Goal: Task Accomplishment & Management: Complete application form

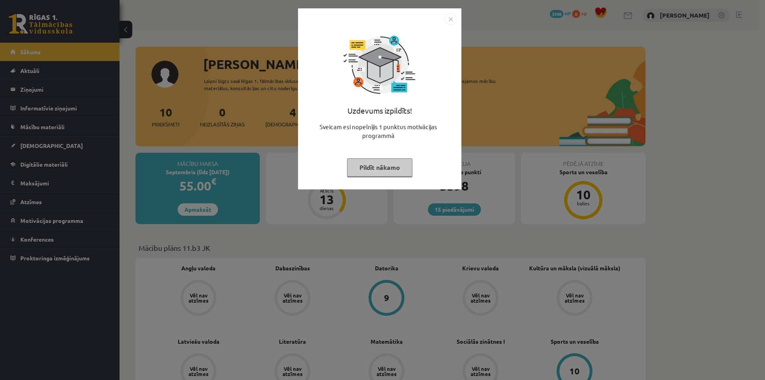
click at [469, 235] on div "Uzdevums izpildīts! Sveicam esi nopelnījis 1 punktus motivācijas programmā Pild…" at bounding box center [382, 190] width 765 height 380
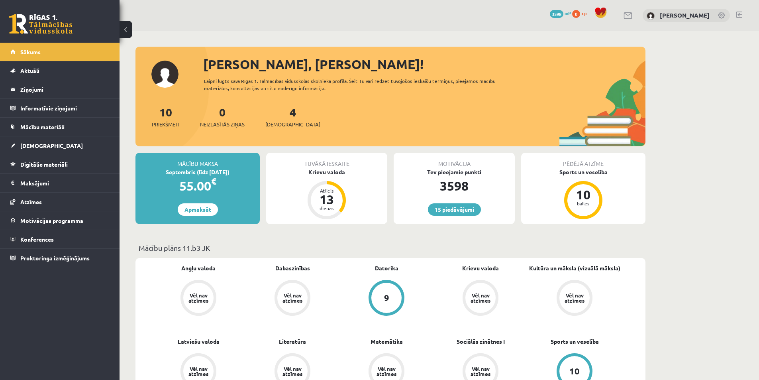
click at [464, 217] on div "Motivācija Tev pieejamie punkti 3598 15 piedāvājumi" at bounding box center [454, 188] width 121 height 71
click at [32, 150] on link "[DEMOGRAPHIC_DATA]" at bounding box center [59, 145] width 99 height 18
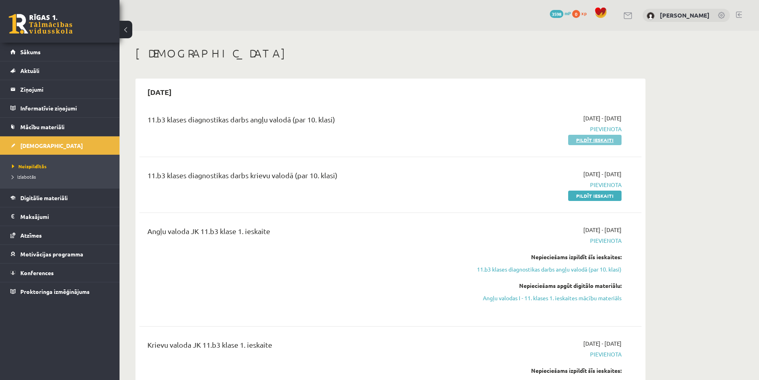
click at [584, 137] on link "Pildīt ieskaiti" at bounding box center [594, 140] width 53 height 10
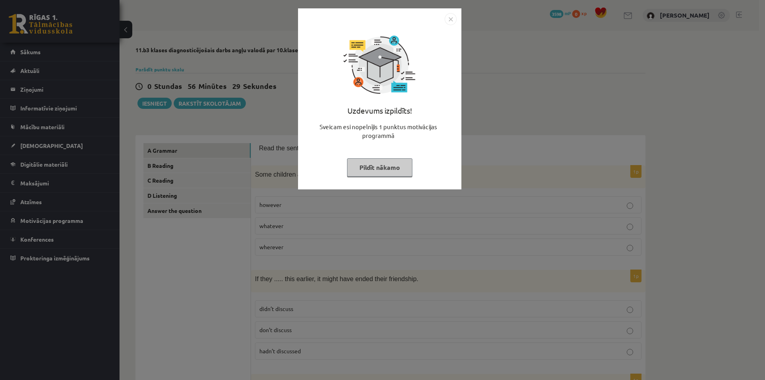
click at [519, 127] on div "Uzdevums izpildīts! Sveicam esi nopelnījis 1 punktus motivācijas programmā Pild…" at bounding box center [382, 190] width 765 height 380
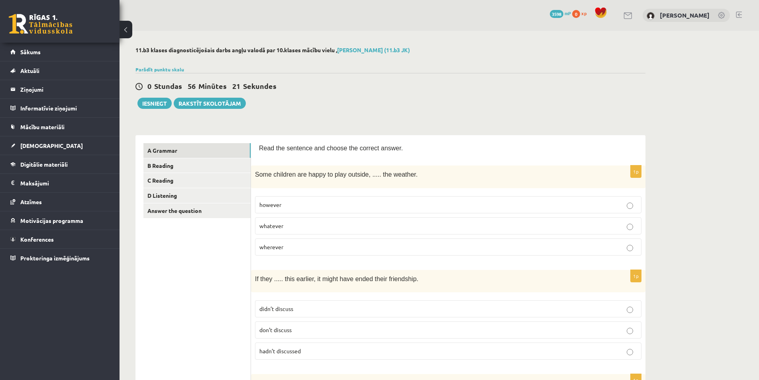
click at [309, 204] on p "however" at bounding box center [448, 204] width 378 height 8
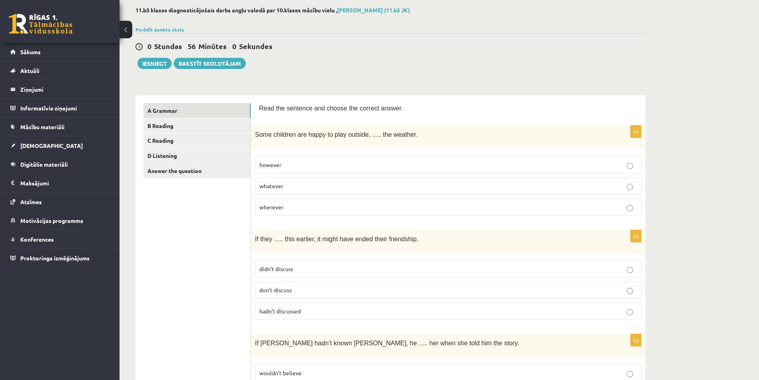
click at [297, 178] on label "whatever" at bounding box center [448, 185] width 386 height 17
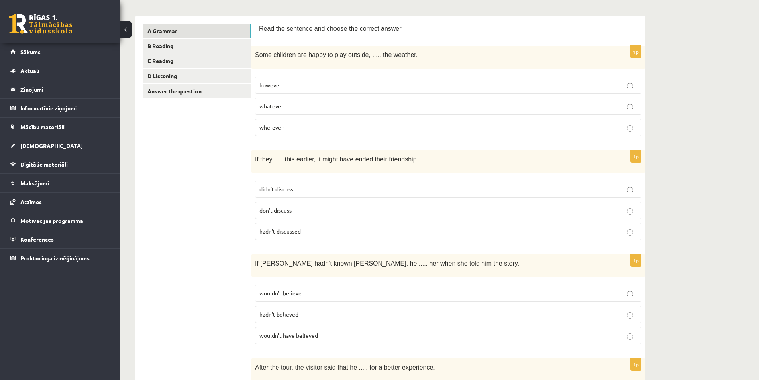
click at [296, 189] on p "didn’t discuss" at bounding box center [448, 189] width 378 height 8
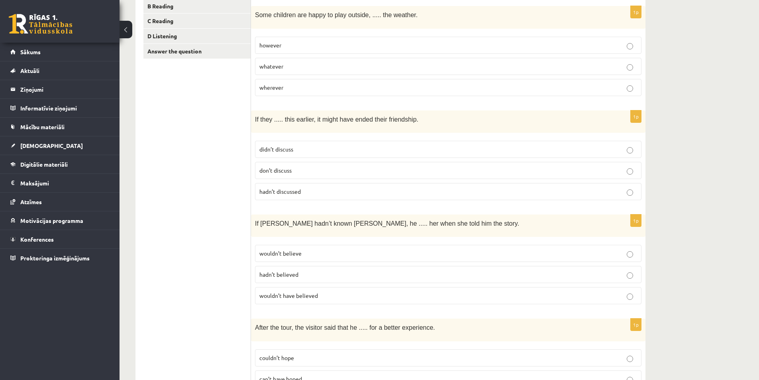
click at [312, 193] on p "hadn’t discussed" at bounding box center [448, 191] width 378 height 8
click at [266, 249] on label "wouldn’t believe" at bounding box center [448, 253] width 386 height 17
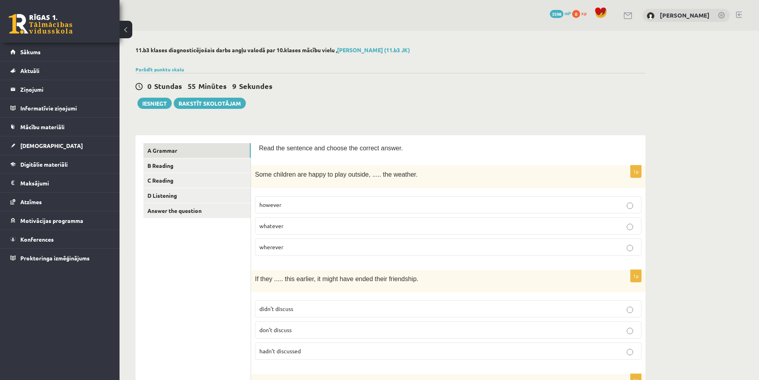
scroll to position [199, 0]
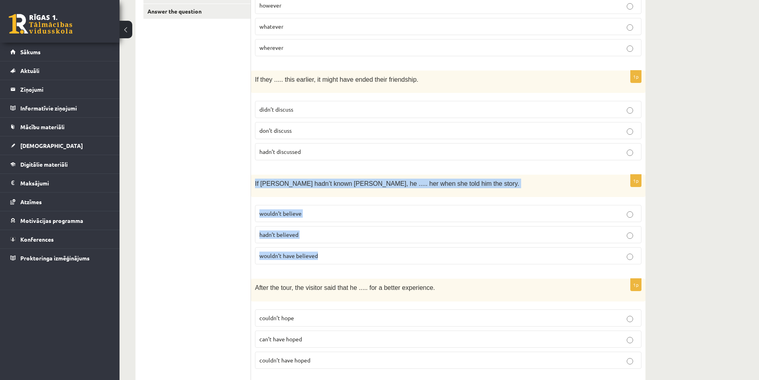
drag, startPoint x: 252, startPoint y: 180, endPoint x: 333, endPoint y: 264, distance: 116.9
click at [333, 264] on div "1p If Tom hadn’t known Mariam, he ..... her when she told him the story. wouldn…" at bounding box center [448, 222] width 394 height 96
copy div "If Tom hadn’t known Mariam, he ..... her when she told him the story. wouldn’t …"
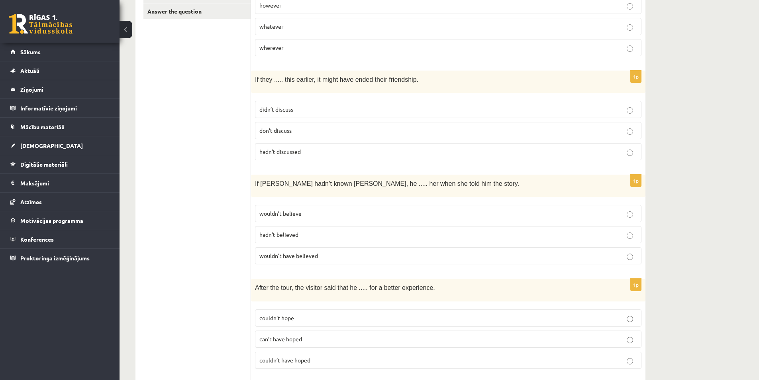
click at [284, 256] on span "wouldn’t have believed" at bounding box center [288, 255] width 59 height 7
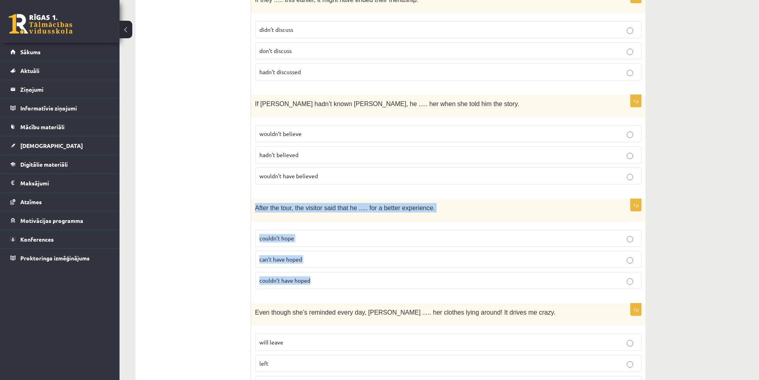
drag, startPoint x: 255, startPoint y: 202, endPoint x: 325, endPoint y: 146, distance: 89.5
click at [356, 280] on div "1p After the tour, the visitor said that he ..... for a better experience. coul…" at bounding box center [448, 247] width 394 height 96
copy div "After the tour, the visitor said that he ..... for a better experience. couldn’…"
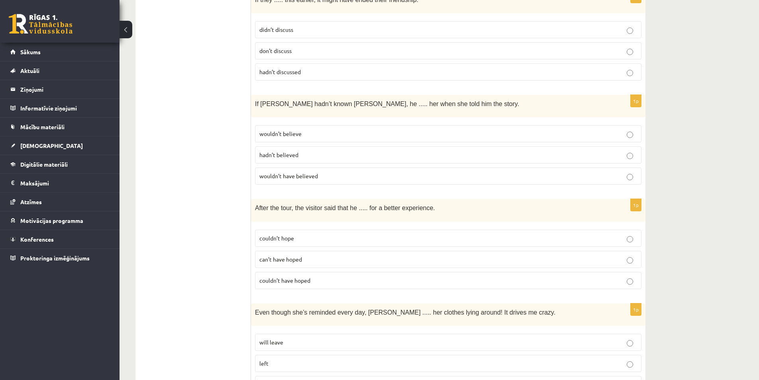
click at [268, 280] on span "couldn’t have hoped" at bounding box center [284, 279] width 51 height 7
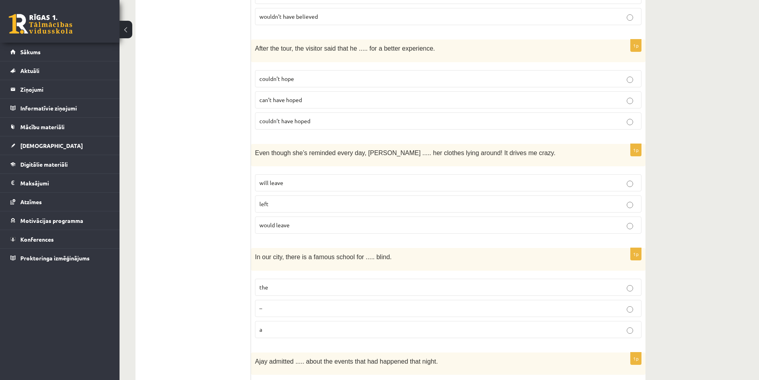
click at [269, 204] on p "left" at bounding box center [448, 204] width 378 height 8
click at [284, 227] on span "would leave" at bounding box center [274, 224] width 30 height 7
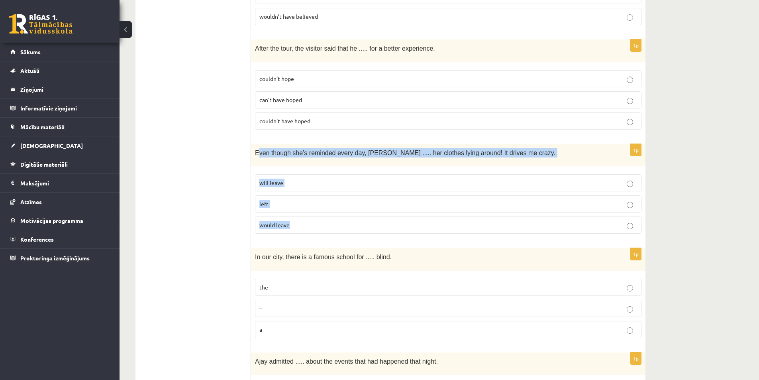
drag, startPoint x: 257, startPoint y: 151, endPoint x: 349, endPoint y: 224, distance: 118.2
click at [349, 224] on div "1p Even though she’s reminded every day, Cathy ..... her clothes lying around! …" at bounding box center [448, 192] width 394 height 96
copy div "ven though she’s reminded every day, Cathy ..... her clothes lying around! It d…"
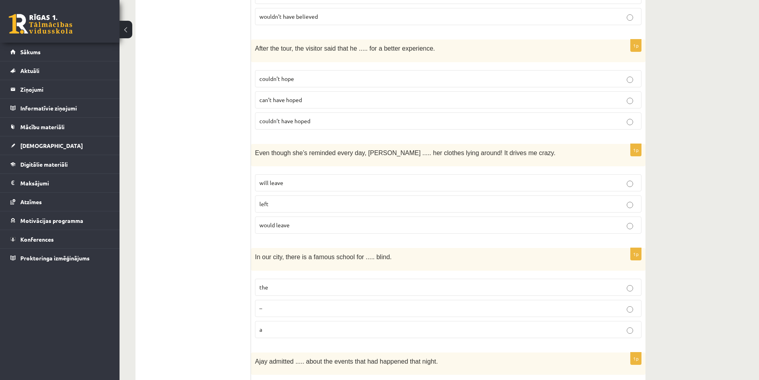
click at [275, 184] on span "will leave" at bounding box center [271, 182] width 24 height 7
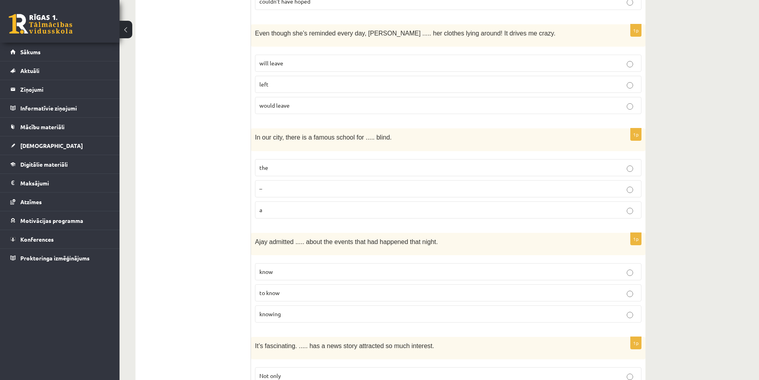
scroll to position [597, 0]
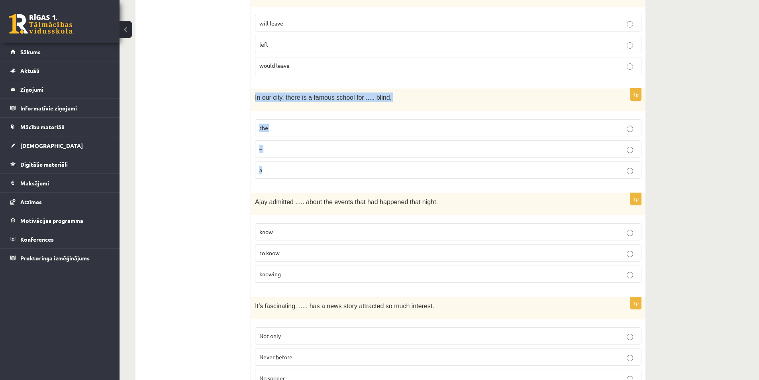
drag, startPoint x: 253, startPoint y: 96, endPoint x: 321, endPoint y: 164, distance: 95.2
click at [321, 164] on div "1p In our city, there is a famous school for ..... blind. the – a" at bounding box center [448, 136] width 394 height 96
copy div "In our city, there is a famous school for ..... blind. the – a"
click at [271, 118] on fieldset "the – a" at bounding box center [448, 148] width 386 height 66
click at [300, 128] on p "the" at bounding box center [448, 127] width 378 height 8
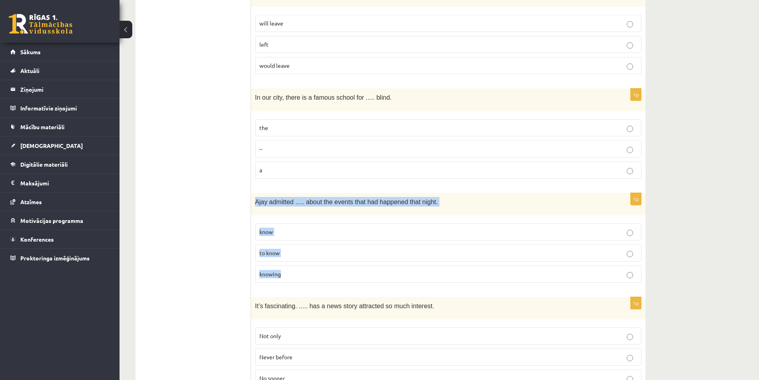
drag, startPoint x: 255, startPoint y: 200, endPoint x: 335, endPoint y: 280, distance: 112.7
click at [335, 280] on div "1p Ajay admitted ..... about the events that had happened that night. know to k…" at bounding box center [448, 241] width 394 height 96
copy div "Ajay admitted ..... about the events that had happened that night. know to know…"
click at [274, 276] on span "knowing" at bounding box center [270, 273] width 22 height 7
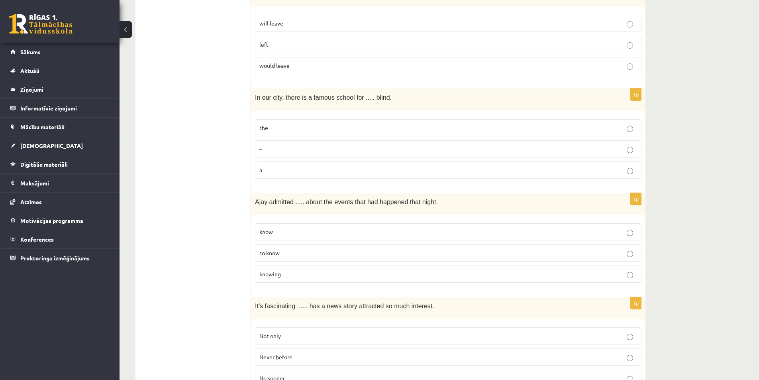
scroll to position [717, 0]
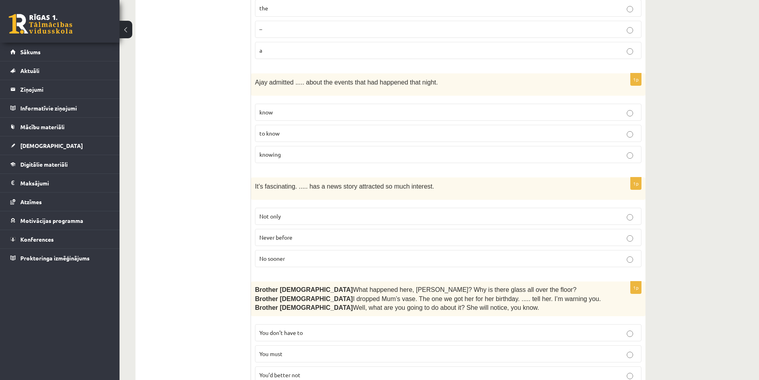
click at [269, 231] on label "Never before" at bounding box center [448, 237] width 386 height 17
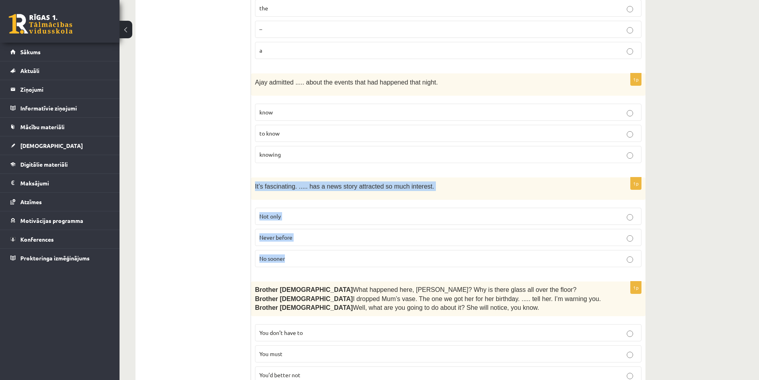
drag, startPoint x: 252, startPoint y: 184, endPoint x: 340, endPoint y: 256, distance: 113.8
click at [340, 256] on div "1p It’s fascinating. ..... has a news story attracted so much interest. Not onl…" at bounding box center [448, 225] width 394 height 96
copy div "It’s fascinating. ..... has a news story attracted so much interest. Not only N…"
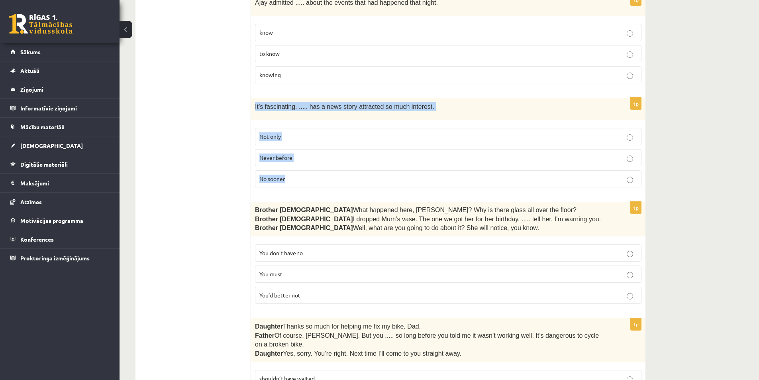
scroll to position [876, 0]
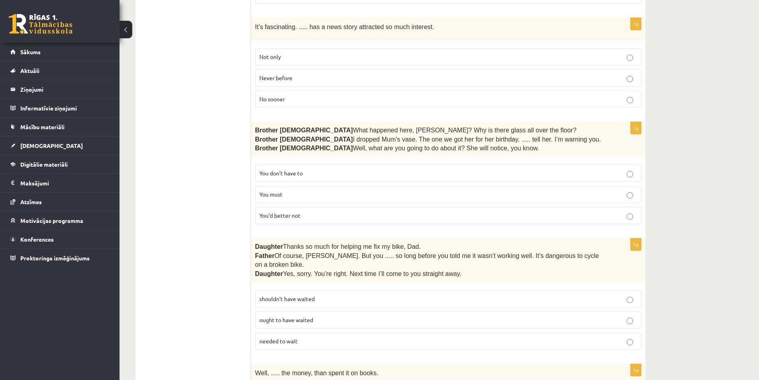
click at [271, 217] on span "You’d better not" at bounding box center [279, 215] width 41 height 7
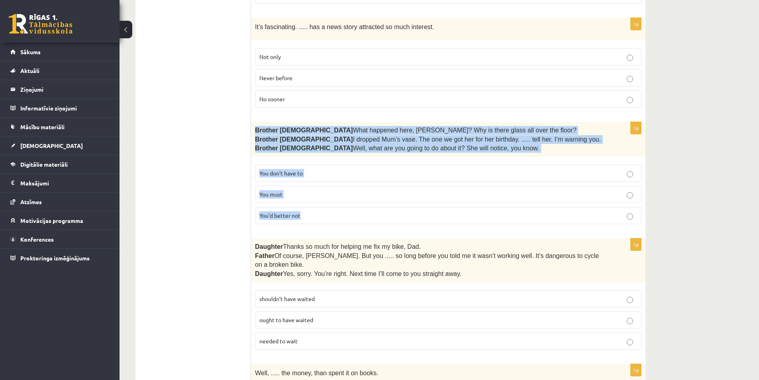
drag, startPoint x: 253, startPoint y: 124, endPoint x: 330, endPoint y: 224, distance: 125.9
click at [330, 224] on div "1p Brother 1  What happened here, Zak? Why is there glass all over the floor? B…" at bounding box center [448, 176] width 394 height 108
copy div "Brother 1  What happened here, Zak? Why is there glass all over the floor? Brot…"
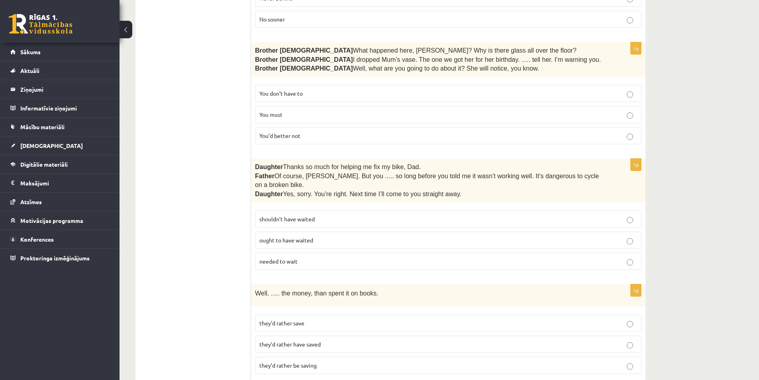
click at [175, 214] on ul "A Grammar B Reading C Reading D Listening Answer the question" at bounding box center [197, 254] width 108 height 2134
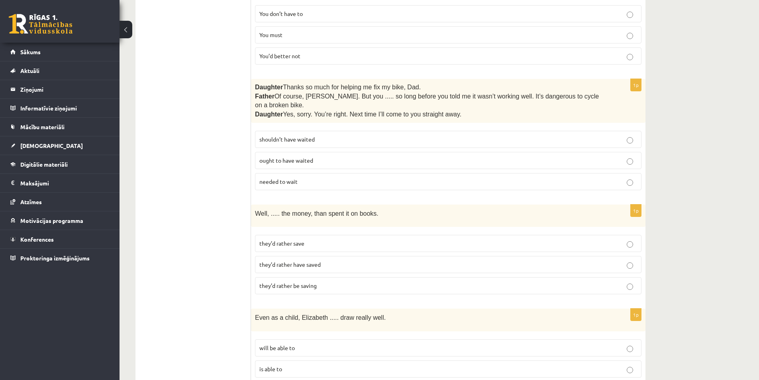
click at [284, 131] on label "shouldn’t have waited" at bounding box center [448, 139] width 386 height 17
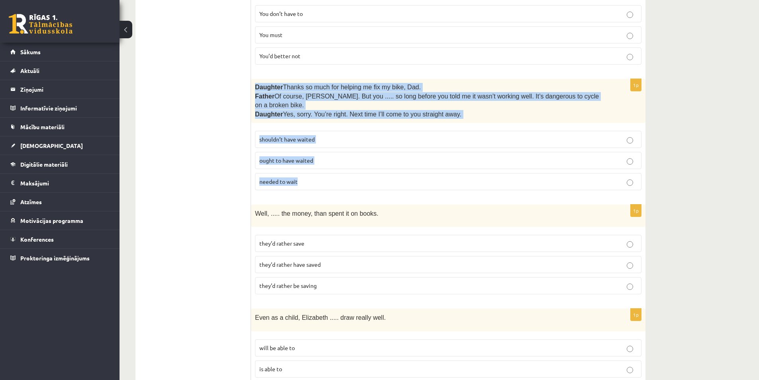
drag, startPoint x: 255, startPoint y: 82, endPoint x: 348, endPoint y: 176, distance: 132.7
click at [348, 176] on div "1p Daughter  Thanks so much for helping me fix my bike, Dad. Father  Of course,…" at bounding box center [448, 138] width 394 height 118
copy div "Daughter  Thanks so much for helping me fix my bike, Dad. Father  Of course, Be…"
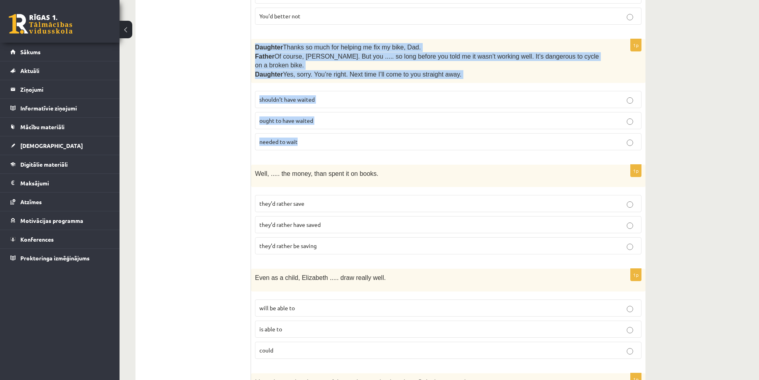
drag, startPoint x: 246, startPoint y: 161, endPoint x: 364, endPoint y: 243, distance: 143.6
click at [364, 243] on div "**********" at bounding box center [390, 135] width 510 height 2150
click at [230, 220] on ul "A Grammar B Reading C Reading D Listening Answer the question" at bounding box center [197, 135] width 108 height 2134
click at [227, 167] on ul "A Grammar B Reading C Reading D Listening Answer the question" at bounding box center [197, 135] width 108 height 2134
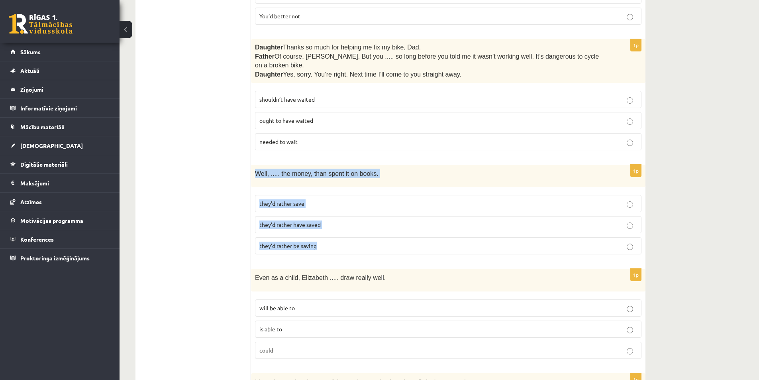
drag, startPoint x: 251, startPoint y: 163, endPoint x: 346, endPoint y: 236, distance: 119.8
click at [346, 236] on div "1p Well, ..... the money, than spent it on books. they’d rather save they’d rat…" at bounding box center [448, 213] width 394 height 96
copy div "Well, ..... the money, than spent it on books. they’d rather save they’d rather…"
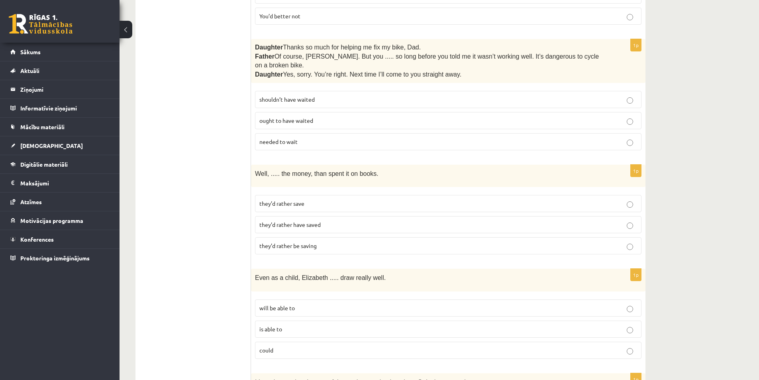
click at [200, 258] on ul "A Grammar B Reading C Reading D Listening Answer the question" at bounding box center [197, 135] width 108 height 2134
click at [302, 221] on span "they’d rather have saved" at bounding box center [289, 224] width 61 height 7
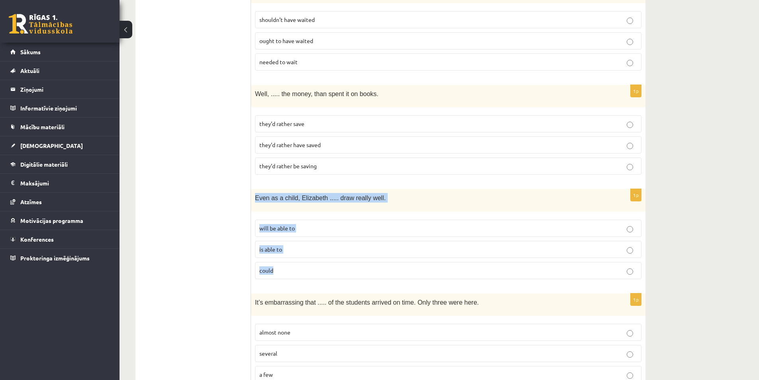
drag, startPoint x: 255, startPoint y: 185, endPoint x: 335, endPoint y: 274, distance: 119.9
click at [335, 274] on div "1p Even as a child, Elizabeth ..... draw really well. will be able to is able t…" at bounding box center [448, 237] width 394 height 96
copy div "Even as a child, Elizabeth ..... draw really well. will be able to is able to c…"
click at [285, 266] on p "could" at bounding box center [448, 270] width 378 height 8
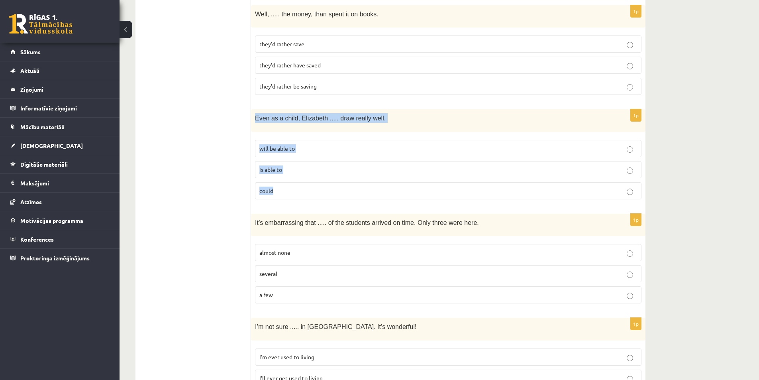
drag, startPoint x: 250, startPoint y: 208, endPoint x: 219, endPoint y: 259, distance: 59.2
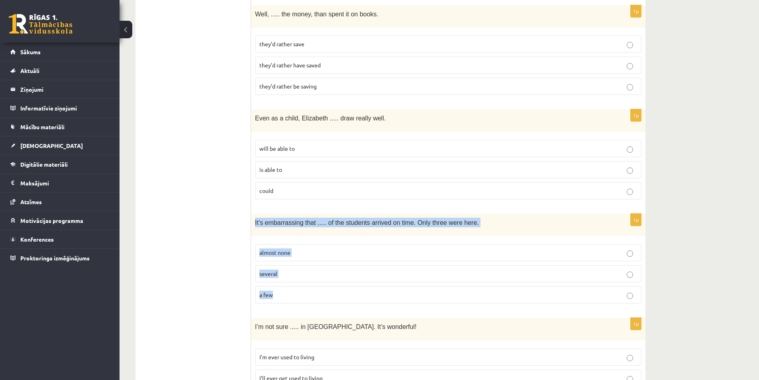
drag, startPoint x: 262, startPoint y: 220, endPoint x: 326, endPoint y: 282, distance: 89.9
click at [326, 282] on div "1p It’s embarrassing that ..... of the students arrived on time. Only three wer…" at bounding box center [448, 262] width 394 height 96
click at [300, 248] on p "almost none" at bounding box center [448, 252] width 378 height 8
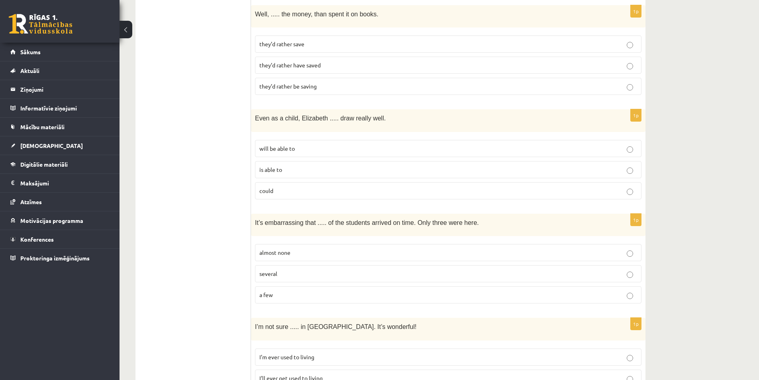
scroll to position [1354, 0]
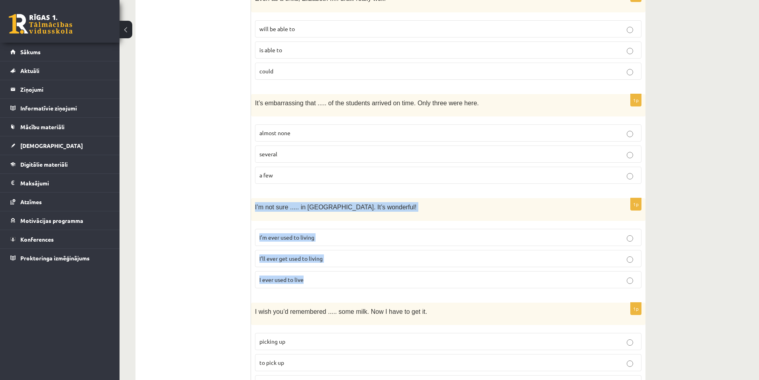
drag, startPoint x: 305, startPoint y: 237, endPoint x: 356, endPoint y: 264, distance: 57.4
click at [356, 264] on div "1p I’m not sure ..... in Paris. It’s wonderful! I’m ever used to living I’ll ev…" at bounding box center [448, 246] width 394 height 96
click at [280, 233] on span "I’m ever used to living" at bounding box center [286, 236] width 55 height 7
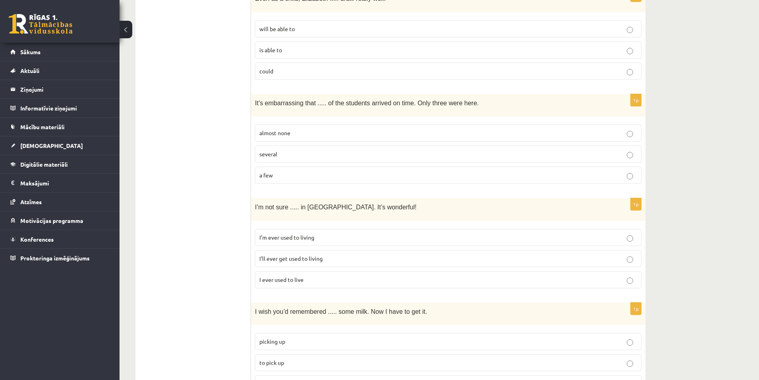
click at [287, 255] on span "I’ll ever get used to living" at bounding box center [290, 258] width 63 height 7
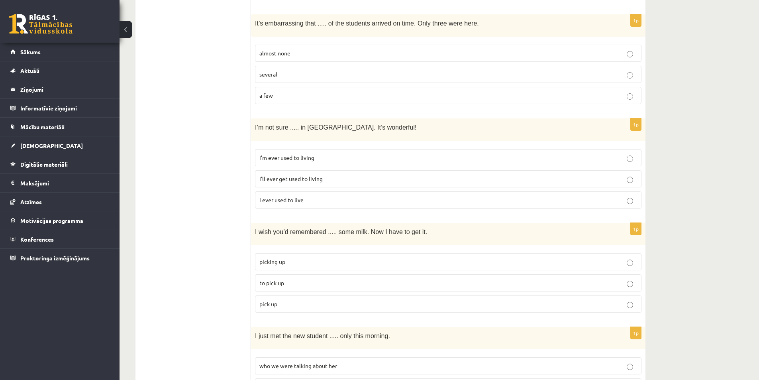
drag, startPoint x: 250, startPoint y: 220, endPoint x: 325, endPoint y: 287, distance: 100.2
drag, startPoint x: 258, startPoint y: 226, endPoint x: 280, endPoint y: 253, distance: 34.3
click at [293, 260] on div "1p I wish you’d remembered ..... some milk. Now I have to get it. picking up to…" at bounding box center [448, 271] width 394 height 96
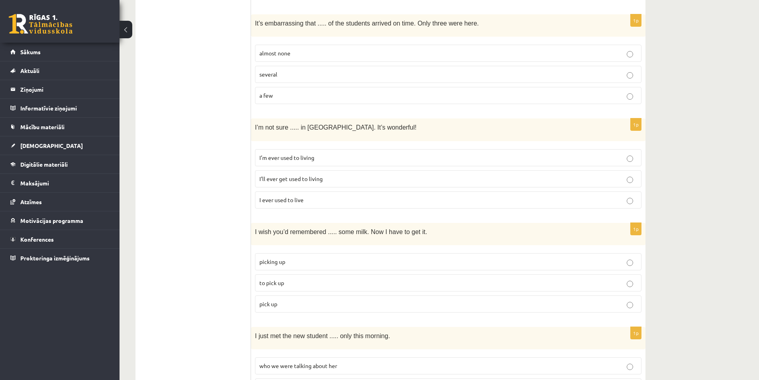
drag, startPoint x: 256, startPoint y: 220, endPoint x: 309, endPoint y: 188, distance: 61.8
click at [320, 295] on div "1p I wish you’d remembered ..... some milk. Now I have to get it. picking up to…" at bounding box center [448, 271] width 394 height 96
click at [276, 279] on span "to pick up" at bounding box center [271, 282] width 25 height 7
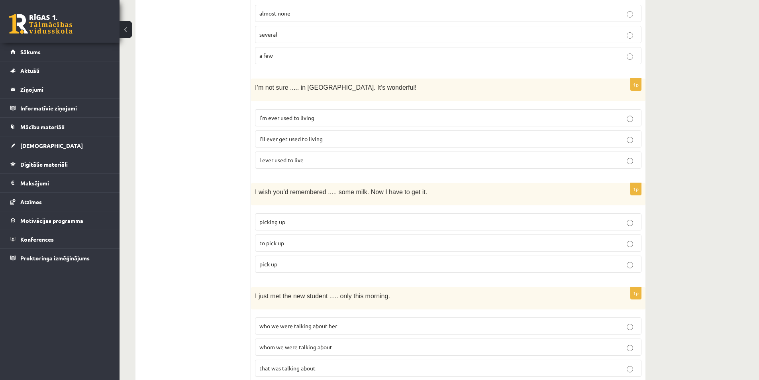
scroll to position [1514, 0]
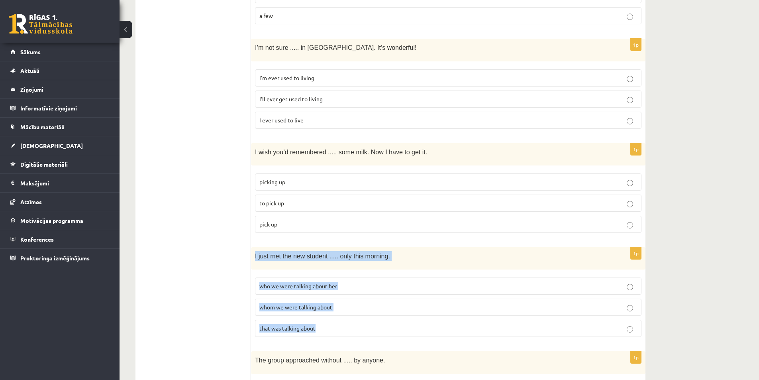
drag, startPoint x: 259, startPoint y: 249, endPoint x: 354, endPoint y: 304, distance: 110.0
click at [357, 325] on div "1p I just met the new student ..... only this morning. who we were talking abou…" at bounding box center [448, 295] width 394 height 96
click at [268, 303] on span "whom we were talking about" at bounding box center [295, 306] width 73 height 7
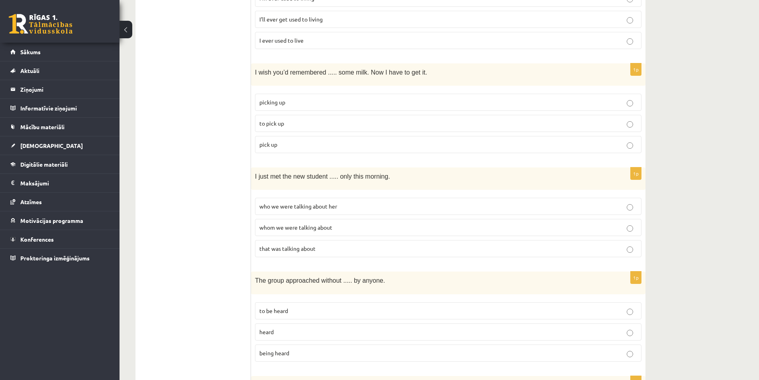
scroll to position [1673, 0]
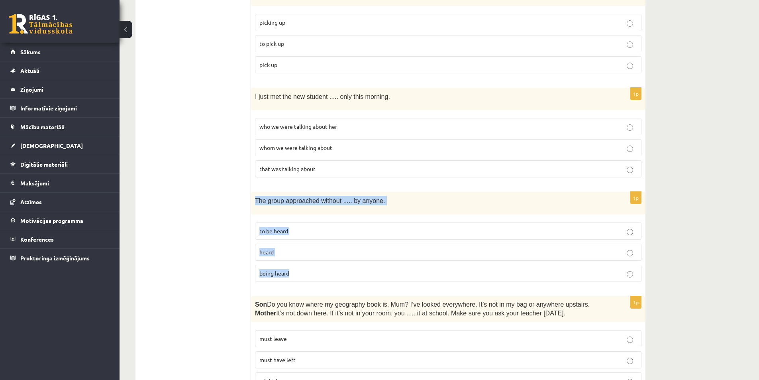
drag, startPoint x: 254, startPoint y: 190, endPoint x: 336, endPoint y: 265, distance: 110.5
click at [336, 265] on div "1p The group approached without ..... by anyone. to be heard heard being heard" at bounding box center [448, 240] width 394 height 96
click at [275, 269] on span "being heard" at bounding box center [274, 272] width 30 height 7
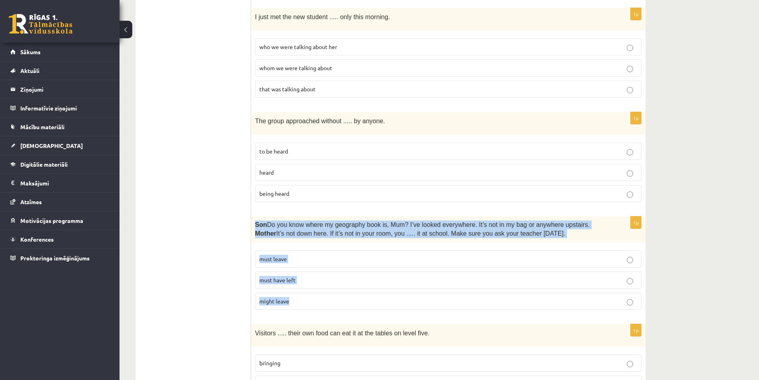
drag, startPoint x: 255, startPoint y: 205, endPoint x: 328, endPoint y: 297, distance: 117.6
click at [294, 276] on span "must have left" at bounding box center [277, 279] width 36 height 7
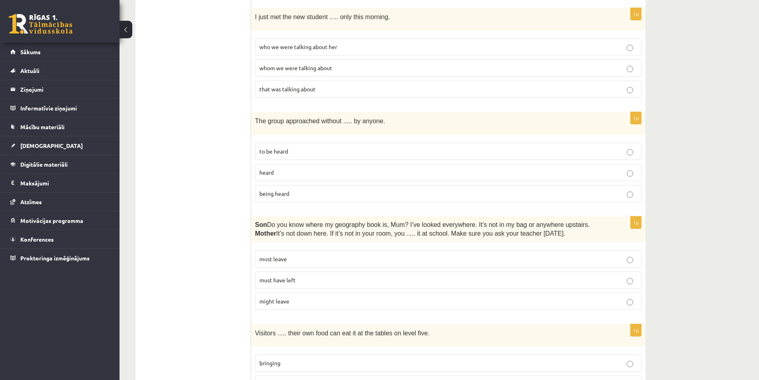
scroll to position [1832, 0]
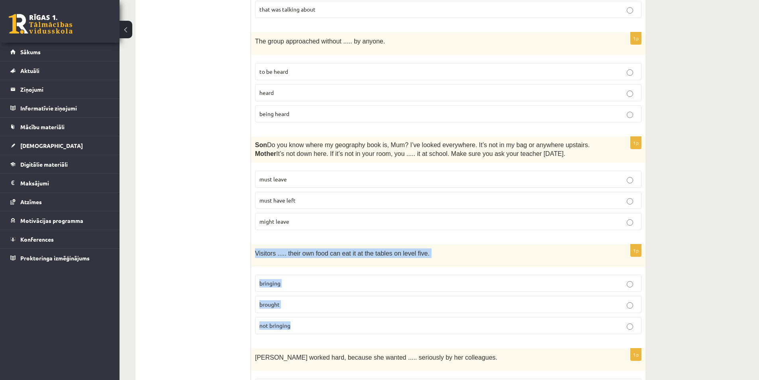
drag, startPoint x: 254, startPoint y: 242, endPoint x: 336, endPoint y: 316, distance: 110.6
click at [336, 316] on div "1p Visitors ..... their own food can eat it at the tables on level five. bringi…" at bounding box center [448, 292] width 394 height 96
click at [296, 279] on p "bringing" at bounding box center [448, 283] width 378 height 8
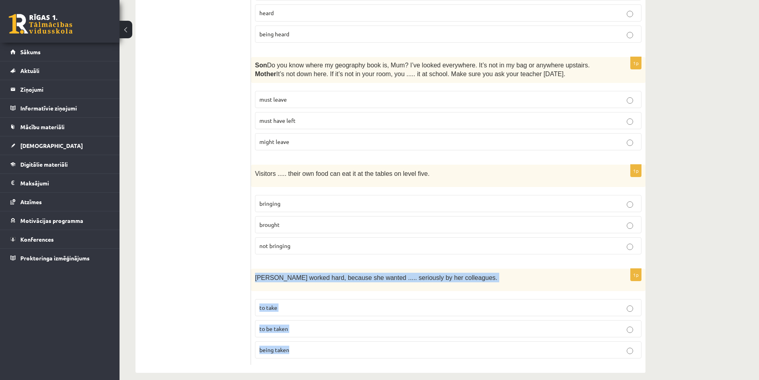
drag, startPoint x: 255, startPoint y: 262, endPoint x: 329, endPoint y: 320, distance: 94.3
click at [332, 341] on div "1p Emma worked hard, because she wanted ..... seriously by her colleagues. to t…" at bounding box center [448, 316] width 394 height 96
click at [313, 324] on p "to be taken" at bounding box center [448, 328] width 378 height 8
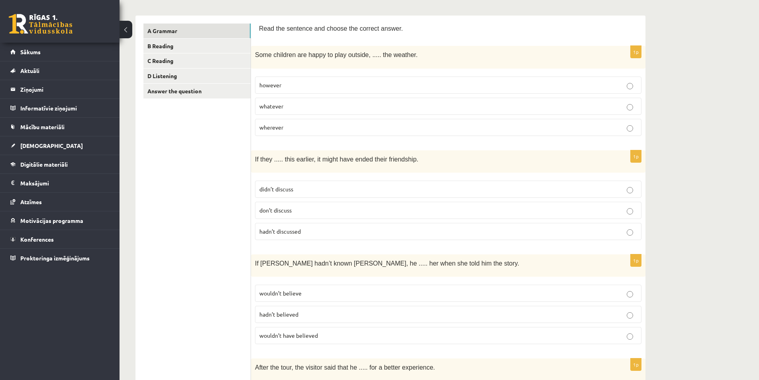
scroll to position [0, 0]
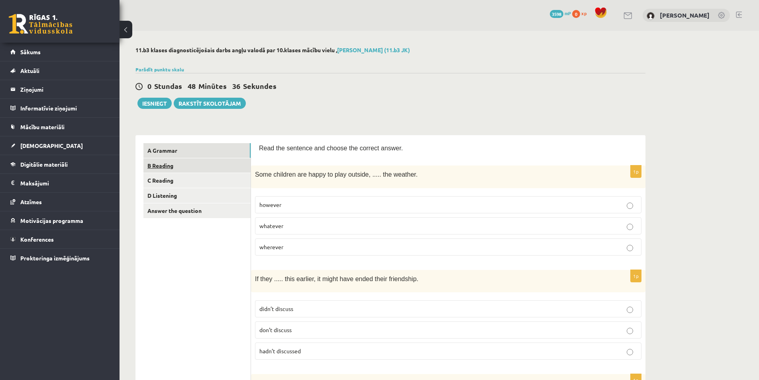
click at [186, 167] on link "B Reading" at bounding box center [196, 165] width 107 height 15
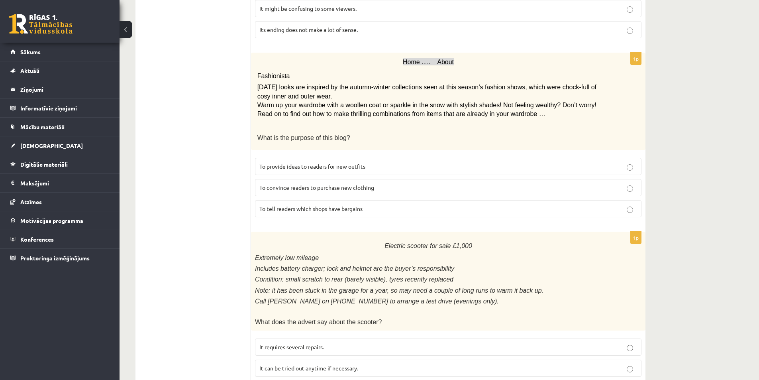
scroll to position [12, 0]
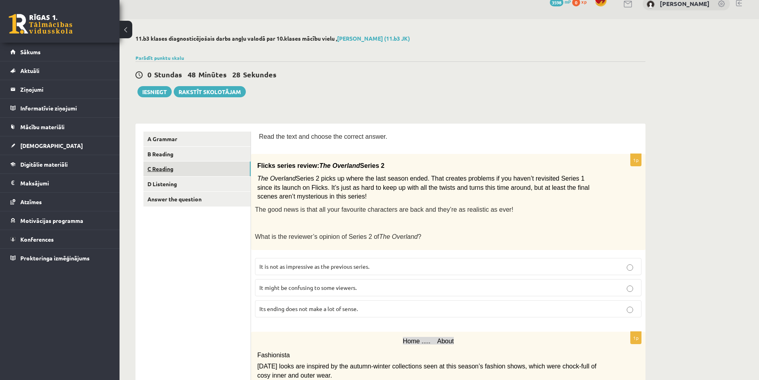
click at [189, 166] on link "C Reading" at bounding box center [196, 168] width 107 height 15
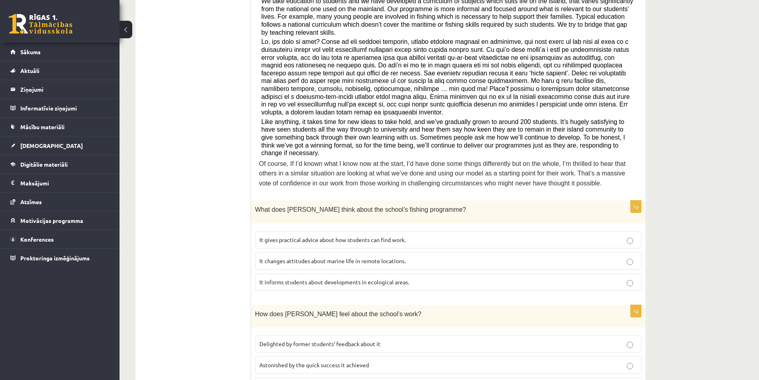
scroll to position [30, 0]
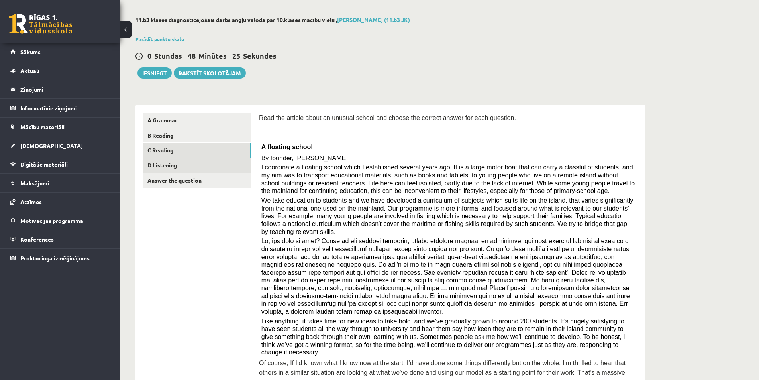
click at [186, 170] on link "D Listening" at bounding box center [196, 165] width 107 height 15
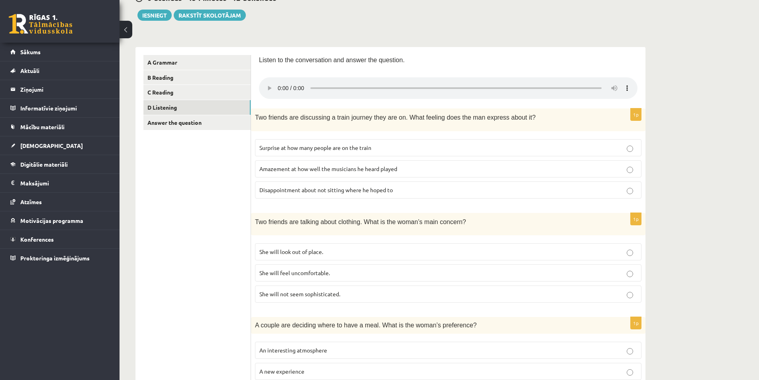
scroll to position [0, 0]
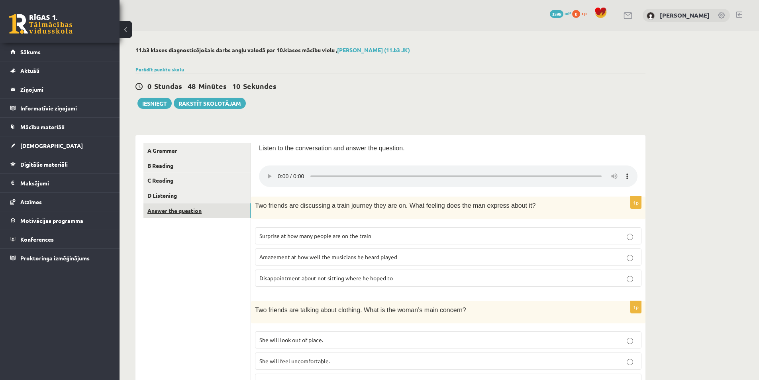
click at [198, 214] on link "Answer the question" at bounding box center [196, 210] width 107 height 15
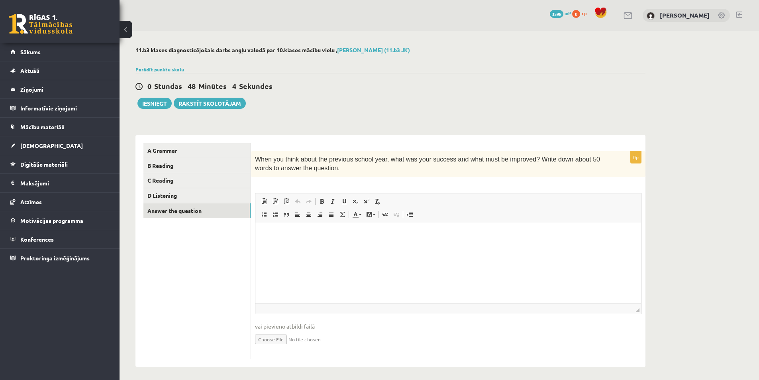
scroll to position [4, 0]
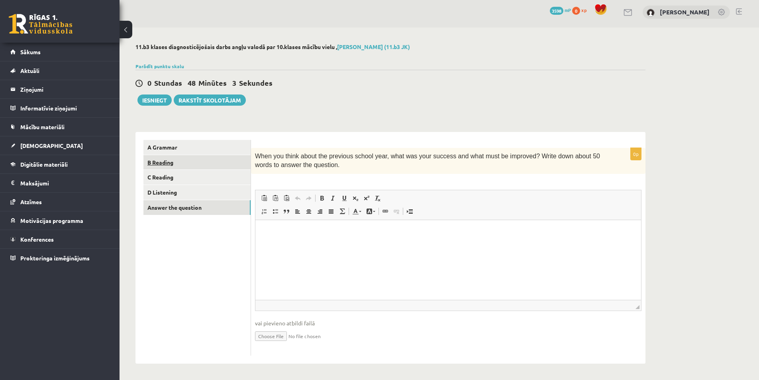
click at [188, 163] on link "B Reading" at bounding box center [196, 162] width 107 height 15
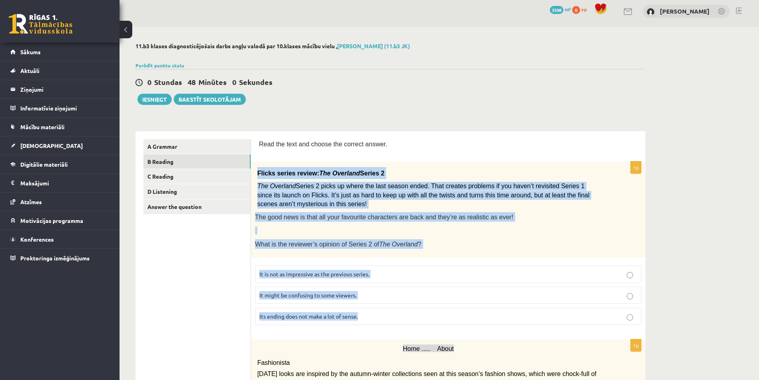
drag, startPoint x: 258, startPoint y: 172, endPoint x: 373, endPoint y: 309, distance: 179.0
click at [383, 317] on div "1p Flicks series review: The Overland Series 2 The Overland Series 2 picks up w…" at bounding box center [448, 246] width 394 height 170
click at [346, 257] on div "Flicks series review: The Overland Series 2 The Overland Series 2 picks up wher…" at bounding box center [448, 209] width 394 height 96
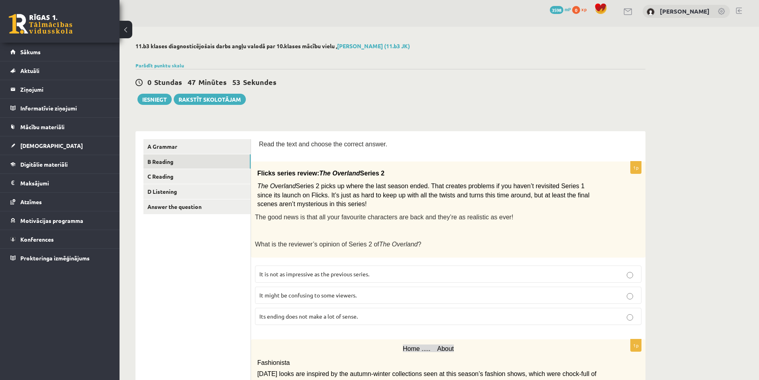
click at [340, 297] on span "It might be confusing to some viewers." at bounding box center [307, 294] width 97 height 7
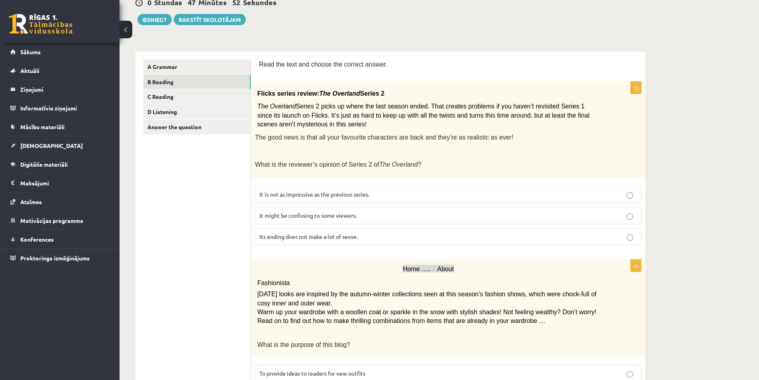
scroll to position [123, 0]
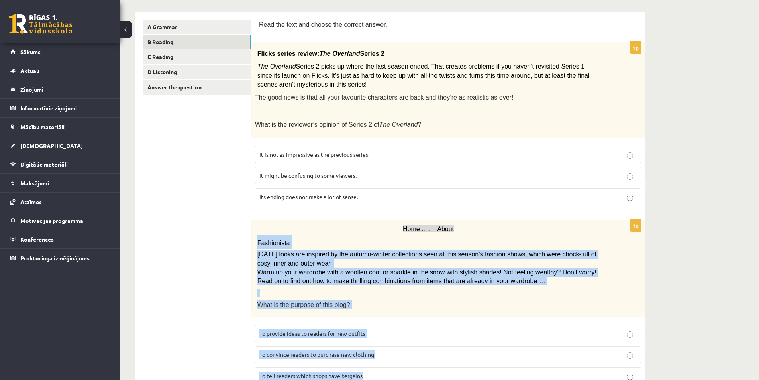
drag, startPoint x: 257, startPoint y: 243, endPoint x: 404, endPoint y: 368, distance: 192.1
click at [404, 368] on div "1p Home ..... About Fashionista Today’s looks are inspired by the autumn-winter…" at bounding box center [448, 304] width 394 height 171
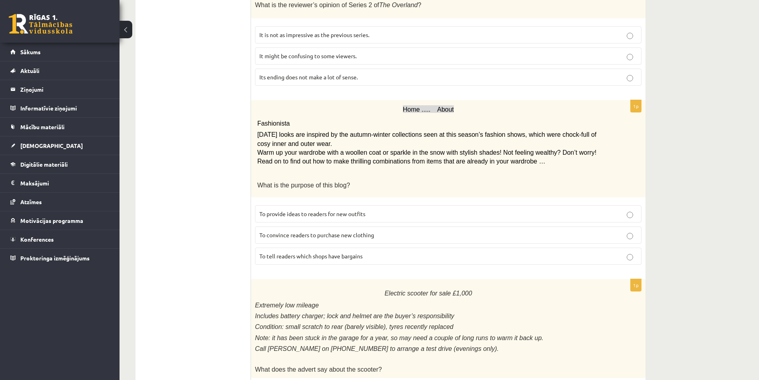
click at [334, 215] on span "To provide ideas to readers for new outfits" at bounding box center [312, 213] width 106 height 7
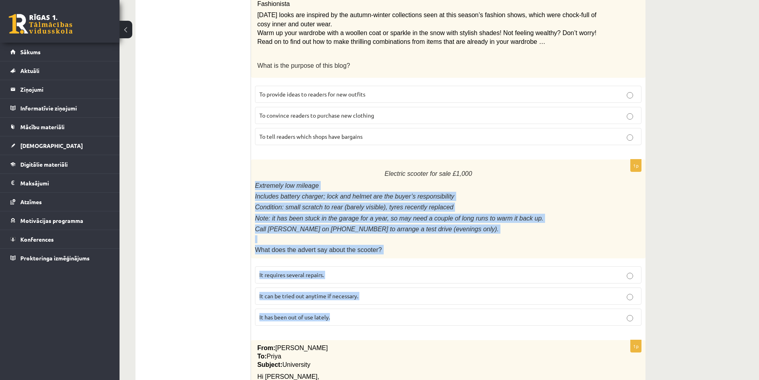
drag, startPoint x: 256, startPoint y: 184, endPoint x: 380, endPoint y: 306, distance: 173.8
click at [381, 326] on div "1p Electric scooter for sale £1,000 Extremely low mileage Includes battery char…" at bounding box center [448, 245] width 394 height 172
click at [301, 321] on p "It has been out of use lately." at bounding box center [448, 317] width 378 height 8
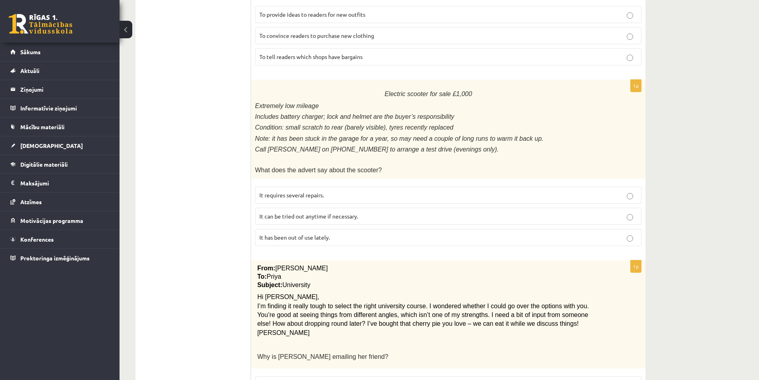
scroll to position [562, 0]
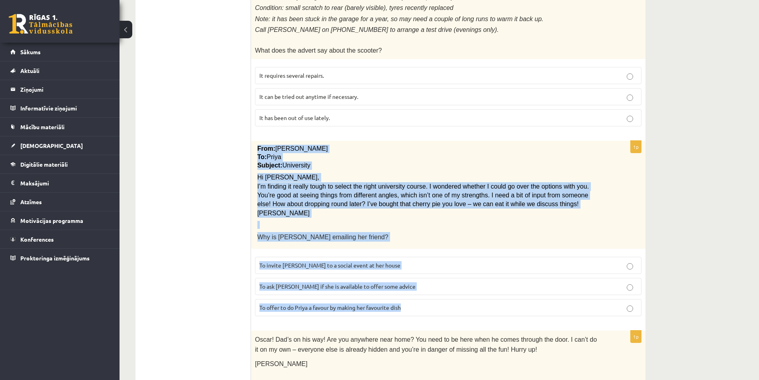
drag, startPoint x: 256, startPoint y: 147, endPoint x: 455, endPoint y: 301, distance: 252.1
click at [455, 301] on div "1p From: Emily To: Priya Subject: University Hi Priya, I’m finding it really to…" at bounding box center [448, 232] width 394 height 182
click at [328, 285] on span "To ask Priya if she is available to offer some advice" at bounding box center [337, 285] width 156 height 7
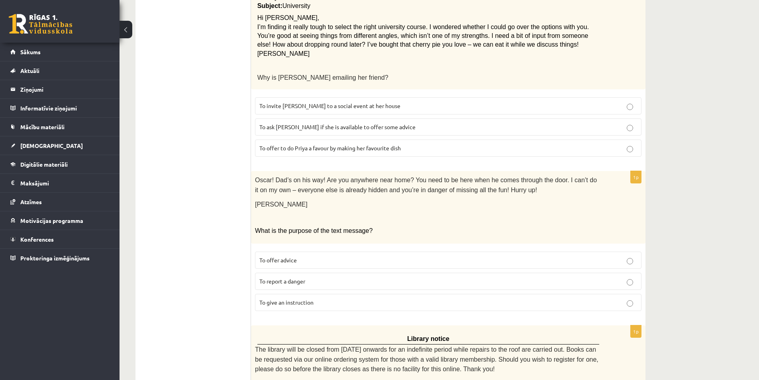
scroll to position [801, 0]
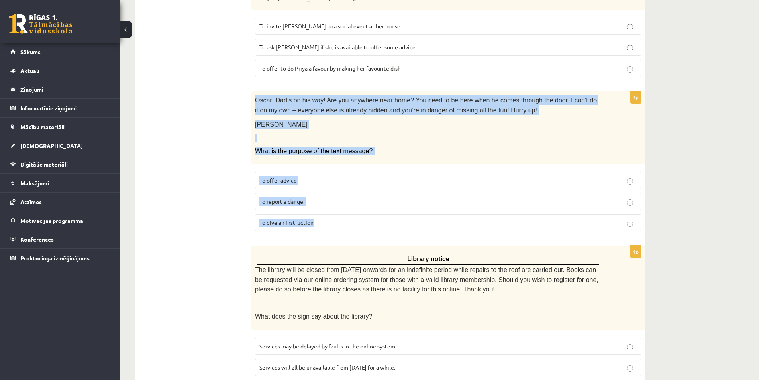
drag, startPoint x: 263, startPoint y: 109, endPoint x: 358, endPoint y: 228, distance: 152.4
click at [358, 228] on div "1p Oscar! Dad’s on his way! Are you anywhere near home? You need to be here whe…" at bounding box center [448, 164] width 394 height 146
click at [329, 227] on label "To give an instruction" at bounding box center [448, 222] width 386 height 17
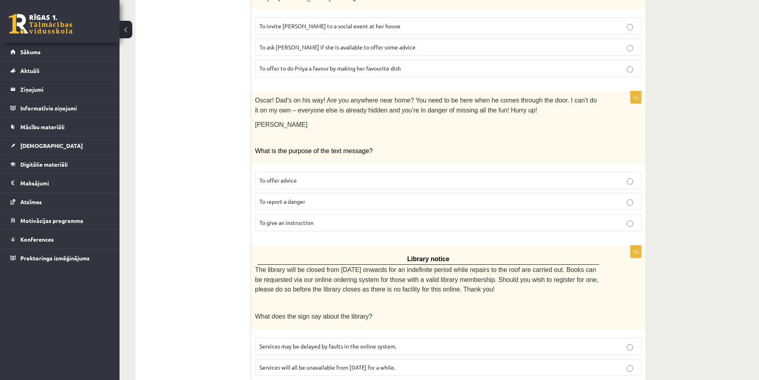
scroll to position [848, 0]
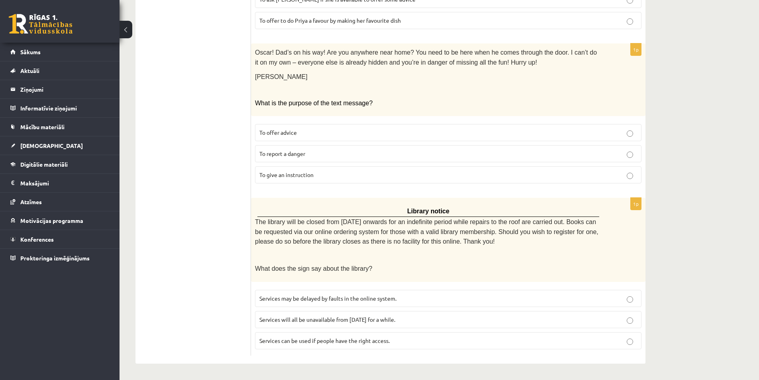
drag, startPoint x: 250, startPoint y: 218, endPoint x: 365, endPoint y: 325, distance: 157.0
drag, startPoint x: 197, startPoint y: 276, endPoint x: 211, endPoint y: 253, distance: 27.2
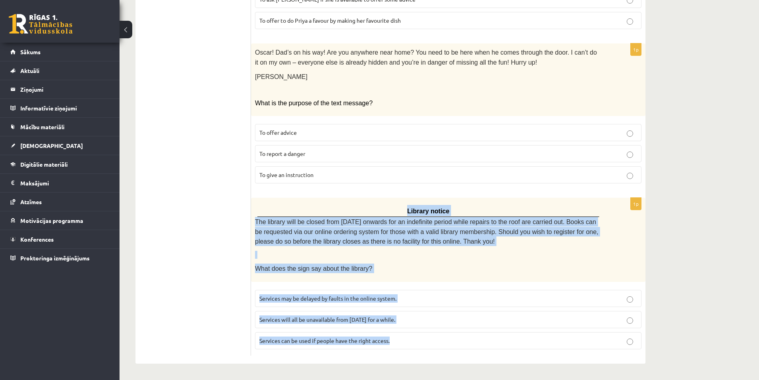
drag, startPoint x: 251, startPoint y: 210, endPoint x: 386, endPoint y: 330, distance: 180.8
click at [388, 330] on div "1p Library notice The library will be closed from Monday onwards for an indefin…" at bounding box center [448, 277] width 394 height 158
click at [353, 330] on fieldset "Services may be delayed by faults in the online system. Services will all be un…" at bounding box center [448, 319] width 386 height 66
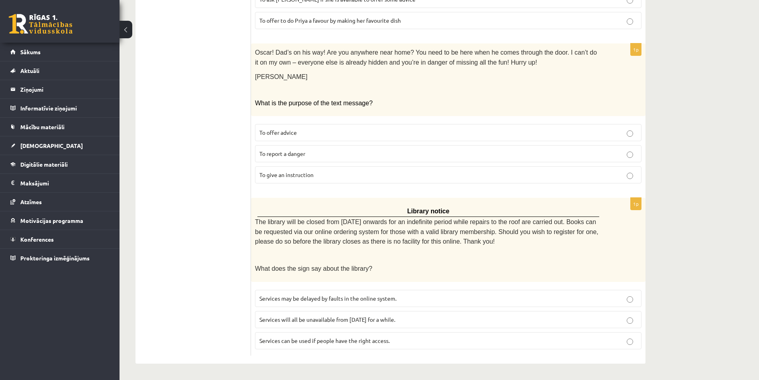
click at [323, 338] on span "Services can be used if people have the right access." at bounding box center [324, 340] width 130 height 7
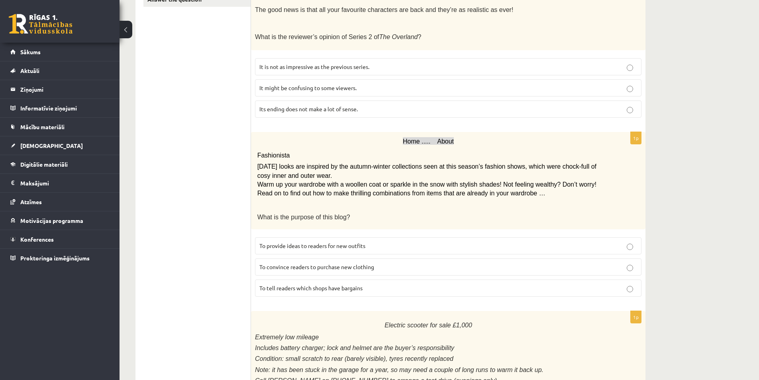
scroll to position [0, 0]
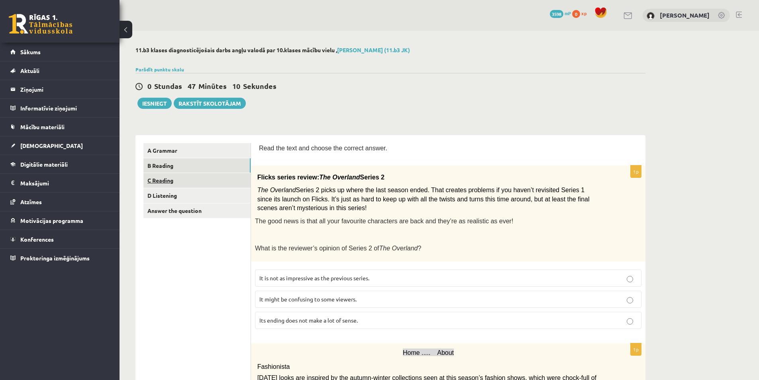
click at [196, 177] on link "C Reading" at bounding box center [196, 180] width 107 height 15
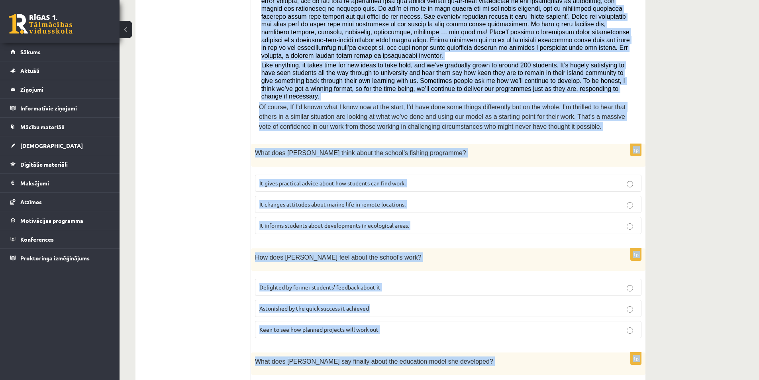
scroll to position [328, 0]
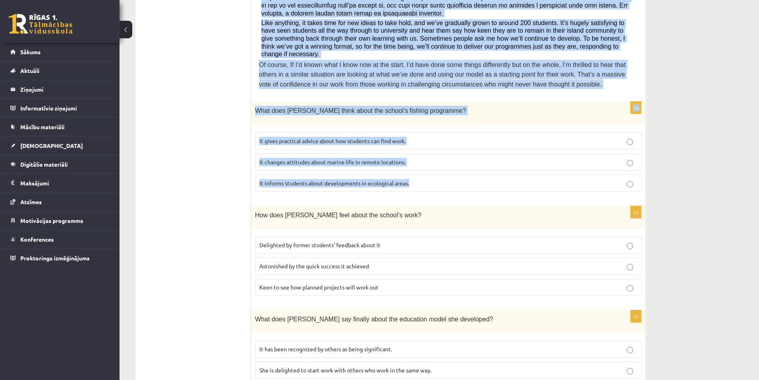
drag, startPoint x: 261, startPoint y: 56, endPoint x: 420, endPoint y: 163, distance: 192.1
click at [420, 163] on form "Read the article about an unusual school and choose the correct answer for each…" at bounding box center [448, 271] width 378 height 913
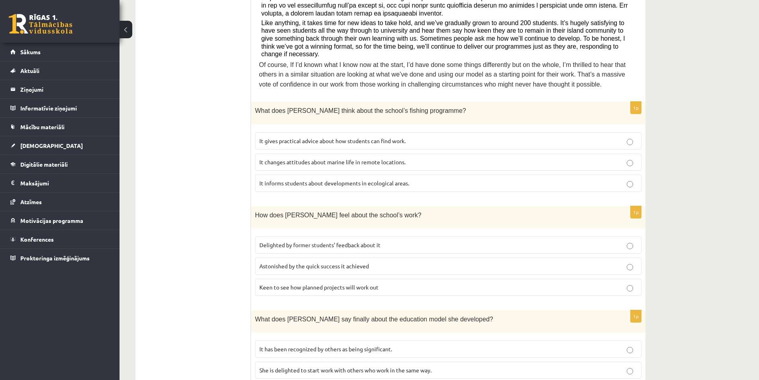
click at [206, 191] on ul "A Grammar B Reading C Reading D Listening Answer the question" at bounding box center [197, 271] width 108 height 913
click at [370, 174] on label "It informs students about developments in ecological areas." at bounding box center [448, 182] width 386 height 17
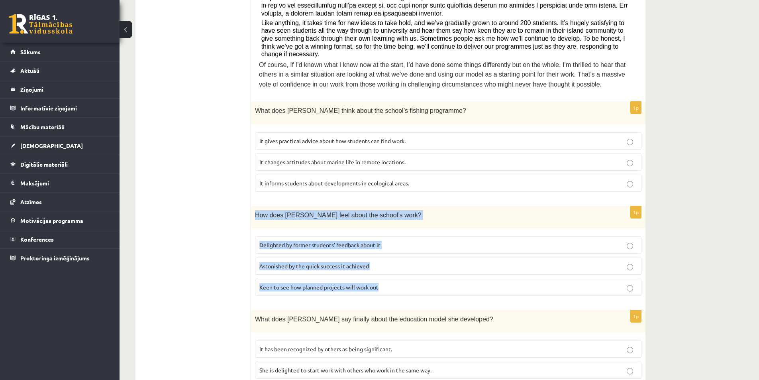
drag, startPoint x: 255, startPoint y: 189, endPoint x: 415, endPoint y: 268, distance: 178.3
click at [415, 268] on div "1p How does Anna feel about the school’s work? Delighted by former students’ fe…" at bounding box center [448, 254] width 394 height 96
click at [342, 241] on span "Delighted by former students’ feedback about it" at bounding box center [319, 244] width 121 height 7
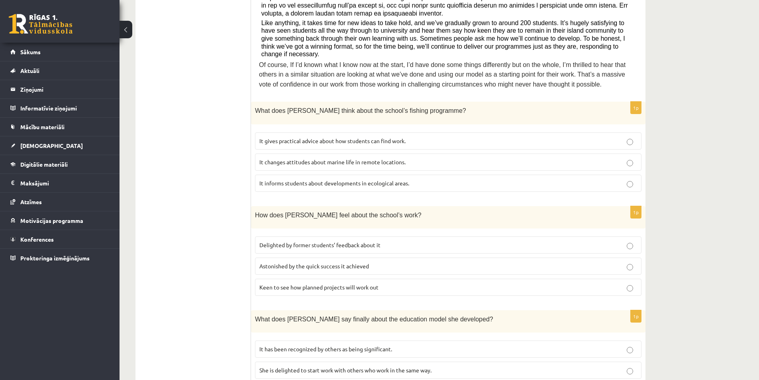
scroll to position [408, 0]
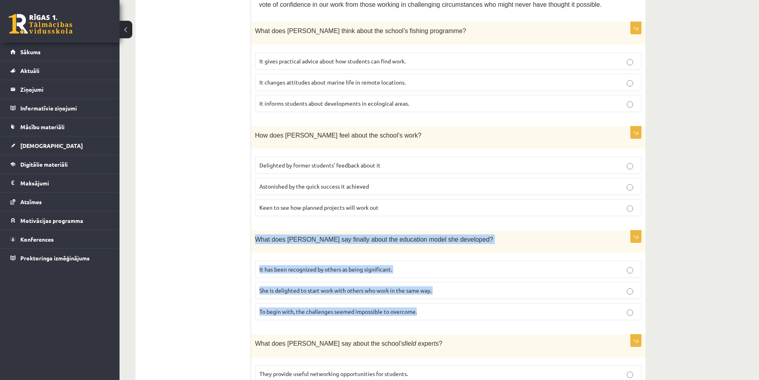
drag, startPoint x: 253, startPoint y: 215, endPoint x: 426, endPoint y: 288, distance: 187.8
click at [428, 288] on div "1p What does Anna say finally about the education model she developed? It has b…" at bounding box center [448, 278] width 394 height 96
click at [308, 265] on span "It has been recognized by others as being significant." at bounding box center [325, 268] width 133 height 7
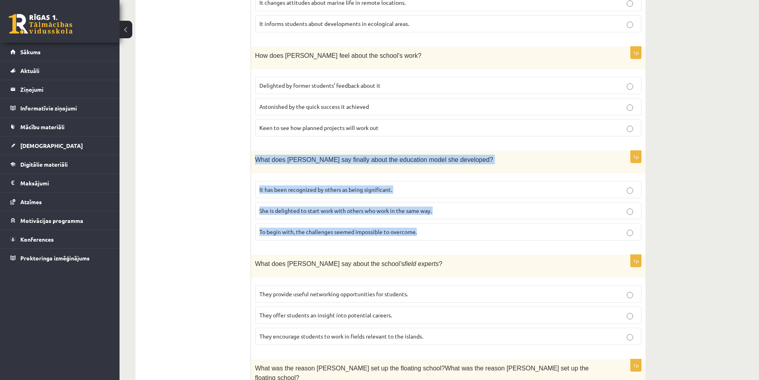
scroll to position [527, 0]
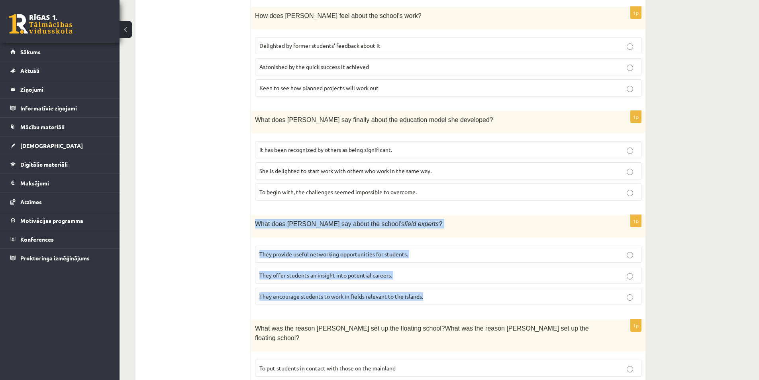
drag, startPoint x: 255, startPoint y: 200, endPoint x: 446, endPoint y: 281, distance: 207.9
click at [447, 281] on div "1p What does Anna say about the school’s field experts ? They provide useful ne…" at bounding box center [448, 263] width 394 height 96
click at [360, 271] on span "They offer students an insight into potential careers." at bounding box center [325, 274] width 133 height 7
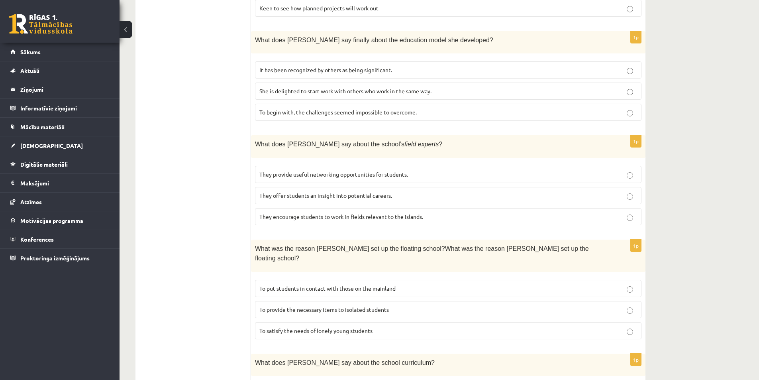
scroll to position [647, 0]
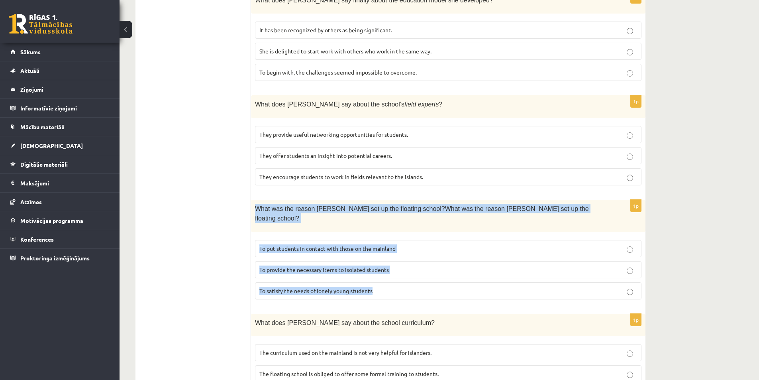
drag, startPoint x: 255, startPoint y: 181, endPoint x: 430, endPoint y: 268, distance: 195.2
click at [430, 268] on div "1p What was the reason Anna set up the floating school?What was the reason Anna…" at bounding box center [448, 253] width 394 height 106
click at [353, 266] on span "To provide the necessary items to isolated students" at bounding box center [323, 269] width 129 height 7
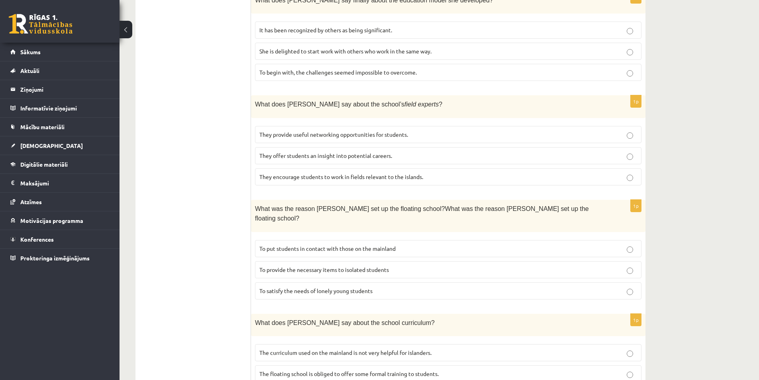
scroll to position [668, 0]
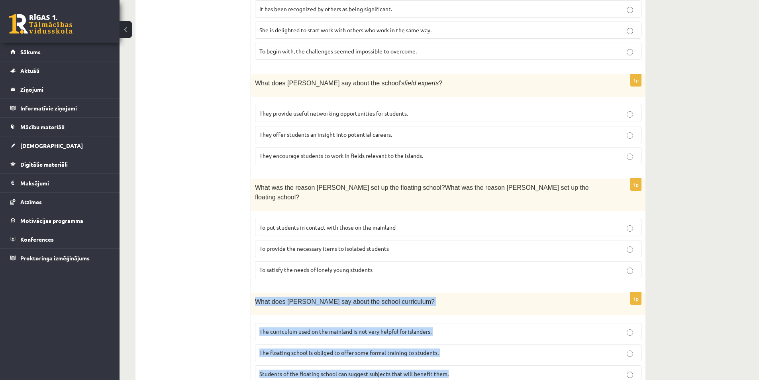
drag, startPoint x: 254, startPoint y: 266, endPoint x: 452, endPoint y: 348, distance: 214.8
click at [452, 348] on div "1p What does Anna say about the school curriculum? The curriculum used on the m…" at bounding box center [448, 340] width 394 height 96
click at [322, 327] on span "The curriculum used on the mainland is not very helpful for islanders." at bounding box center [345, 330] width 172 height 7
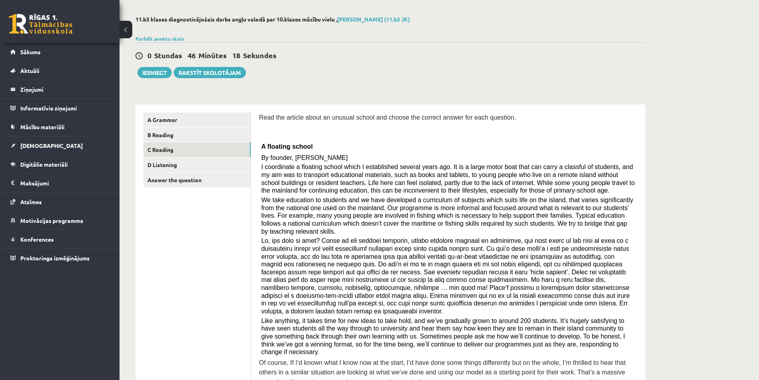
scroll to position [0, 0]
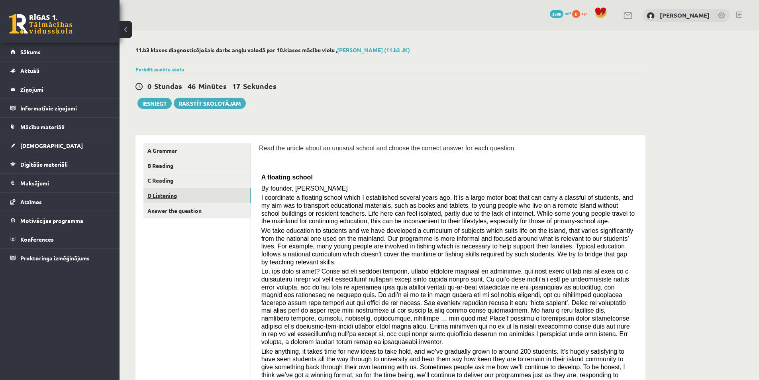
click at [195, 192] on link "D Listening" at bounding box center [196, 195] width 107 height 15
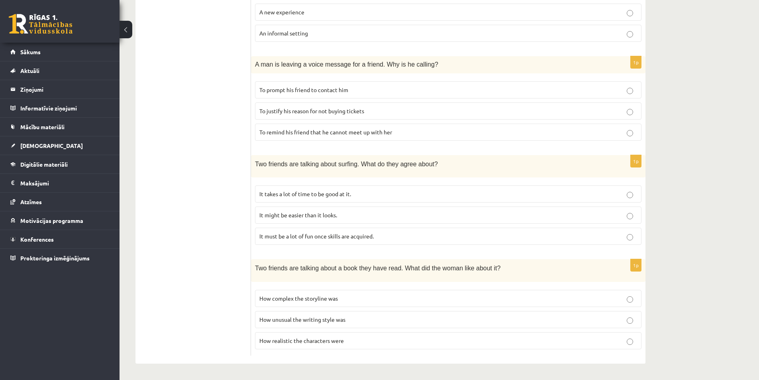
scroll to position [128, 0]
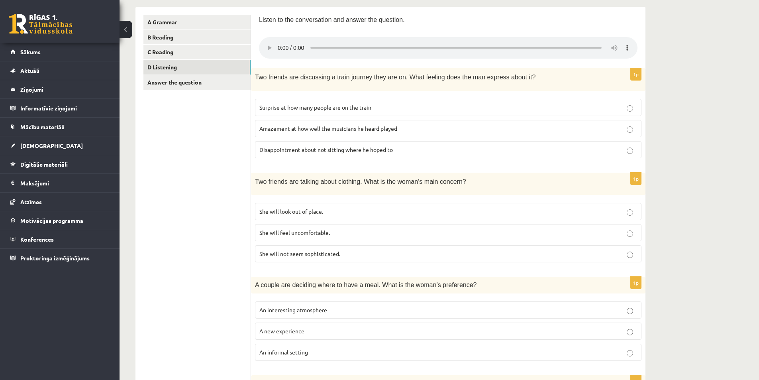
click at [329, 213] on p "She will look out of place." at bounding box center [448, 211] width 378 height 8
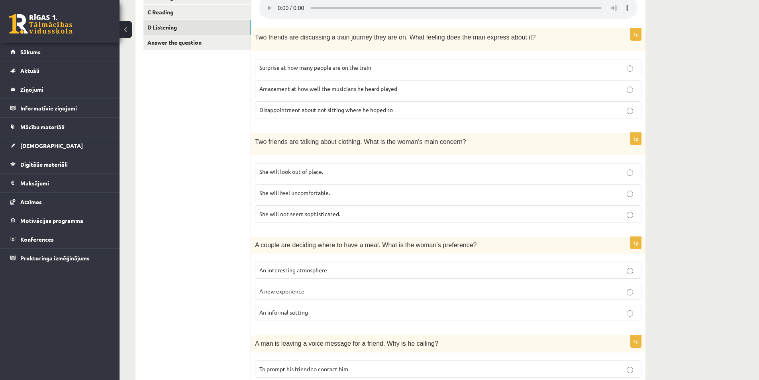
click at [329, 313] on p "An informal setting" at bounding box center [448, 312] width 378 height 8
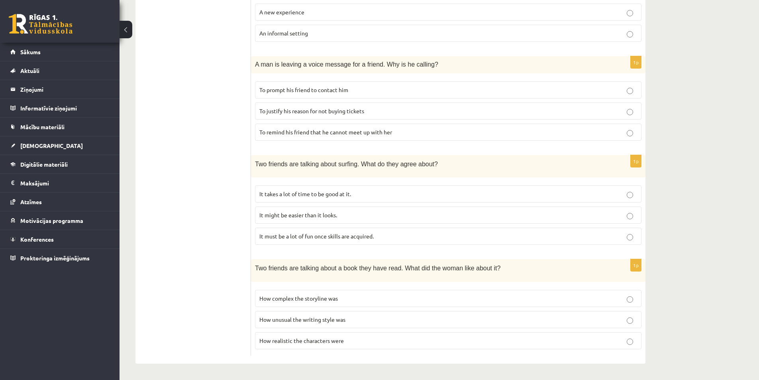
scroll to position [88, 0]
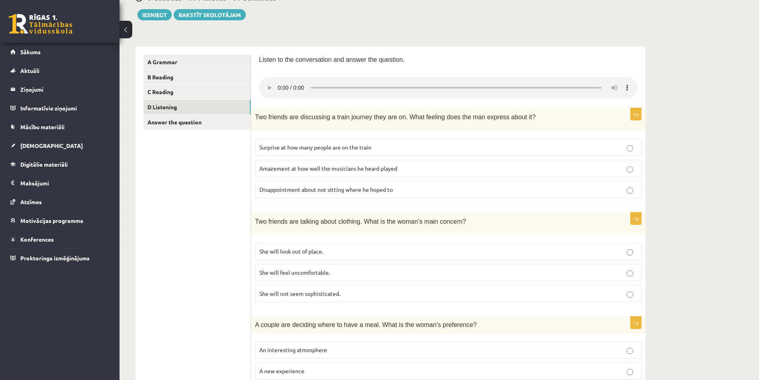
click at [519, 37] on div "11.b3 klases diagnosticējošais darbs angļu valodā par 10.klases mācību vielu , …" at bounding box center [390, 339] width 542 height 795
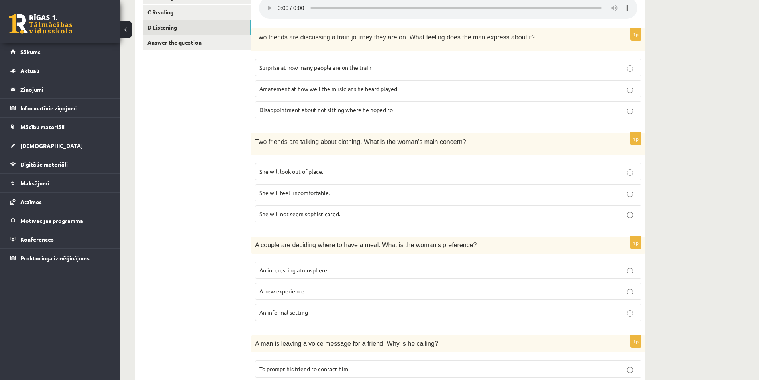
scroll to position [248, 0]
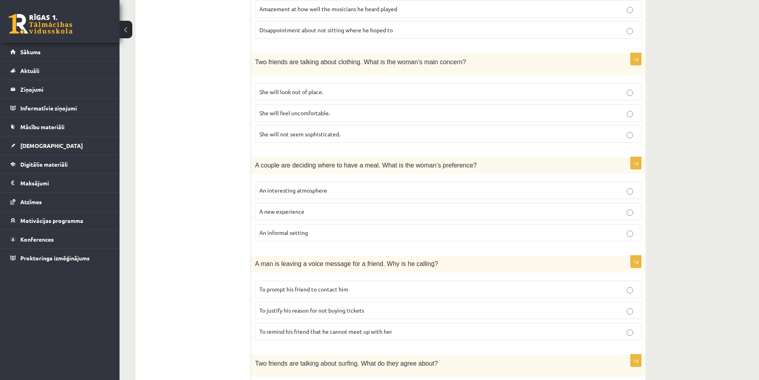
click at [377, 310] on p "To justify his reason for not buying tickets" at bounding box center [448, 310] width 378 height 8
click at [357, 292] on p "To prompt his friend to contact him" at bounding box center [448, 289] width 378 height 8
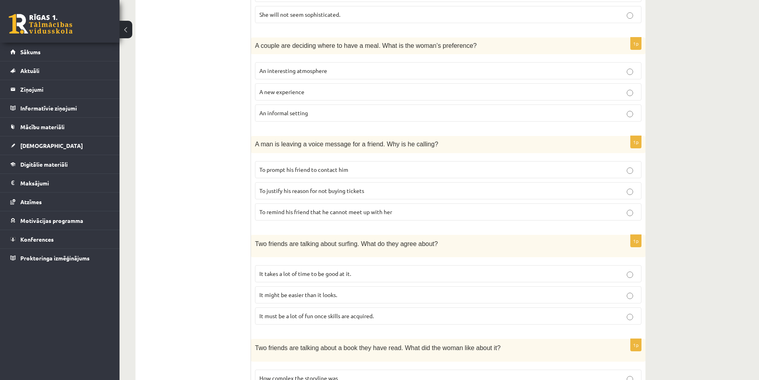
scroll to position [447, 0]
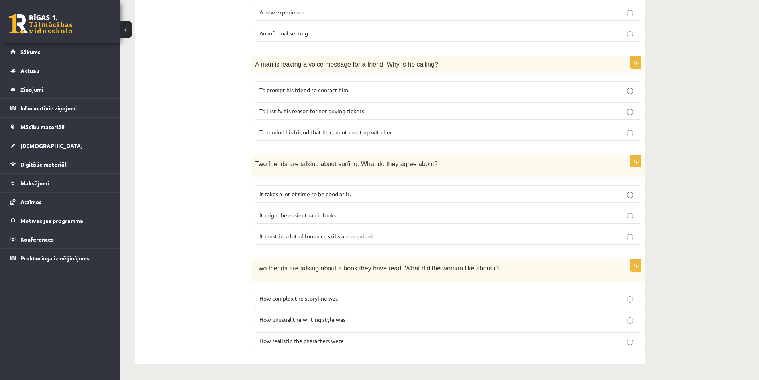
click at [281, 335] on label "How realistic the characters were" at bounding box center [448, 340] width 386 height 17
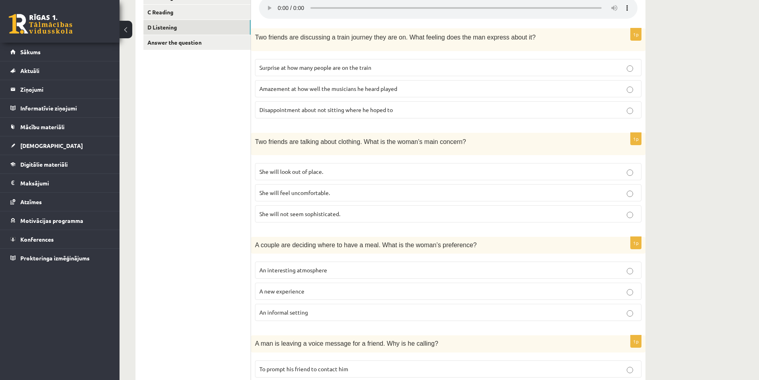
scroll to position [128, 0]
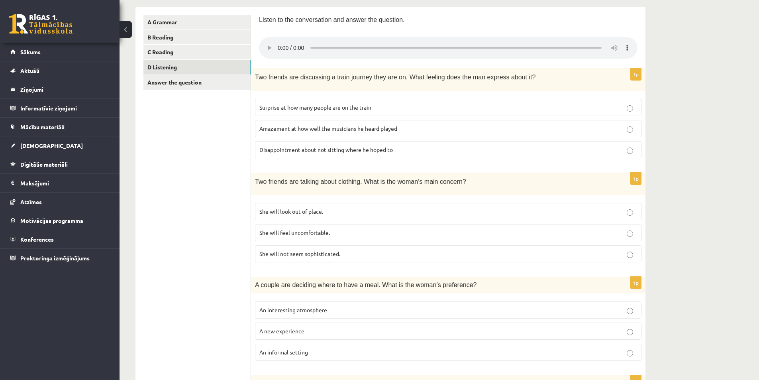
click at [349, 236] on p "She will feel uncomfortable." at bounding box center [448, 232] width 378 height 8
click at [413, 129] on p "Amazement at how well the musicians he heard played" at bounding box center [448, 128] width 378 height 8
click at [400, 147] on p "Disappointment about not sitting where he hoped to" at bounding box center [448, 149] width 378 height 8
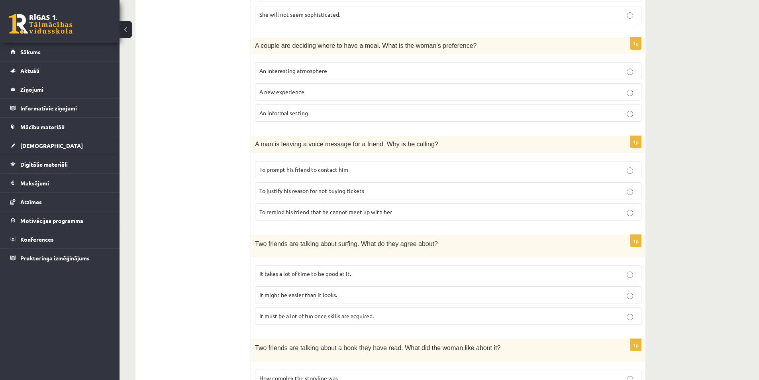
scroll to position [407, 0]
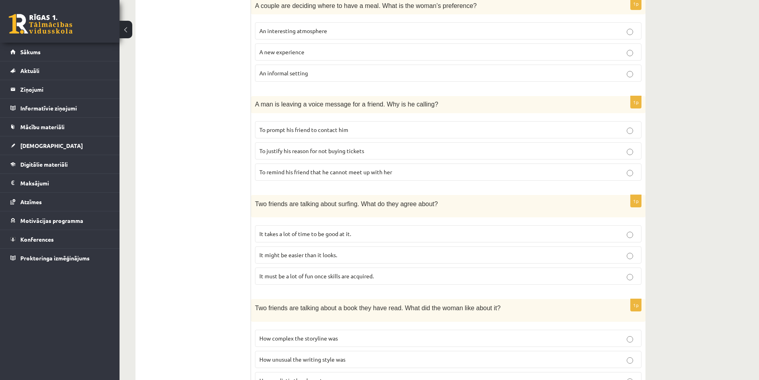
click at [331, 238] on p "It takes a lot of time to be good at it." at bounding box center [448, 233] width 378 height 8
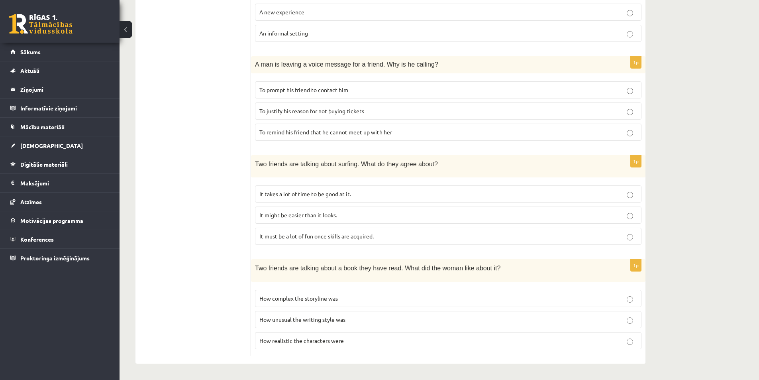
click at [285, 237] on span "It must be a lot of fun once skills are acquired." at bounding box center [316, 235] width 114 height 7
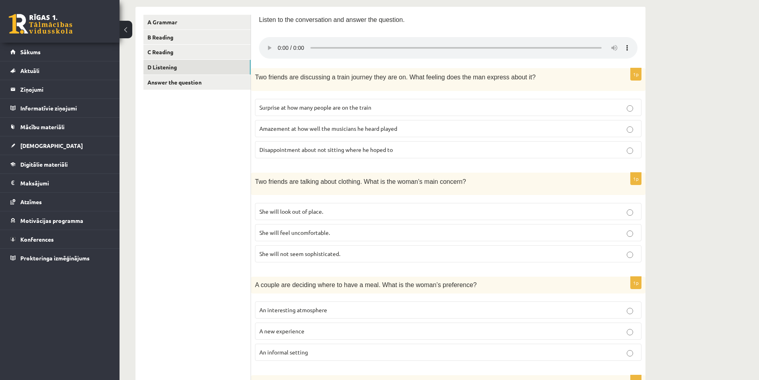
scroll to position [0, 0]
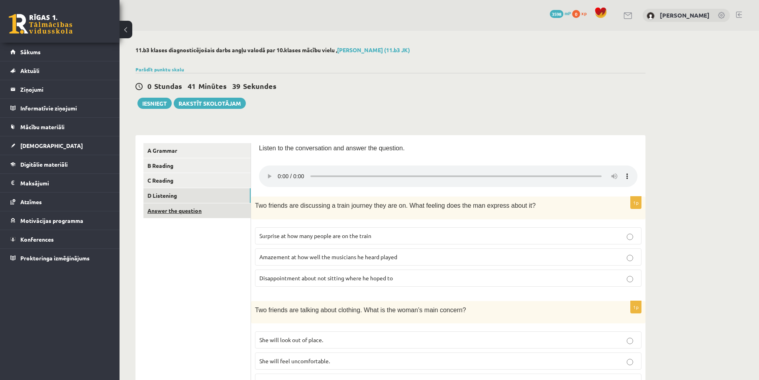
click at [186, 212] on link "Answer the question" at bounding box center [196, 210] width 107 height 15
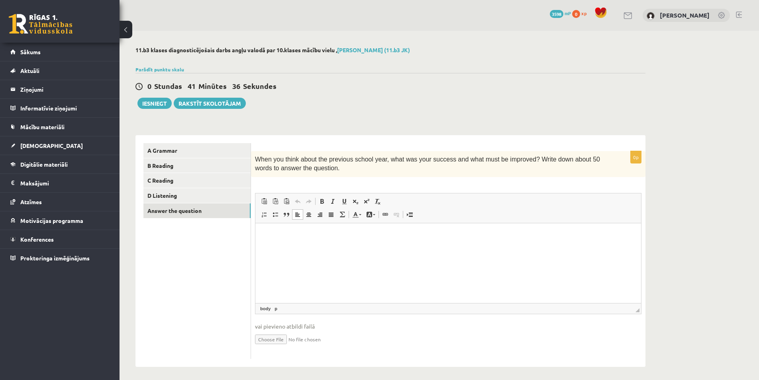
click at [294, 241] on html at bounding box center [448, 235] width 386 height 24
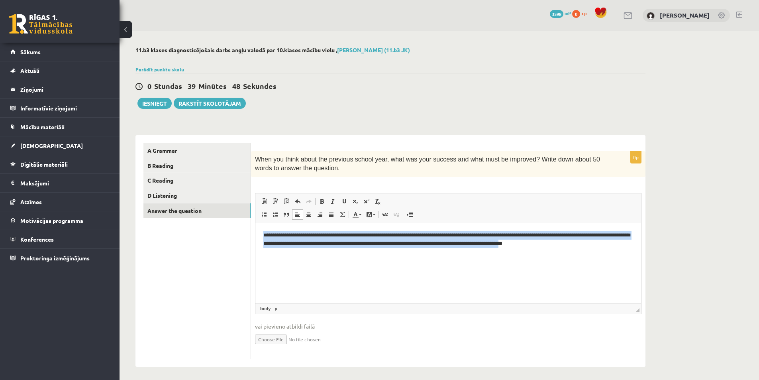
drag, startPoint x: 605, startPoint y: 247, endPoint x: 249, endPoint y: 238, distance: 356.2
click at [255, 238] on html "**********" at bounding box center [448, 239] width 386 height 33
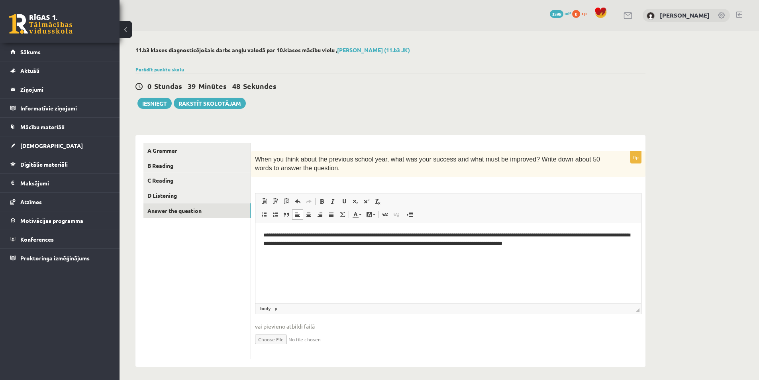
click at [627, 255] on html "**********" at bounding box center [448, 239] width 386 height 33
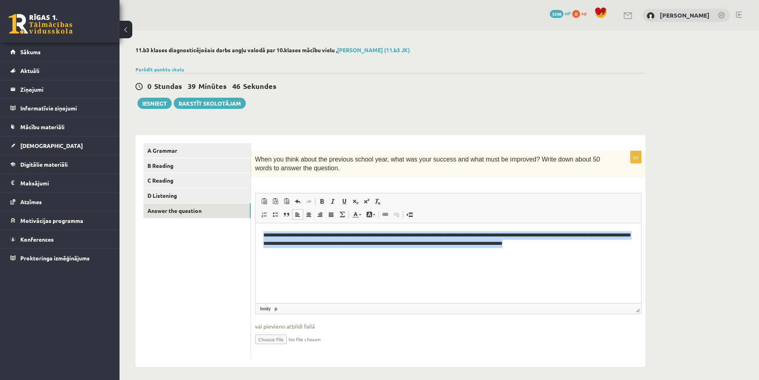
drag, startPoint x: 601, startPoint y: 244, endPoint x: 257, endPoint y: 234, distance: 343.9
click at [256, 233] on html "**********" at bounding box center [448, 239] width 386 height 33
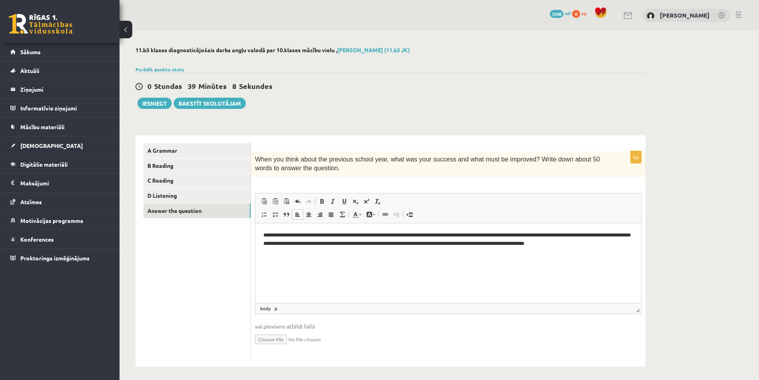
click at [263, 232] on html "**********" at bounding box center [448, 243] width 386 height 41
drag, startPoint x: 270, startPoint y: 162, endPoint x: 246, endPoint y: 153, distance: 25.2
click at [246, 153] on div "**********" at bounding box center [390, 250] width 510 height 231
click at [300, 202] on link "Undo Keyboard shortcut Ctrl+Z" at bounding box center [297, 201] width 11 height 10
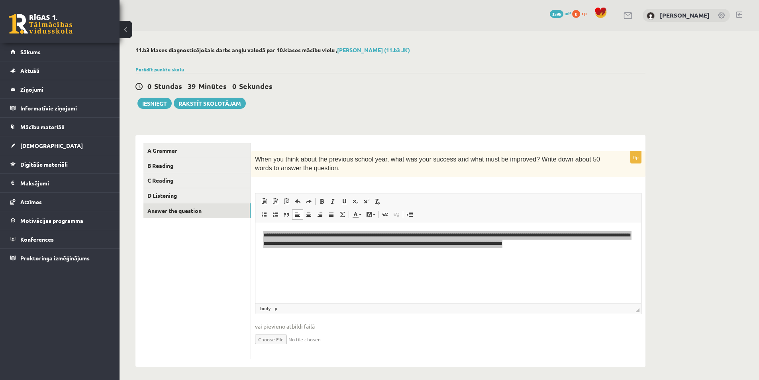
click at [317, 172] on p "When you think about the previous school year, what was your success and what m…" at bounding box center [428, 164] width 347 height 18
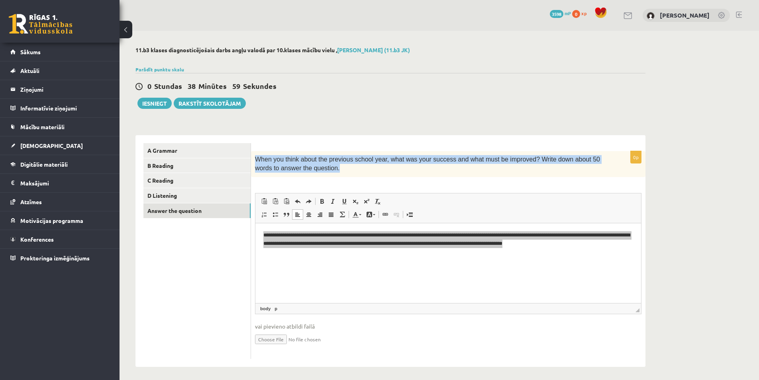
drag, startPoint x: 312, startPoint y: 168, endPoint x: 255, endPoint y: 153, distance: 59.3
click at [255, 153] on div "When you think about the previous school year, what was your success and what m…" at bounding box center [448, 164] width 394 height 26
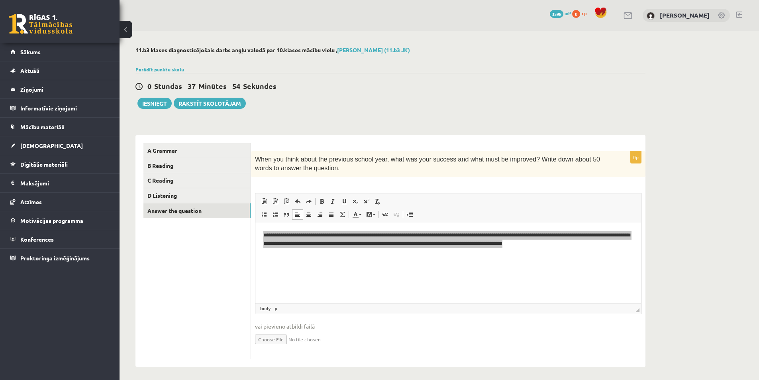
click at [218, 292] on ul "A Grammar B Reading C Reading D Listening Answer the question" at bounding box center [197, 250] width 108 height 215
click at [205, 290] on ul "A Grammar B Reading C Reading D Listening Answer the question" at bounding box center [197, 250] width 108 height 215
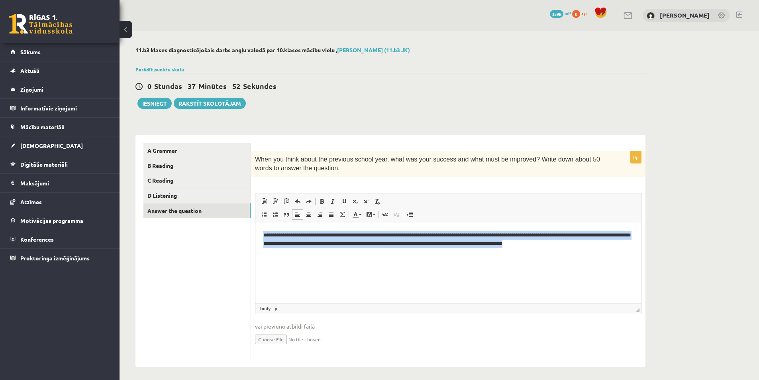
click at [262, 255] on html "**********" at bounding box center [448, 239] width 386 height 33
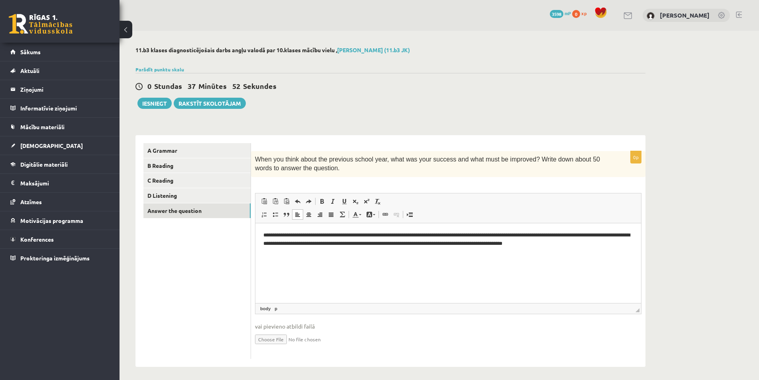
click at [208, 280] on ul "A Grammar B Reading C Reading D Listening Answer the question" at bounding box center [197, 250] width 108 height 215
click at [183, 191] on link "D Listening" at bounding box center [196, 195] width 107 height 15
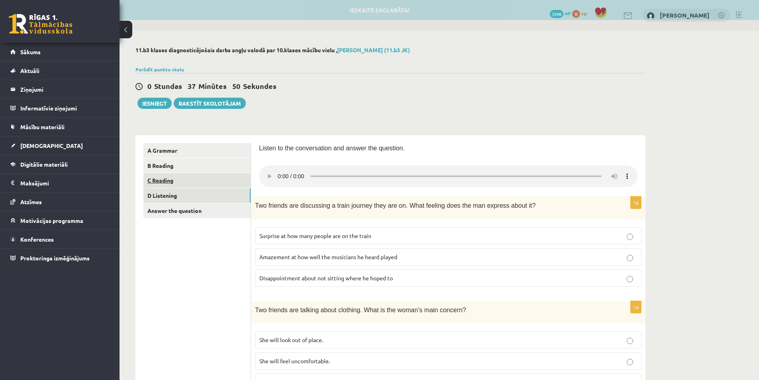
click at [189, 176] on link "C Reading" at bounding box center [196, 180] width 107 height 15
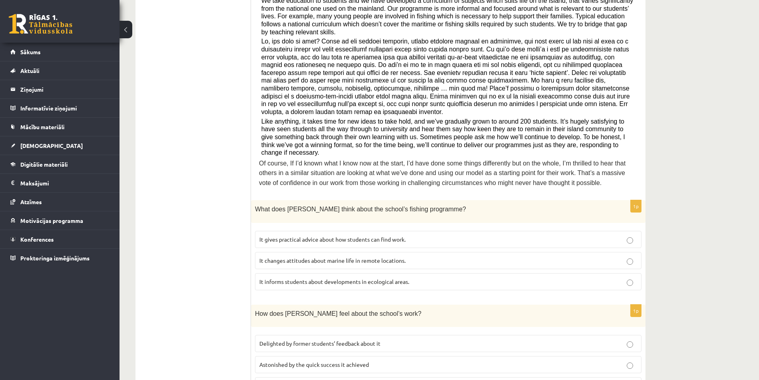
scroll to position [150, 0]
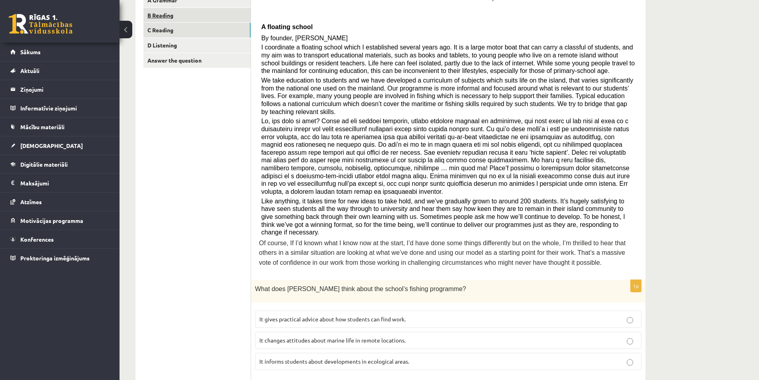
click at [199, 14] on link "B Reading" at bounding box center [196, 15] width 107 height 15
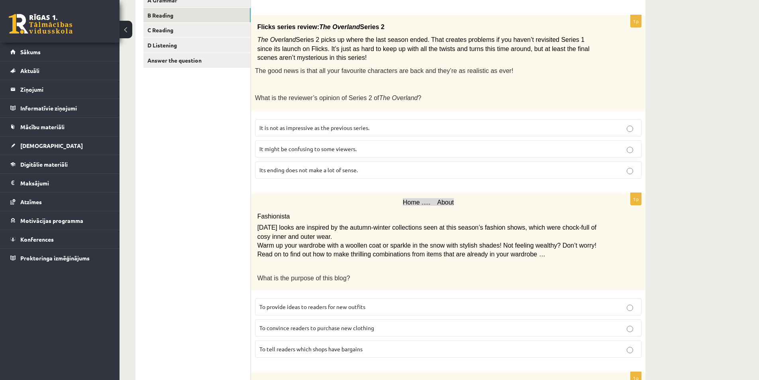
scroll to position [71, 0]
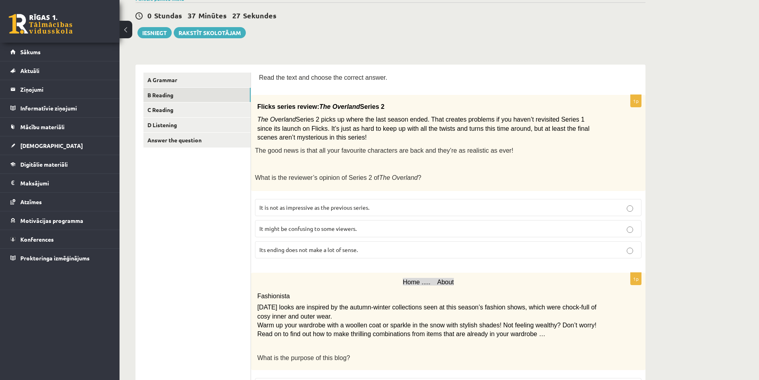
click at [199, 78] on link "A Grammar" at bounding box center [196, 79] width 107 height 15
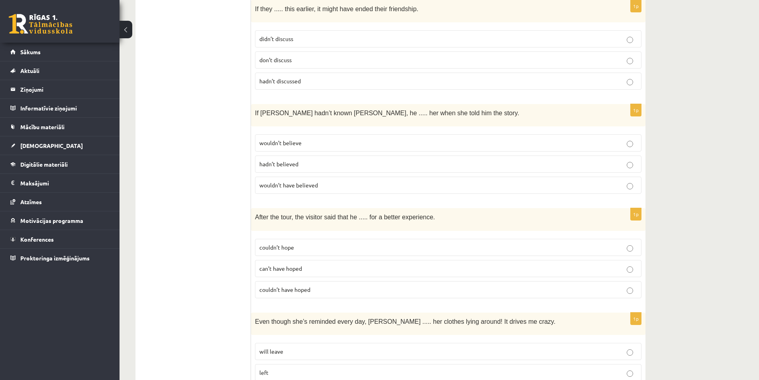
scroll to position [0, 0]
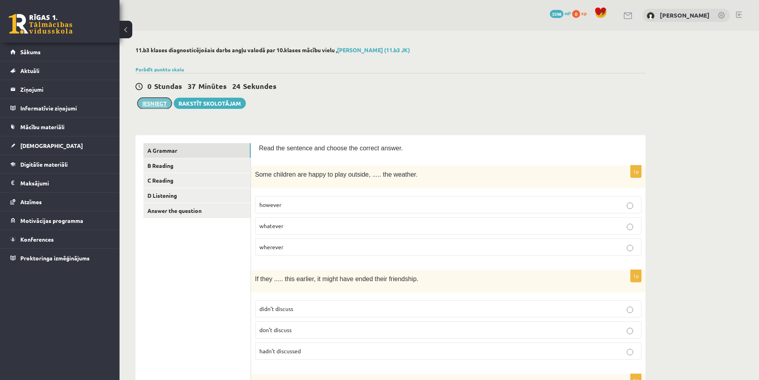
click at [161, 100] on button "Iesniegt" at bounding box center [154, 103] width 34 height 11
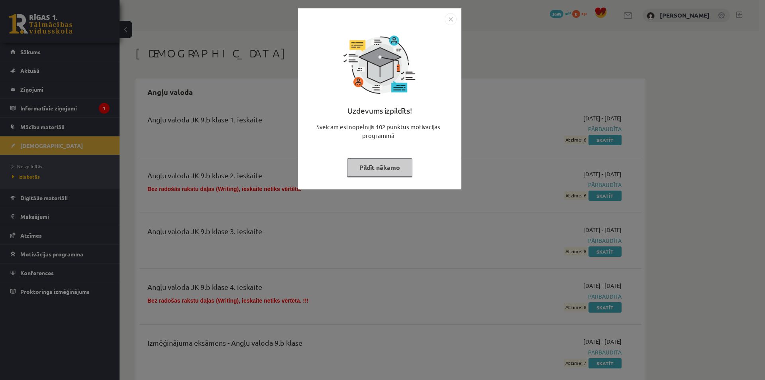
click at [452, 20] on img "Close" at bounding box center [451, 19] width 12 height 12
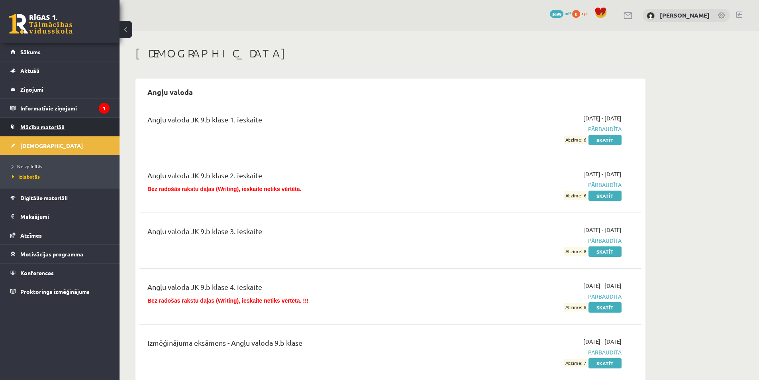
click at [50, 127] on span "Mācību materiāli" at bounding box center [42, 126] width 44 height 7
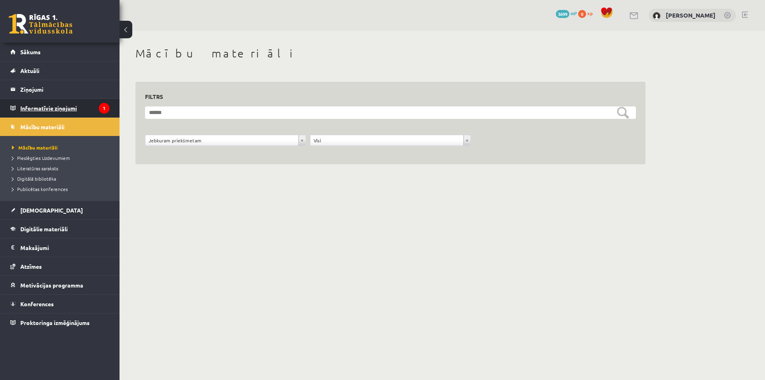
click at [53, 108] on legend "Informatīvie ziņojumi 1" at bounding box center [64, 108] width 89 height 18
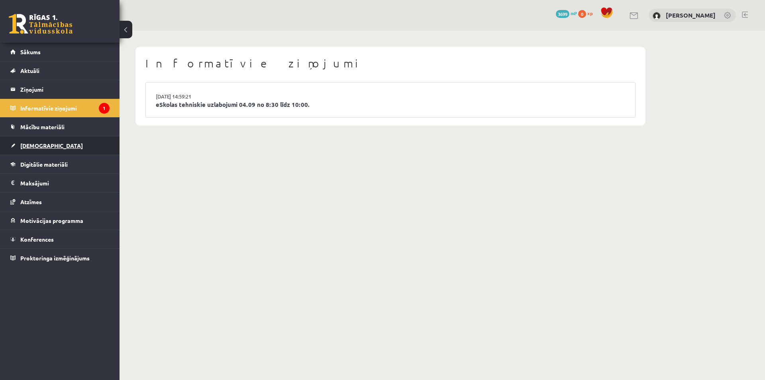
click at [43, 148] on span "[DEMOGRAPHIC_DATA]" at bounding box center [51, 145] width 63 height 7
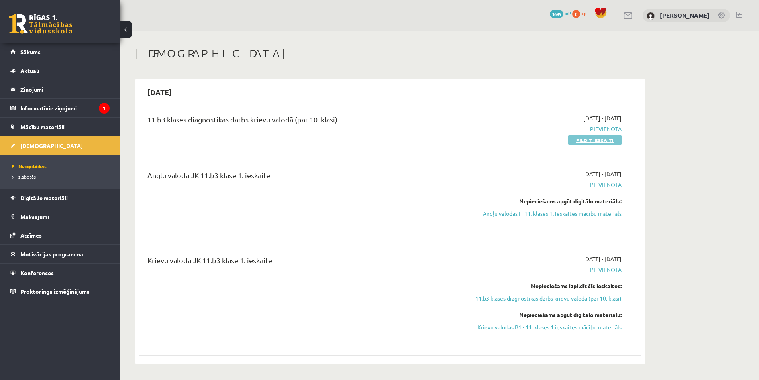
click at [590, 137] on link "Pildīt ieskaiti" at bounding box center [594, 140] width 53 height 10
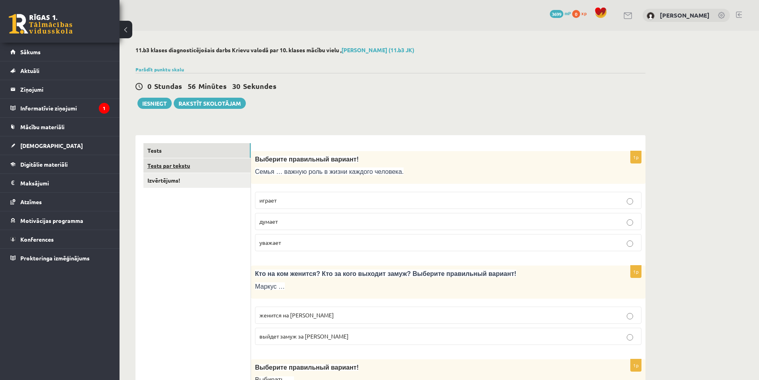
click at [192, 167] on link "Tests par tekstu" at bounding box center [196, 165] width 107 height 15
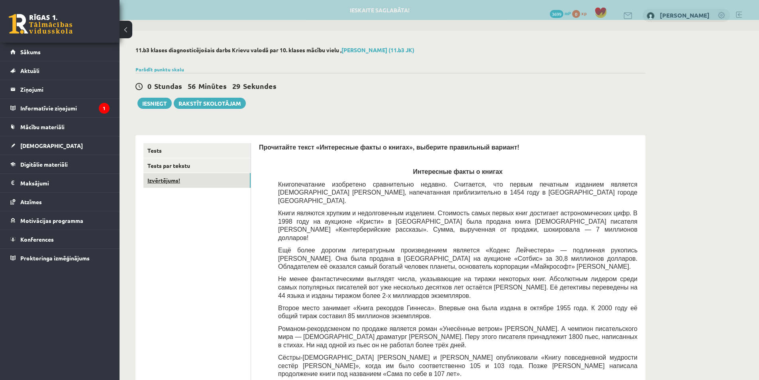
click at [192, 179] on link "Izvērtējums!" at bounding box center [196, 180] width 107 height 15
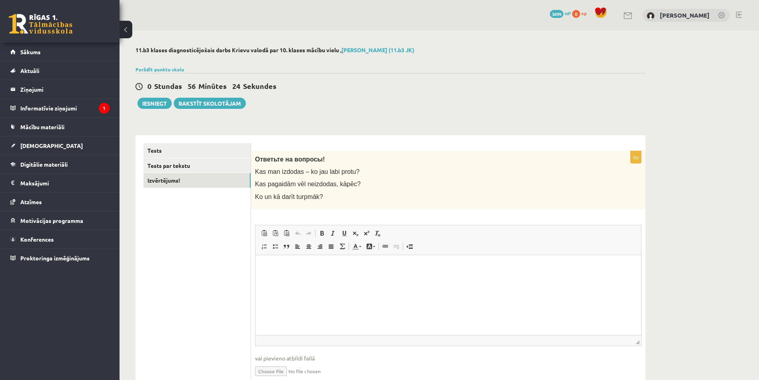
scroll to position [36, 0]
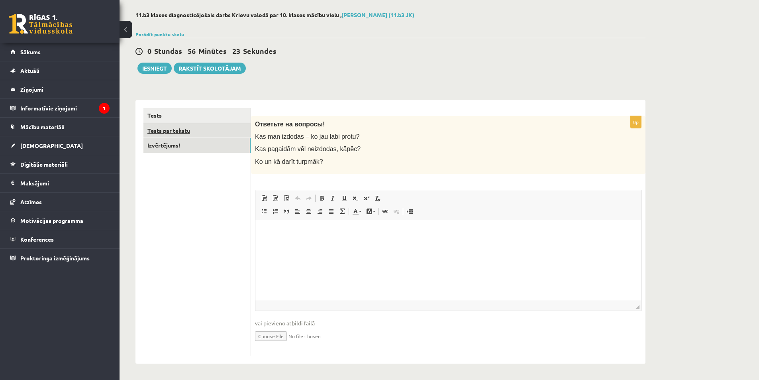
click at [200, 129] on link "Tests par tekstu" at bounding box center [196, 130] width 107 height 15
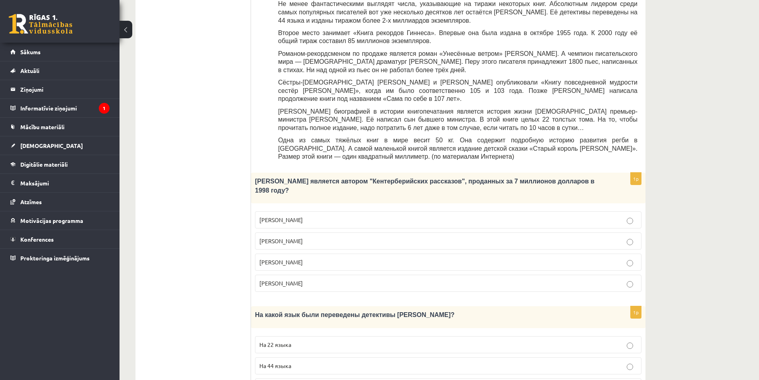
scroll to position [0, 0]
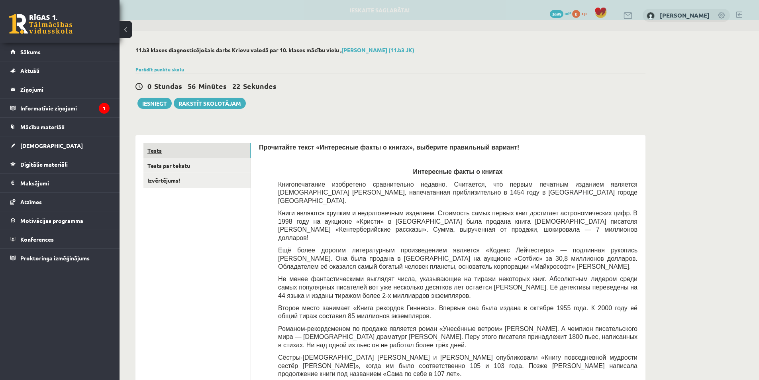
click at [193, 143] on link "Tests" at bounding box center [196, 150] width 107 height 15
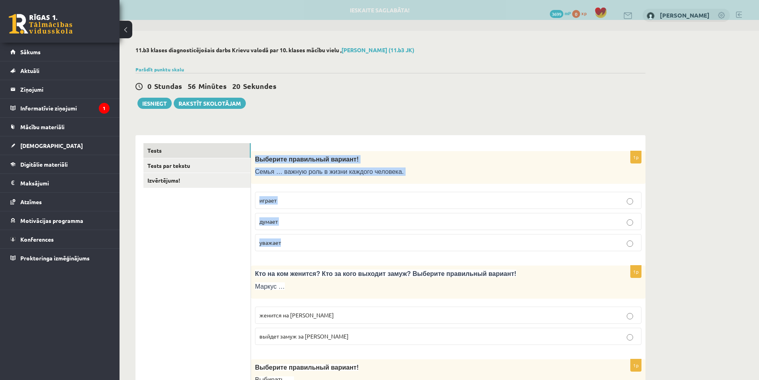
drag, startPoint x: 256, startPoint y: 159, endPoint x: 339, endPoint y: 247, distance: 120.6
click at [339, 247] on div "1p Выберите правильный вариант! Семья … важную роль в жизни каждого человека. и…" at bounding box center [448, 204] width 394 height 107
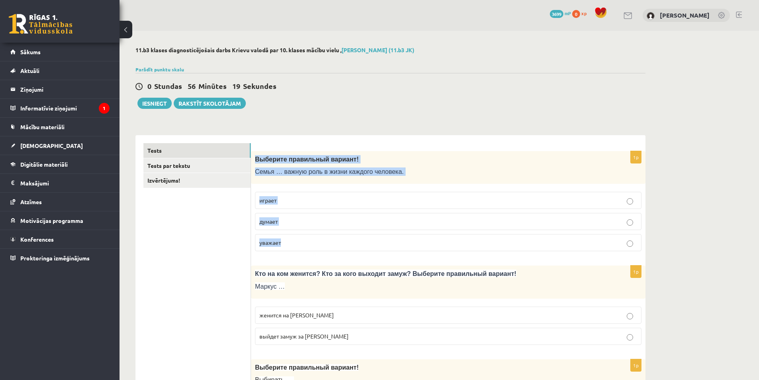
copy div "Выберите правильный вариант! Семья … важную роль в жизни каждого человека. игра…"
click at [287, 199] on p "играет" at bounding box center [448, 200] width 378 height 8
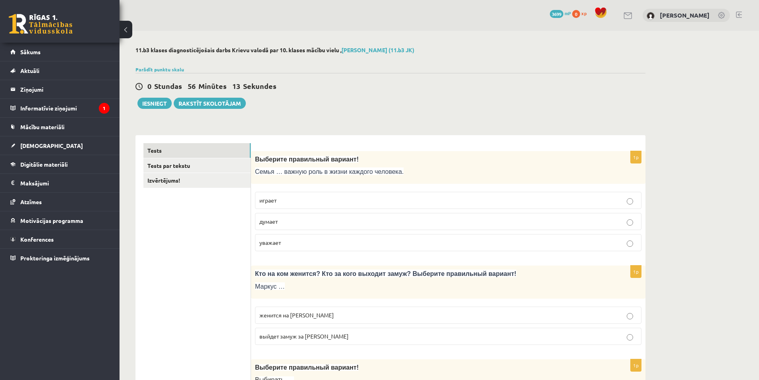
scroll to position [80, 0]
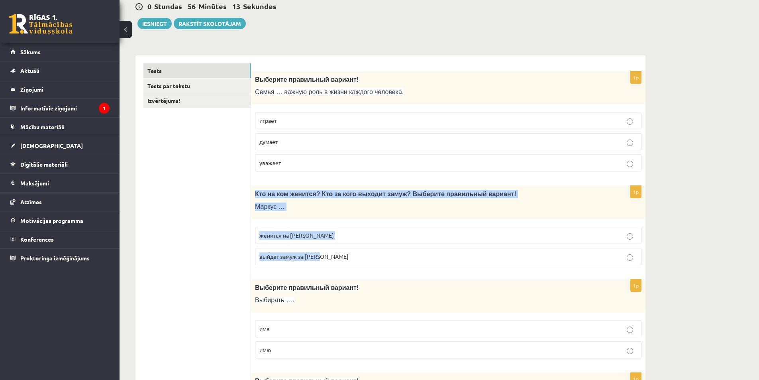
drag, startPoint x: 254, startPoint y: 191, endPoint x: 338, endPoint y: 249, distance: 102.0
click at [338, 249] on div "1p Кто на ком женится? Кто за кого выходит замуж? Выберите правильный вариант! …" at bounding box center [448, 229] width 394 height 86
click at [286, 236] on span "женится на Агнии" at bounding box center [296, 234] width 74 height 7
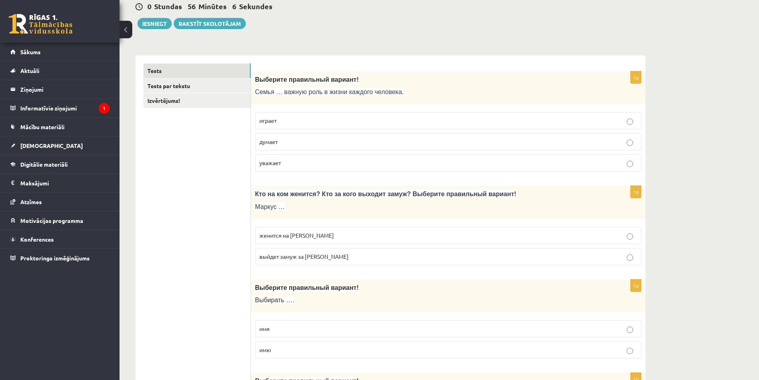
scroll to position [159, 0]
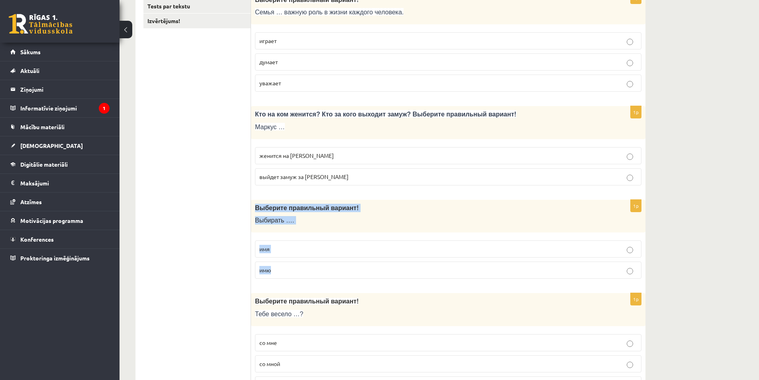
drag, startPoint x: 251, startPoint y: 207, endPoint x: 314, endPoint y: 263, distance: 84.1
click at [313, 263] on div "1p Выберите правильный вариант! Выбирать …. имя имю" at bounding box center [448, 243] width 394 height 86
copy div "Выберите правильный вариант! Выбирать …. имя имю"
click at [280, 249] on p "имя" at bounding box center [448, 249] width 378 height 8
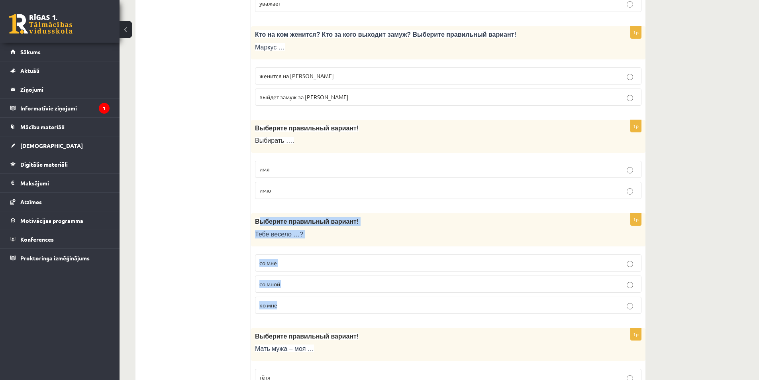
drag, startPoint x: 257, startPoint y: 221, endPoint x: 340, endPoint y: 299, distance: 113.6
click at [340, 299] on div "1p Выберите правильный вариант! Тебе весело …? со мне со мной ко мне" at bounding box center [448, 266] width 394 height 107
copy div "ыберите правильный вариант! Тебе весело …? со мне со мной ко мне"
click at [288, 283] on p "со мной" at bounding box center [448, 284] width 378 height 8
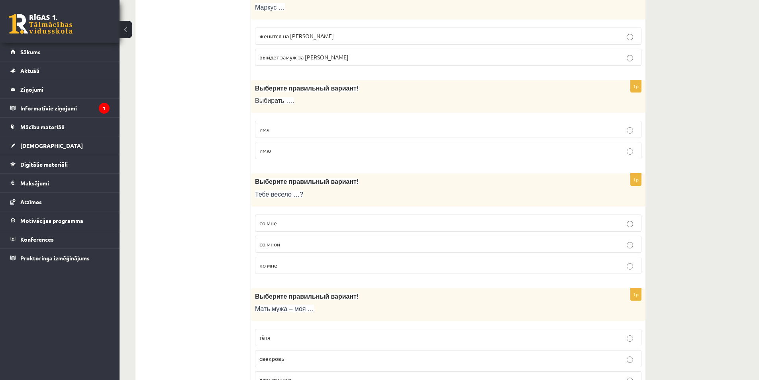
scroll to position [358, 0]
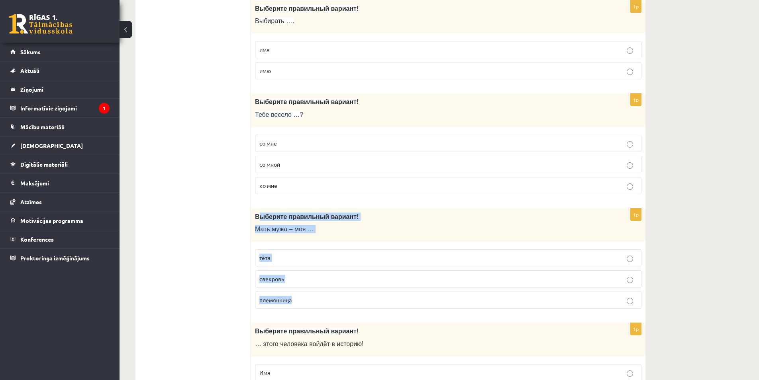
drag, startPoint x: 259, startPoint y: 212, endPoint x: 256, endPoint y: 276, distance: 65.0
click at [323, 298] on div "1p Выберите правильный вариант! Мать мужа – моя … тётя свекровь племянница" at bounding box center [448, 261] width 394 height 107
drag, startPoint x: 253, startPoint y: 215, endPoint x: 321, endPoint y: 296, distance: 105.8
click at [321, 296] on div "1p Выберите правильный вариант! Мать мужа – моя … тётя свекровь племянница" at bounding box center [448, 261] width 394 height 107
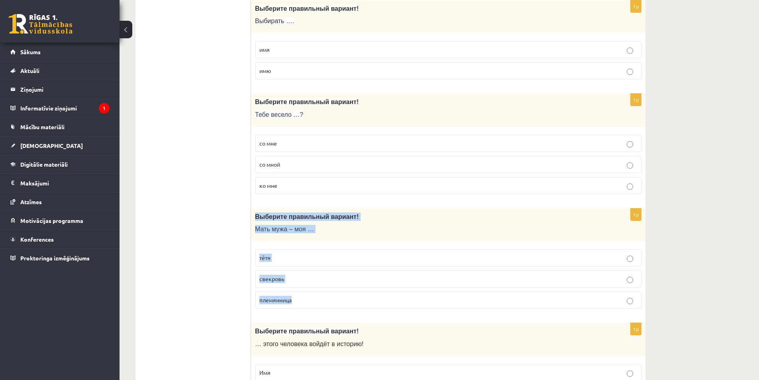
copy div "Выберите правильный вариант! Мать мужа – моя … тётя свекровь племянница"
click at [274, 285] on label "свекровь" at bounding box center [448, 278] width 386 height 17
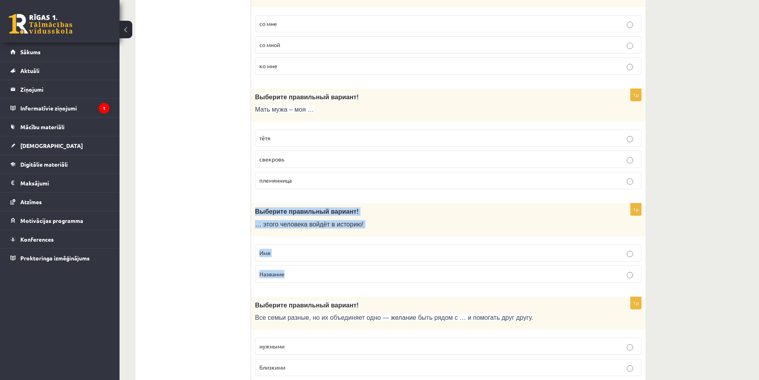
drag, startPoint x: 261, startPoint y: 216, endPoint x: 329, endPoint y: 278, distance: 91.6
click at [329, 278] on div "1p Выберите правильный вариант! … этого человека войдёт в историю! Имя Название" at bounding box center [448, 246] width 394 height 86
copy div "Выберите правильный вариант! … этого человека войдёт в историю! Имя Название"
click at [276, 249] on p "Имя" at bounding box center [448, 253] width 378 height 8
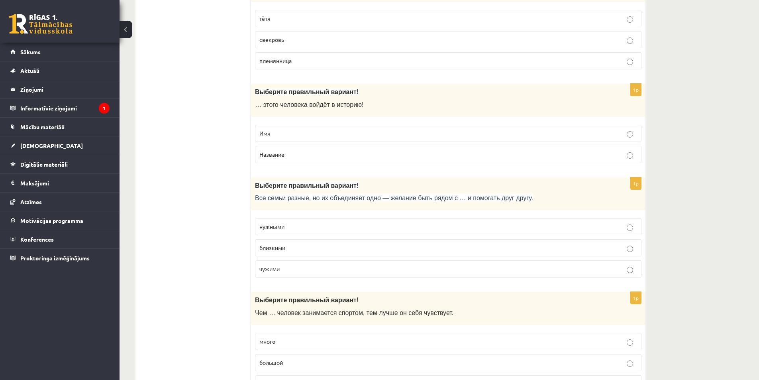
drag, startPoint x: 257, startPoint y: 184, endPoint x: 317, endPoint y: 257, distance: 94.5
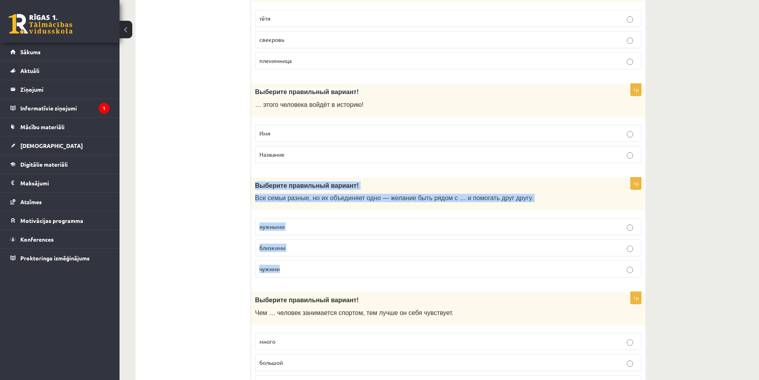
drag, startPoint x: 257, startPoint y: 185, endPoint x: 335, endPoint y: 260, distance: 108.2
click at [337, 265] on div "1p Выберите правильный вариант! Все семьи разные, но их объединяет одно — желан…" at bounding box center [448, 230] width 394 height 107
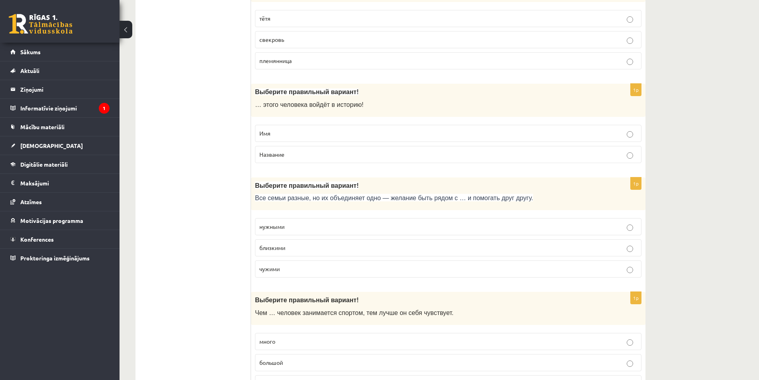
click at [275, 242] on label "близкими" at bounding box center [448, 247] width 386 height 17
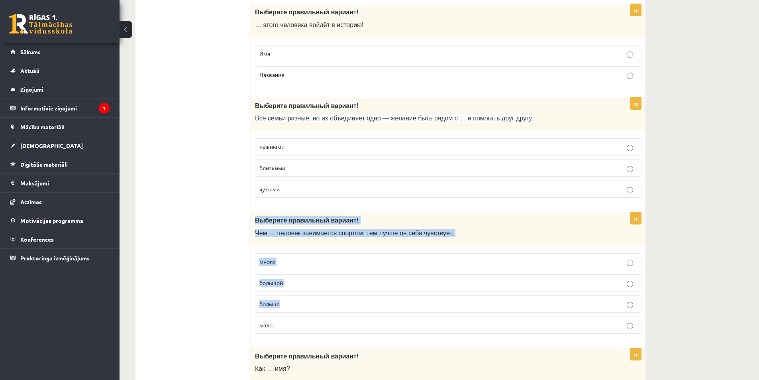
drag, startPoint x: 264, startPoint y: 226, endPoint x: 332, endPoint y: 298, distance: 98.6
click at [332, 298] on div "1p Выберите правильный вариант ! Чем … человек занимается спортом, тем лучше он…" at bounding box center [448, 276] width 394 height 128
copy div "Выберите правильный вариант ! Чем … человек занимается спортом, тем лучше он се…"
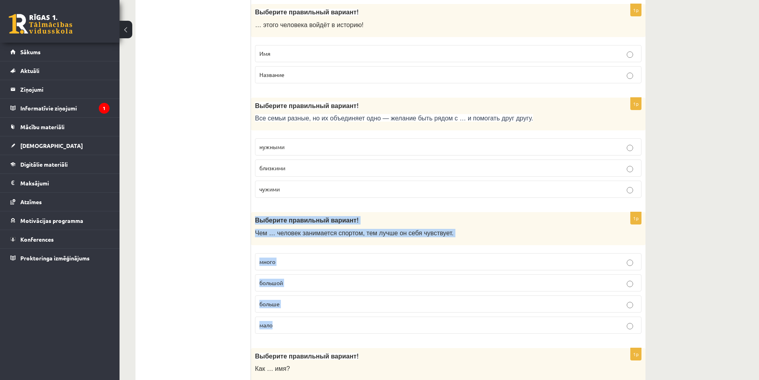
drag, startPoint x: 255, startPoint y: 216, endPoint x: 325, endPoint y: 323, distance: 128.3
click at [325, 323] on div "1p Выберите правильный вариант ! Чем … человек занимается спортом, тем лучше он…" at bounding box center [448, 276] width 394 height 128
copy div "Выберите правильный вариант ! Чем … человек занимается спортом, тем лучше он се…"
click at [296, 280] on p "большой" at bounding box center [448, 282] width 378 height 8
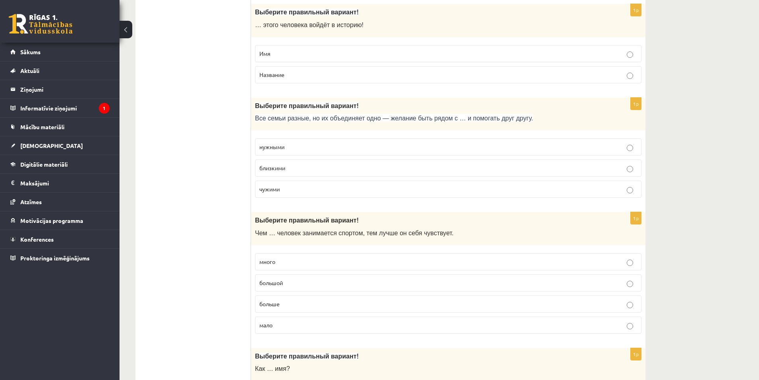
click at [287, 308] on label "больше" at bounding box center [448, 303] width 386 height 17
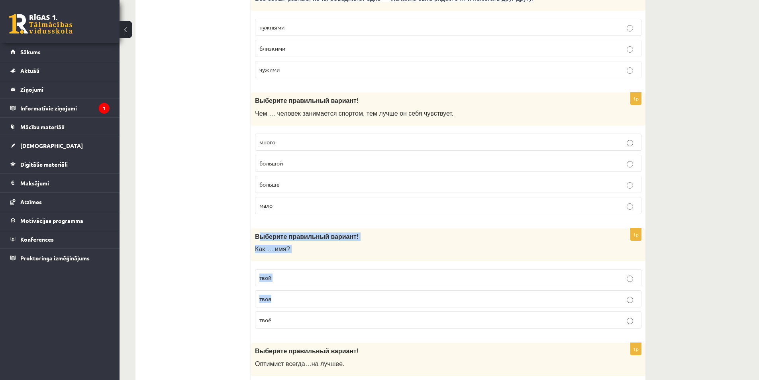
drag, startPoint x: 258, startPoint y: 235, endPoint x: 259, endPoint y: 262, distance: 27.1
click at [331, 303] on div "1p Выберите правильный вариант! Как … имя? твой твоя твоё" at bounding box center [448, 281] width 394 height 107
drag, startPoint x: 256, startPoint y: 236, endPoint x: 355, endPoint y: 315, distance: 127.5
click at [353, 317] on div "1p Выберите правильный вариант! Как … имя? твой твоя твоё" at bounding box center [448, 281] width 394 height 107
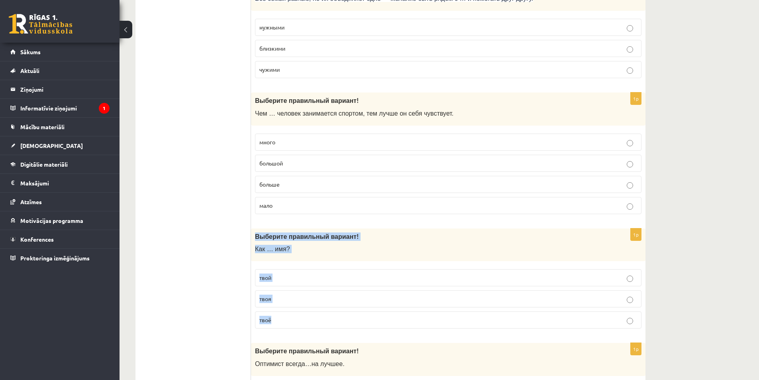
copy div "Выберите правильный вариант! Как … имя? твой твоя твоё"
click at [282, 318] on p "твоё" at bounding box center [448, 319] width 378 height 8
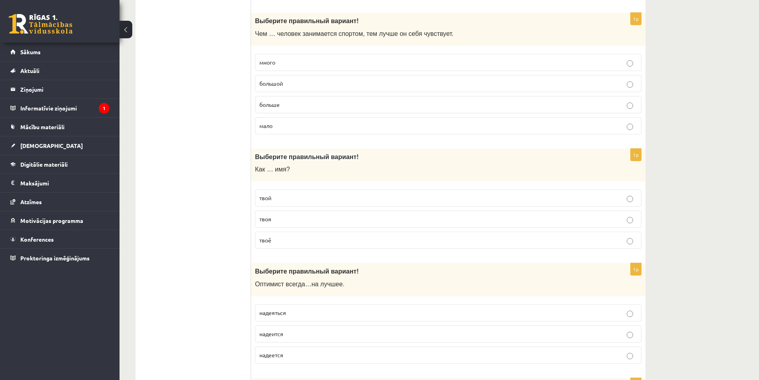
scroll to position [996, 0]
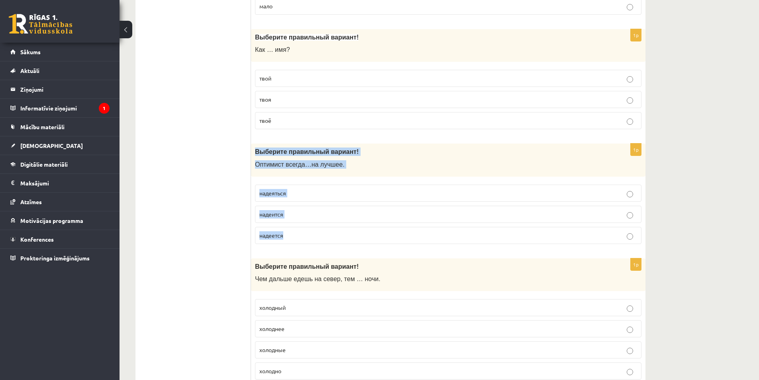
drag, startPoint x: 253, startPoint y: 145, endPoint x: 328, endPoint y: 241, distance: 121.8
click at [331, 240] on div "1p Выберите правильный вариант! О птимист всегда … на лучшее . надеяться надеит…" at bounding box center [448, 196] width 394 height 107
copy div "Выберите правильный вариант! О птимист всегда … на лучшее . надеяться надеится …"
click at [296, 231] on p "надеется" at bounding box center [448, 235] width 378 height 8
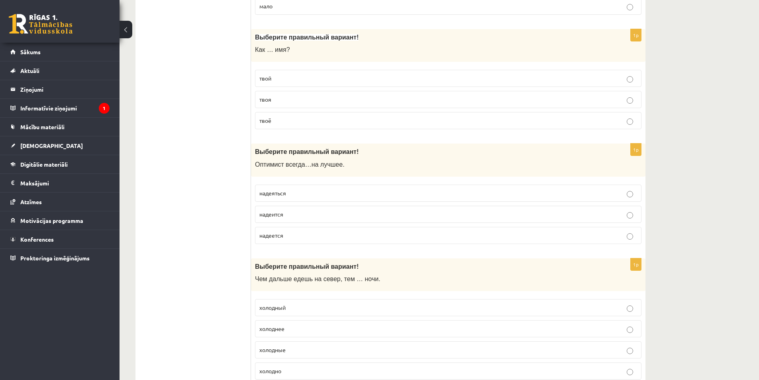
scroll to position [1115, 0]
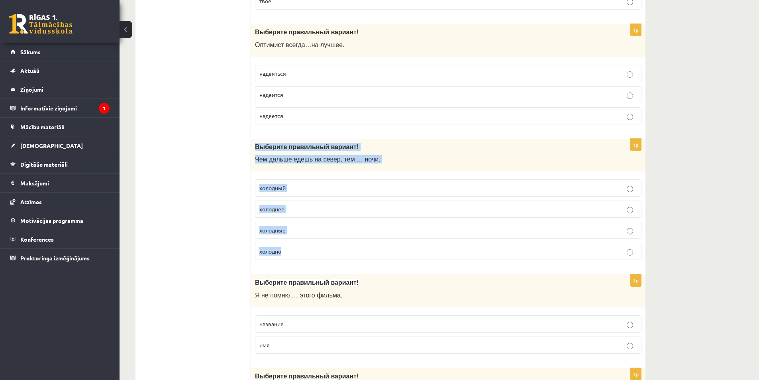
drag, startPoint x: 254, startPoint y: 146, endPoint x: 328, endPoint y: 253, distance: 129.7
click at [329, 255] on div "1p Выберите правильный вариант ! Чем дальше едешь на север, тем … ночи. холодны…" at bounding box center [448, 203] width 394 height 128
copy div "Выберите правильный вариант ! Чем дальше едешь на север, тем … ночи. холодный х…"
click at [300, 210] on p "холоднее" at bounding box center [448, 209] width 378 height 8
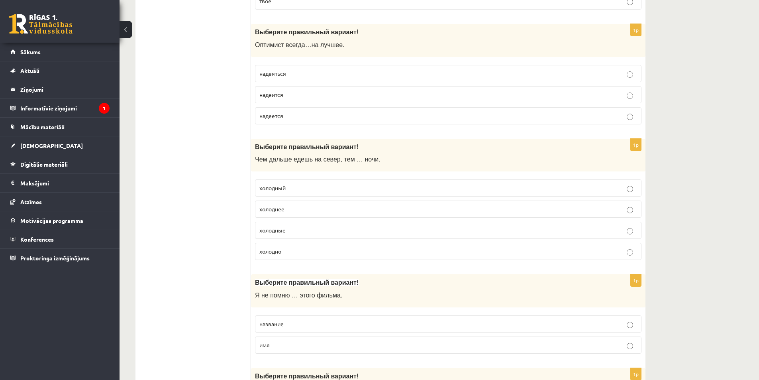
scroll to position [1195, 0]
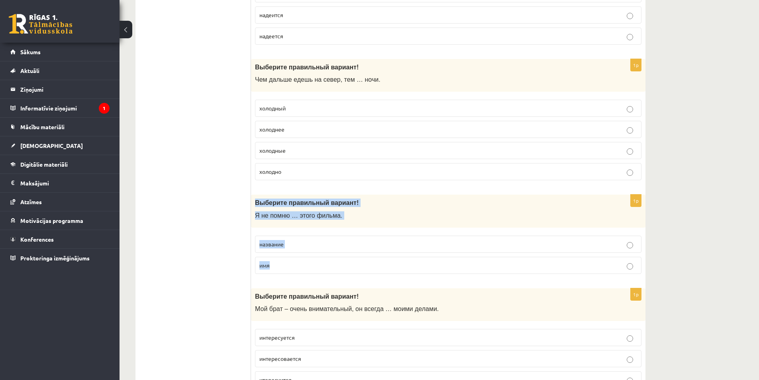
drag, startPoint x: 280, startPoint y: 225, endPoint x: 321, endPoint y: 268, distance: 58.9
click at [321, 268] on div "1p Выберите правильный вариант! Я не помню … этого фильма. название имя" at bounding box center [448, 237] width 394 height 86
click at [304, 242] on p "название" at bounding box center [448, 244] width 378 height 8
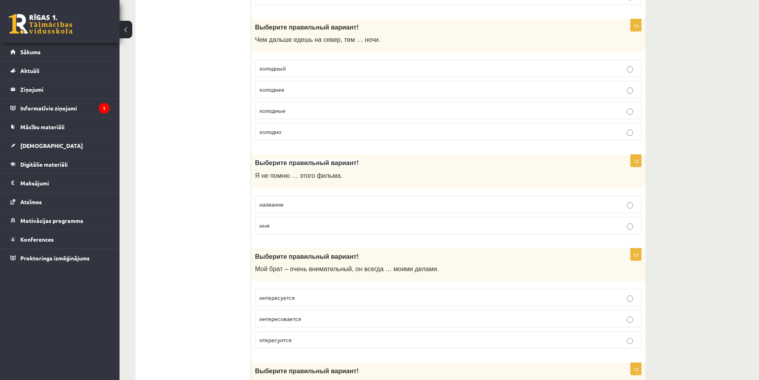
scroll to position [1275, 0]
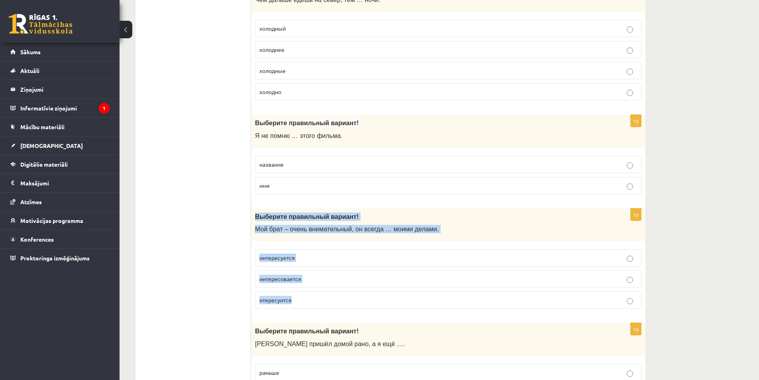
drag, startPoint x: 256, startPoint y: 217, endPoint x: 365, endPoint y: 307, distance: 141.2
click at [367, 309] on div "1p Выберите правильный вариант! Мой брат – очень внимательный, он всегда … моим…" at bounding box center [448, 261] width 394 height 107
drag, startPoint x: 290, startPoint y: 257, endPoint x: 284, endPoint y: 257, distance: 5.6
click at [290, 257] on span "интересуется" at bounding box center [276, 257] width 35 height 7
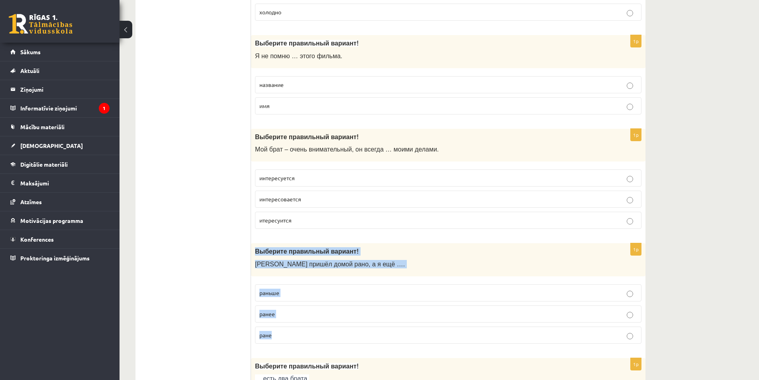
drag, startPoint x: 255, startPoint y: 249, endPoint x: 349, endPoint y: 336, distance: 127.7
click at [349, 336] on div "1p Выберите правильный вариант! Андрей пришёл домой рано, а я ещё …. раньше ран…" at bounding box center [448, 296] width 394 height 107
click at [302, 317] on p "ранее" at bounding box center [448, 314] width 378 height 8
drag, startPoint x: 254, startPoint y: 247, endPoint x: 337, endPoint y: 328, distance: 116.3
click at [338, 332] on div "1p Выберите правильный вариант! Андрей пришёл домой рано, а я ещё …. раньше ран…" at bounding box center [448, 296] width 394 height 107
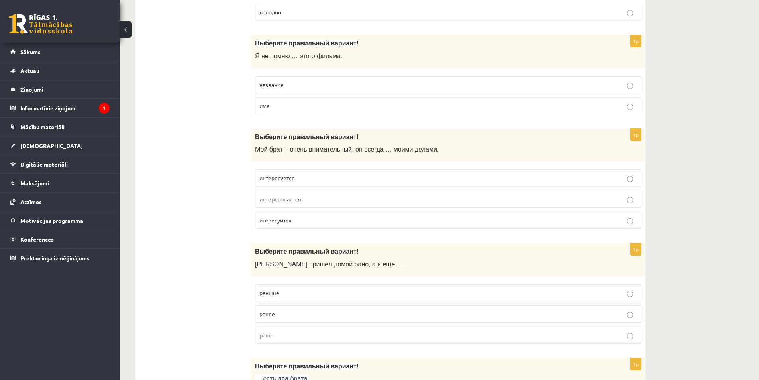
click at [208, 271] on ul "Tests Tests par tekstu Izvērtējums!" at bounding box center [197, 142] width 108 height 2706
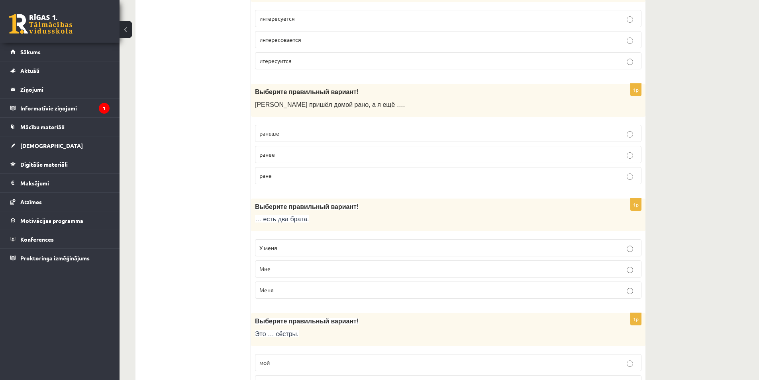
drag, startPoint x: 250, startPoint y: 200, endPoint x: 333, endPoint y: 292, distance: 123.6
drag, startPoint x: 280, startPoint y: 235, endPoint x: 317, endPoint y: 271, distance: 52.1
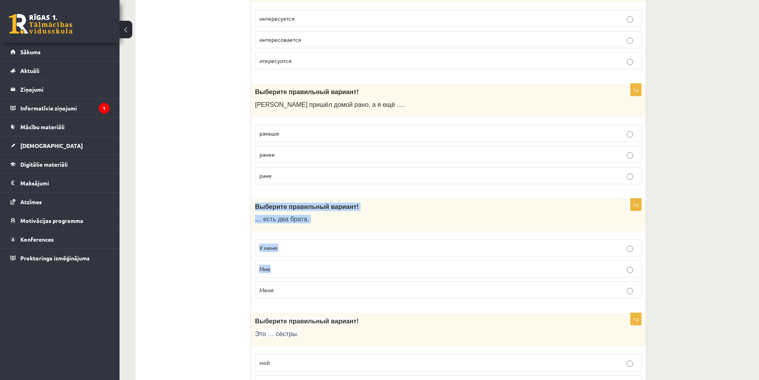
click at [317, 271] on div "1p Выберите правильный вариант! … есть два брата. У меня Мне Меня" at bounding box center [448, 251] width 394 height 107
drag, startPoint x: 255, startPoint y: 204, endPoint x: 333, endPoint y: 289, distance: 115.6
click at [333, 290] on div "1p Выберите правильный вариант! … есть два брата. У меня Мне Меня" at bounding box center [448, 251] width 394 height 107
click at [266, 252] on p "У меня" at bounding box center [448, 247] width 378 height 8
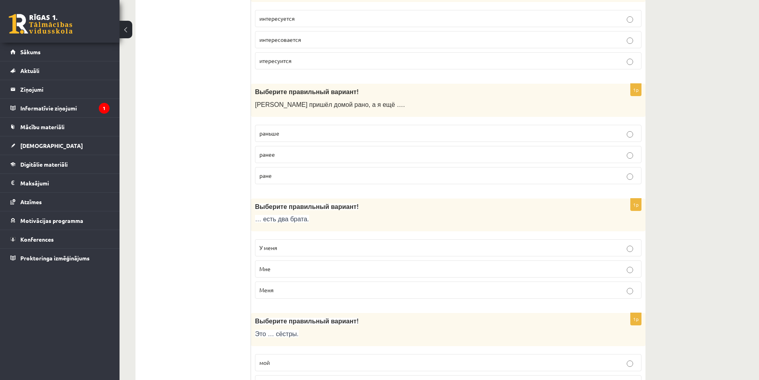
scroll to position [1593, 0]
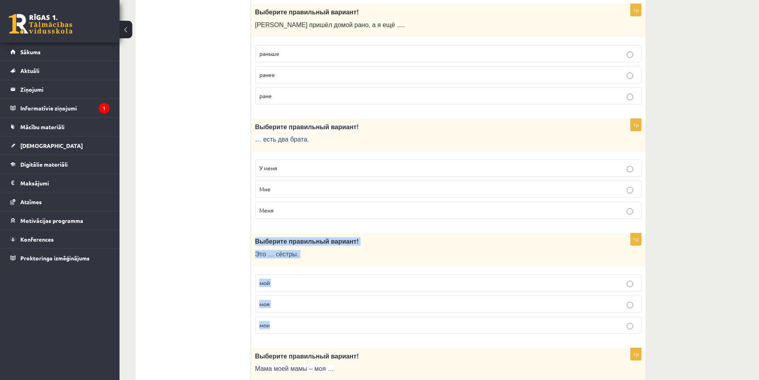
drag, startPoint x: 253, startPoint y: 238, endPoint x: 332, endPoint y: 322, distance: 115.5
click at [332, 322] on div "1p Выберите правильный вариант! Это … сёстры. мой моя мои" at bounding box center [448, 286] width 394 height 107
click at [276, 282] on p "мой" at bounding box center [448, 282] width 378 height 8
click at [278, 304] on p "моя" at bounding box center [448, 304] width 378 height 8
click at [280, 323] on p "мои" at bounding box center [448, 325] width 378 height 8
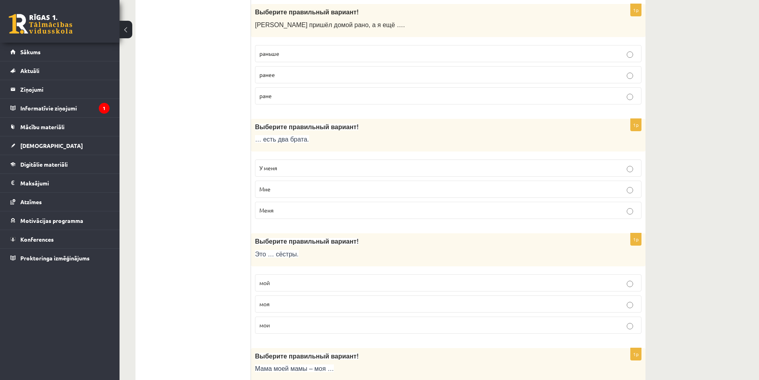
scroll to position [1713, 0]
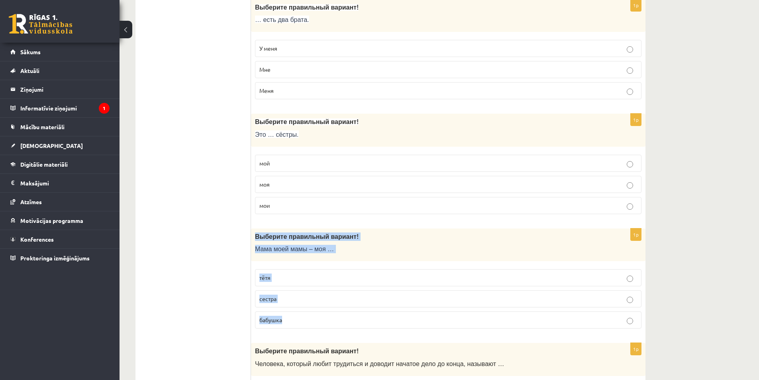
drag, startPoint x: 277, startPoint y: 256, endPoint x: 351, endPoint y: 324, distance: 100.3
click at [351, 324] on div "1p Выберите правильный вариант! Мама моей мамы – моя … тётя сестра бабушка" at bounding box center [448, 281] width 394 height 107
click at [279, 313] on label "бабушка" at bounding box center [448, 319] width 386 height 17
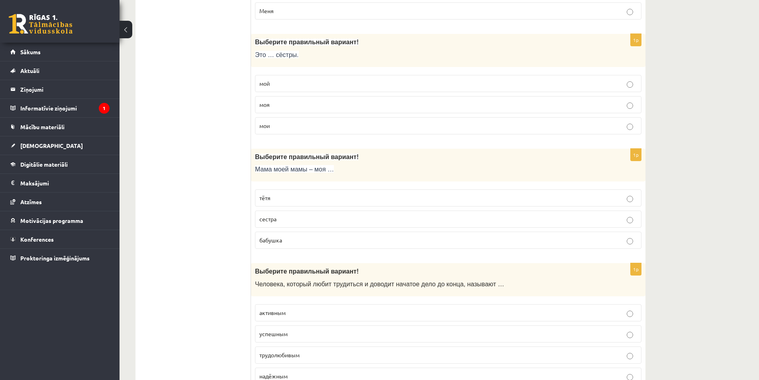
scroll to position [1872, 0]
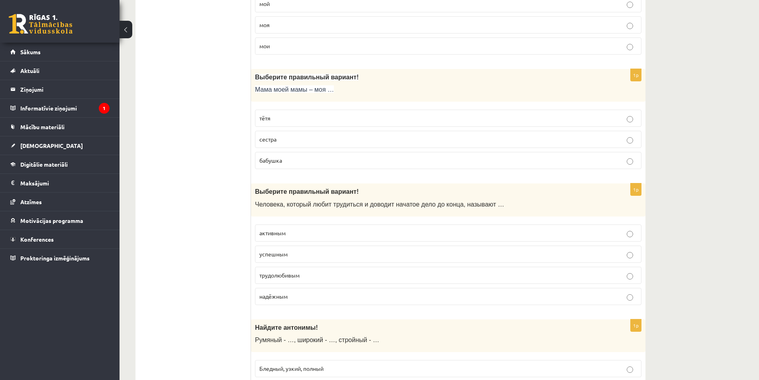
click at [278, 274] on span "трудолюбивым" at bounding box center [279, 274] width 40 height 7
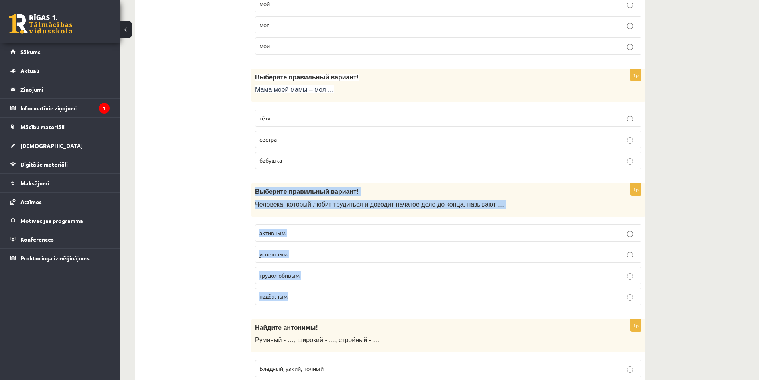
drag, startPoint x: 255, startPoint y: 190, endPoint x: 335, endPoint y: 292, distance: 130.2
click at [335, 293] on div "1p Выберите правильный вариант! Человека, который любит трудиться и доводит нач…" at bounding box center [448, 247] width 394 height 128
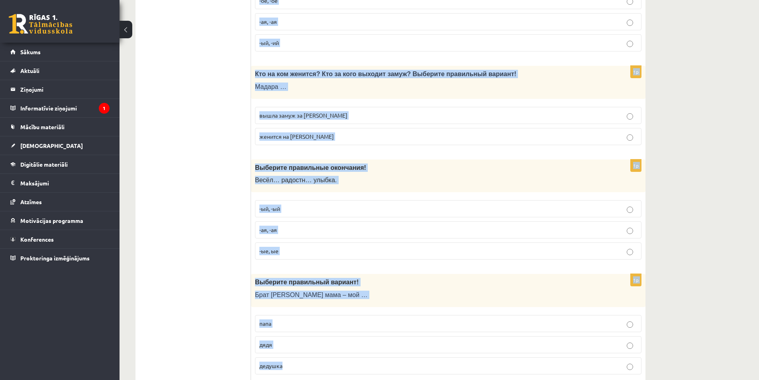
scroll to position [2494, 0]
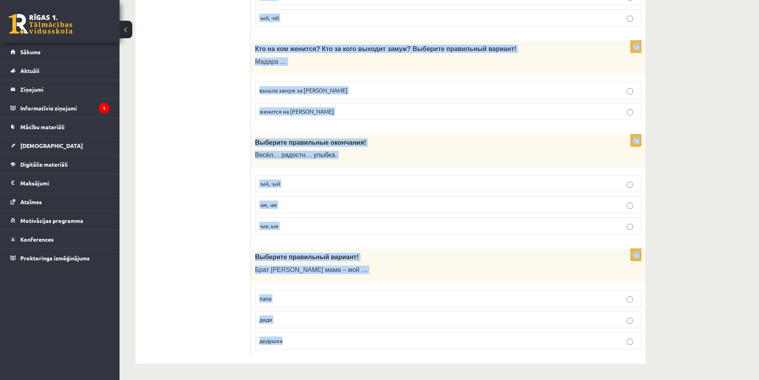
drag, startPoint x: 253, startPoint y: 180, endPoint x: 414, endPoint y: 395, distance: 269.0
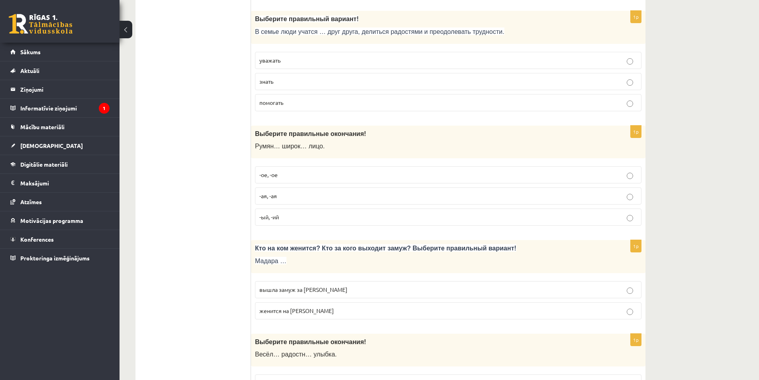
scroll to position [2175, 0]
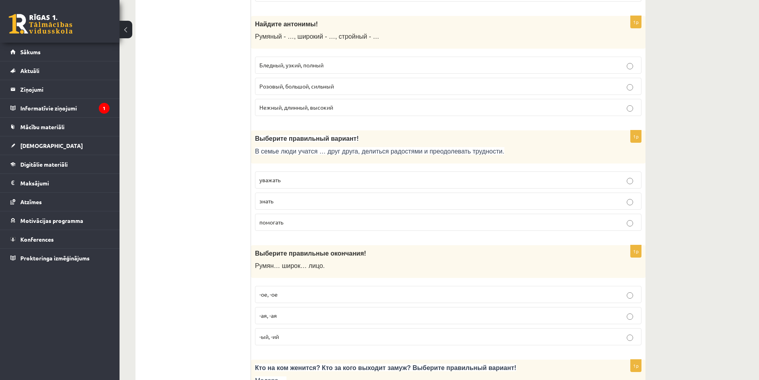
click at [295, 68] on span "Бледный, узкий, полный" at bounding box center [291, 64] width 64 height 7
click at [276, 182] on span "уважать" at bounding box center [269, 179] width 21 height 7
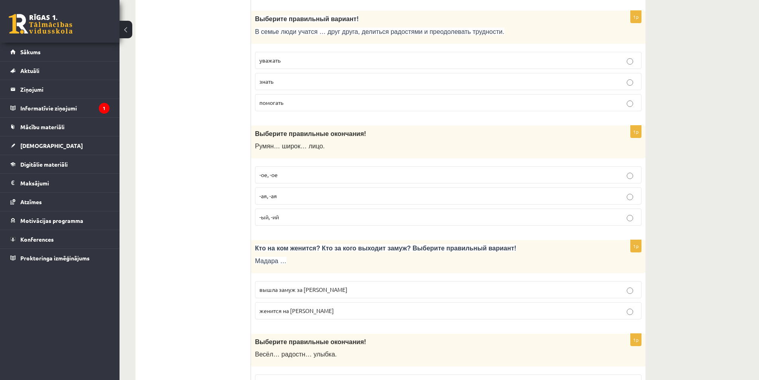
click at [271, 173] on span "-ое, -ое" at bounding box center [268, 174] width 18 height 7
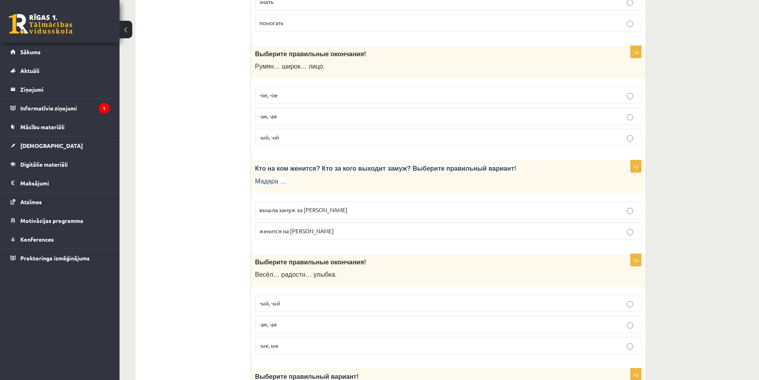
click at [292, 208] on span "вышла замуж за Марка" at bounding box center [303, 209] width 88 height 7
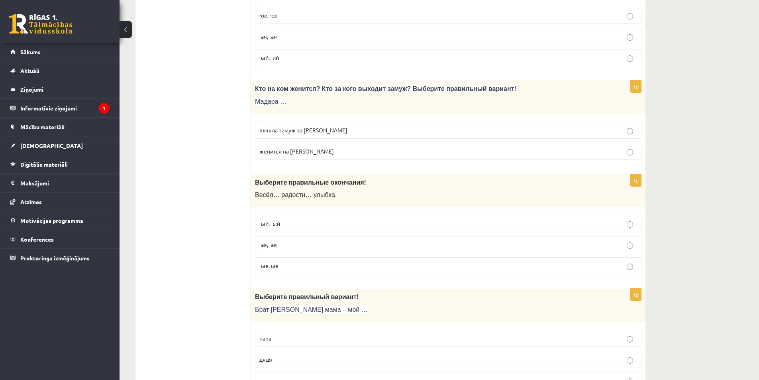
click at [282, 240] on p "-ая, -ая" at bounding box center [448, 244] width 378 height 8
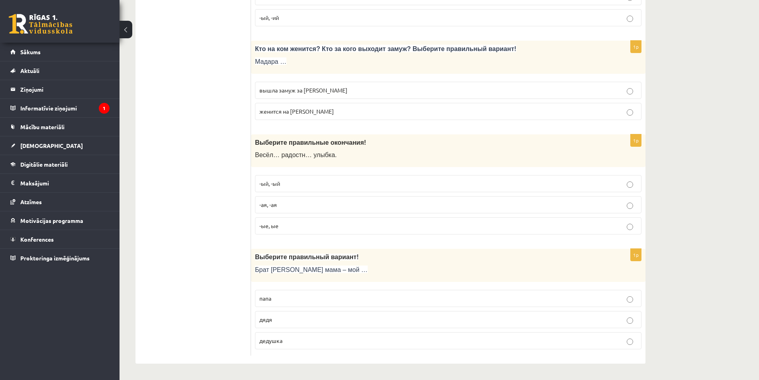
click at [280, 318] on p "дядя" at bounding box center [448, 319] width 378 height 8
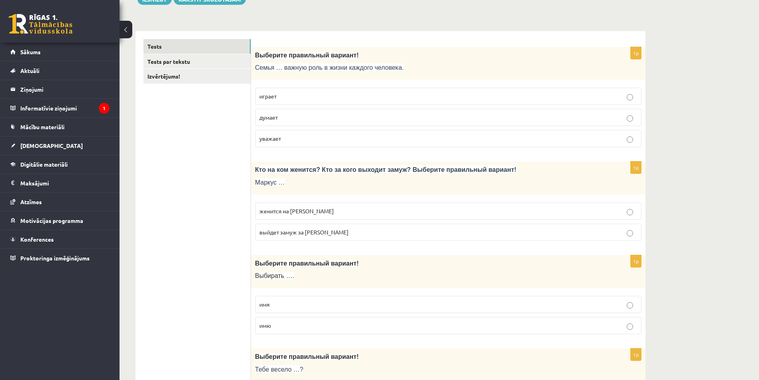
scroll to position [0, 0]
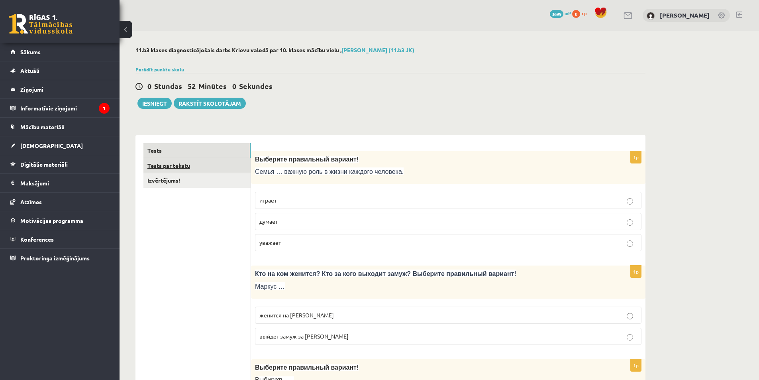
click at [195, 167] on link "Tests par tekstu" at bounding box center [196, 165] width 107 height 15
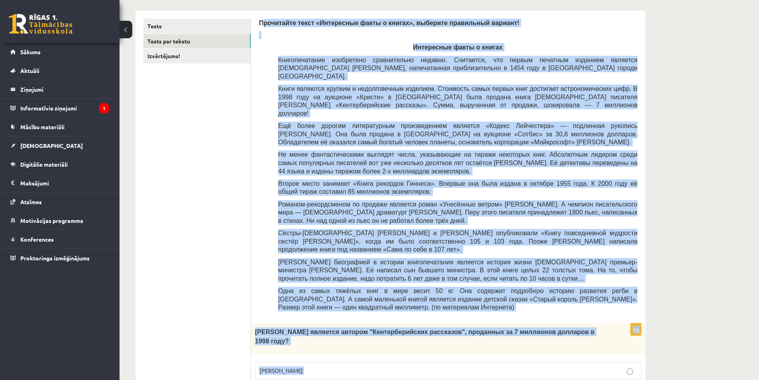
scroll to position [266, 0]
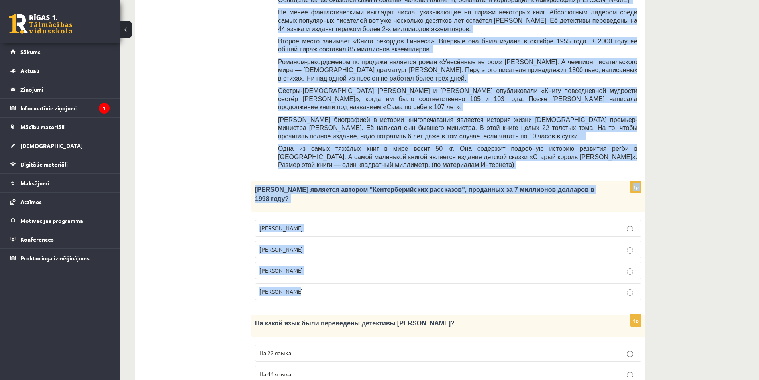
drag, startPoint x: 263, startPoint y: 20, endPoint x: 383, endPoint y: 259, distance: 267.4
click at [383, 259] on form "Прочитайте текст «Интересные факты о книгах», выберите правильный вариант! Инте…" at bounding box center [448, 341] width 378 height 928
click at [295, 266] on span "Джефри Чосер" at bounding box center [280, 269] width 43 height 7
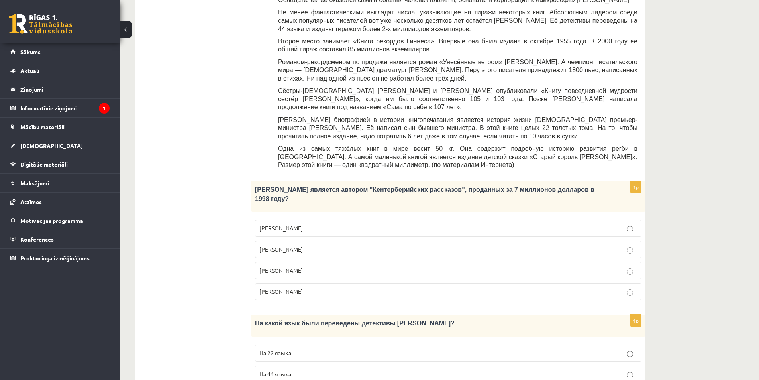
scroll to position [346, 0]
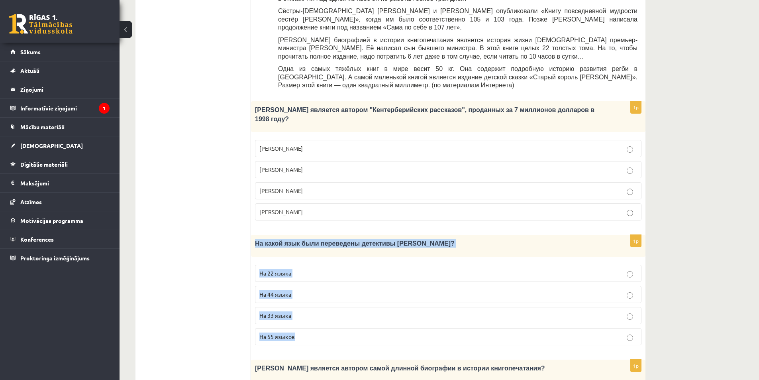
drag, startPoint x: 252, startPoint y: 208, endPoint x: 354, endPoint y: 299, distance: 136.8
click at [353, 297] on div "1p На какой язык были переведены детективы Агаты Кристи? На 22 языка На 44 язык…" at bounding box center [448, 293] width 394 height 116
click at [289, 290] on p "На 44 языка" at bounding box center [448, 294] width 378 height 8
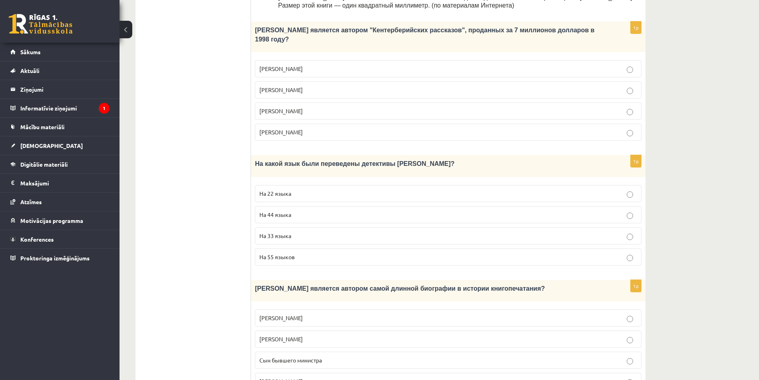
scroll to position [505, 0]
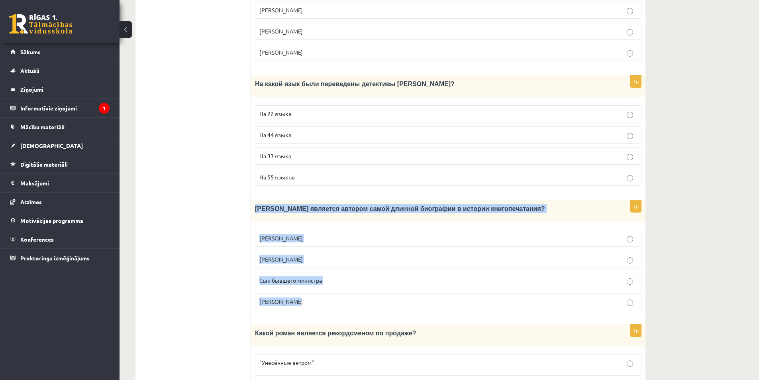
drag, startPoint x: 255, startPoint y: 170, endPoint x: 348, endPoint y: 263, distance: 131.3
click at [347, 263] on div "1p Кто является автором самой длинной биографии в истории книгопечатания? Билл …" at bounding box center [448, 258] width 394 height 116
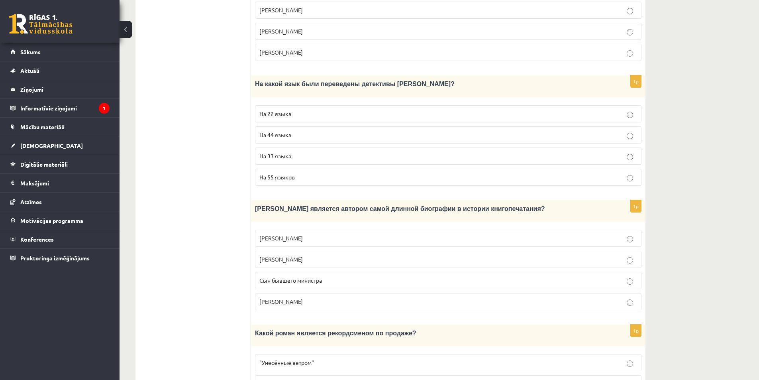
click at [165, 243] on ul "Tests Tests par tekstu Izvērtējums!" at bounding box center [197, 102] width 108 height 928
click at [283, 272] on label "Сын бывшего министра" at bounding box center [448, 280] width 386 height 17
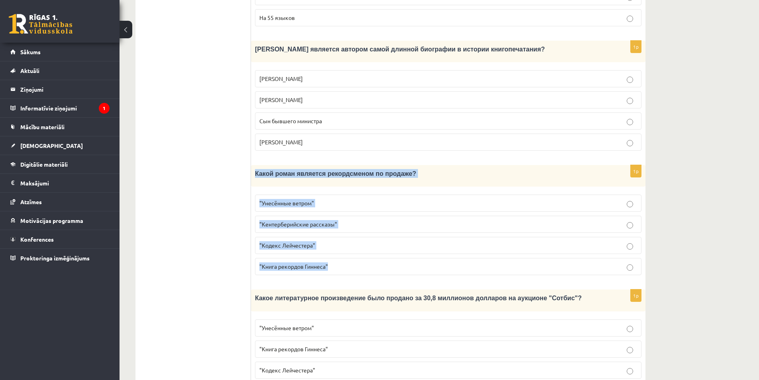
drag, startPoint x: 254, startPoint y: 137, endPoint x: 347, endPoint y: 233, distance: 133.5
click at [347, 233] on div "1p Какой роман является рекордсменом по продаже? "Унесённые ветром" "Кентербери…" at bounding box center [448, 223] width 394 height 116
click at [279, 199] on span ""Унесённые ветром"" at bounding box center [286, 202] width 55 height 7
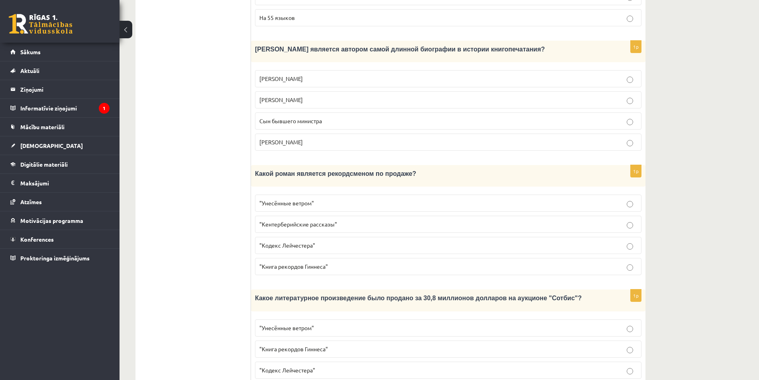
scroll to position [682, 0]
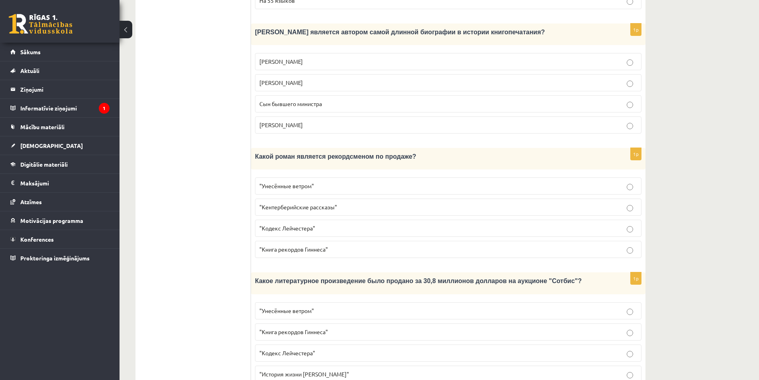
drag, startPoint x: 254, startPoint y: 247, endPoint x: 392, endPoint y: 355, distance: 174.8
click at [276, 344] on label ""Кодекс Лейчестера"" at bounding box center [448, 352] width 386 height 17
drag, startPoint x: 320, startPoint y: 153, endPoint x: 256, endPoint y: 152, distance: 64.5
click at [256, 177] on label ""Унесённые ветром"" at bounding box center [448, 185] width 386 height 17
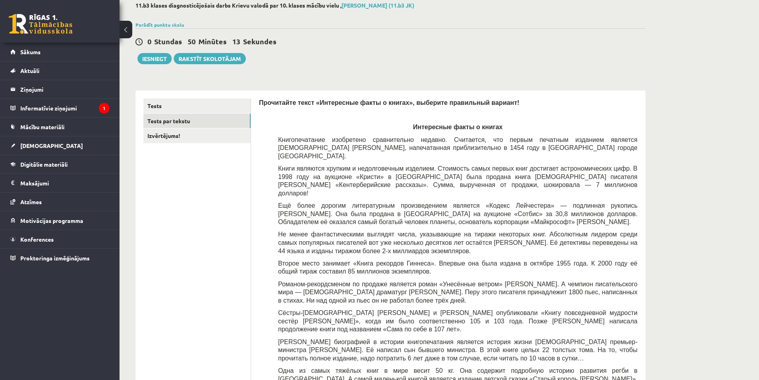
scroll to position [5, 0]
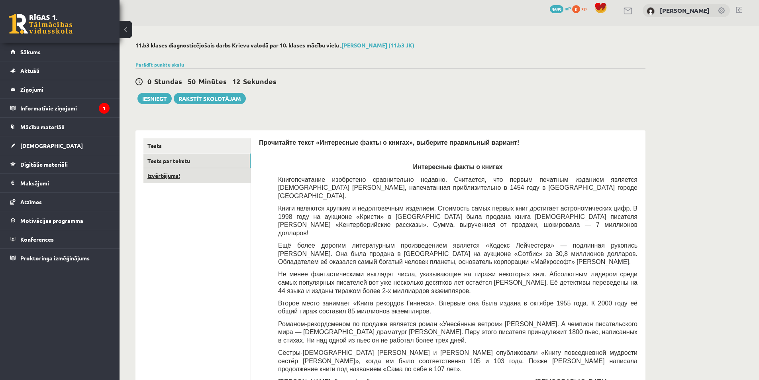
click at [190, 181] on link "Izvērtējums!" at bounding box center [196, 175] width 107 height 15
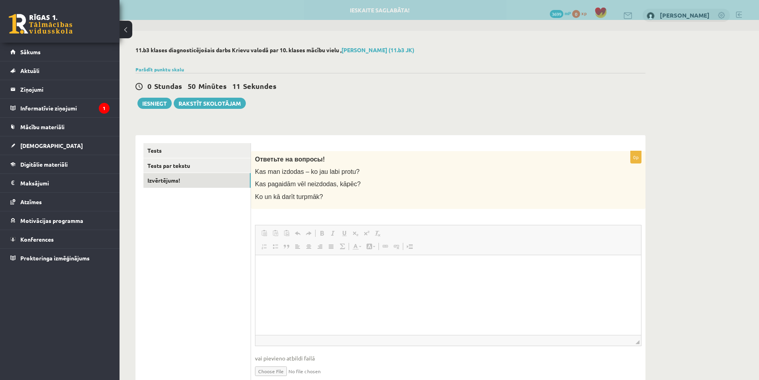
scroll to position [0, 0]
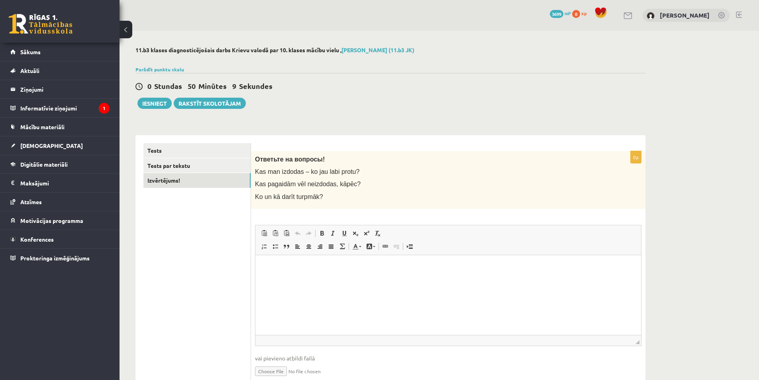
click at [298, 277] on html at bounding box center [448, 267] width 386 height 24
click at [323, 279] on html "****" at bounding box center [448, 267] width 386 height 24
drag, startPoint x: 337, startPoint y: 294, endPoint x: 507, endPoint y: 526, distance: 287.9
click at [258, 258] on html "**********" at bounding box center [448, 280] width 386 height 51
drag, startPoint x: 331, startPoint y: 296, endPoint x: 250, endPoint y: 251, distance: 92.9
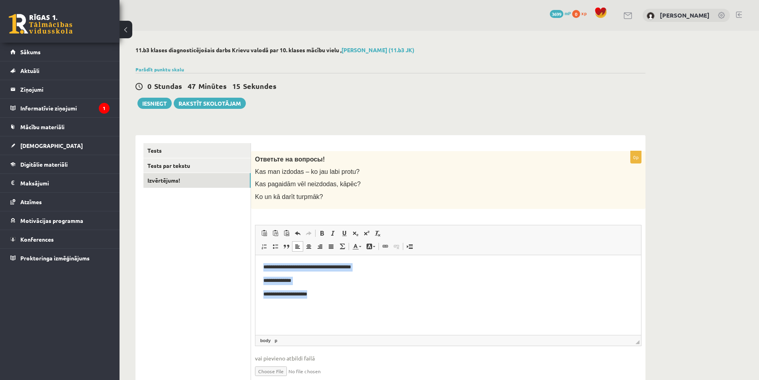
click at [255, 255] on html "**********" at bounding box center [448, 280] width 386 height 51
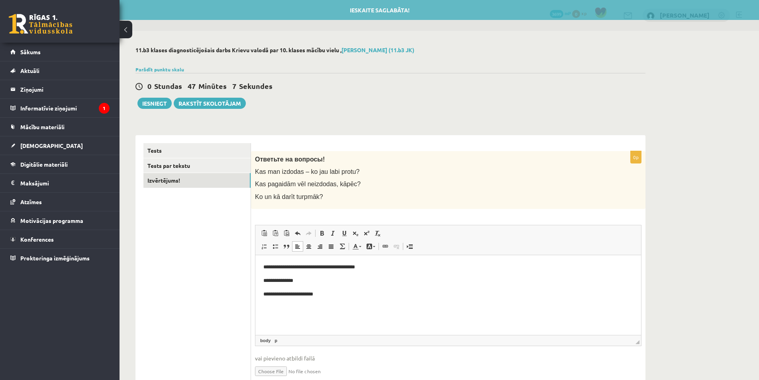
click at [263, 266] on html "**********" at bounding box center [448, 280] width 386 height 51
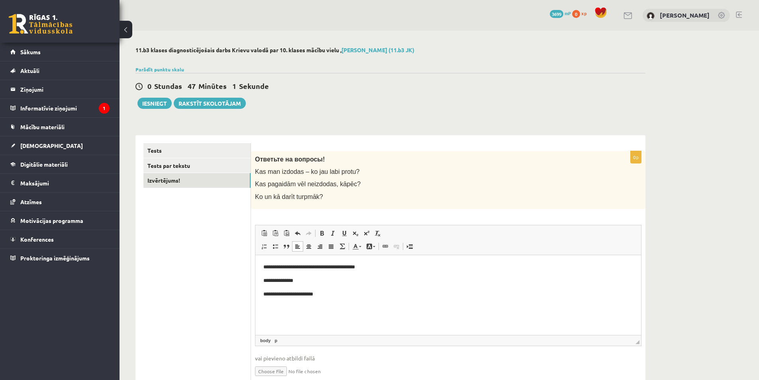
click at [367, 306] on html "**********" at bounding box center [448, 280] width 386 height 51
click at [162, 105] on button "Iesniegt" at bounding box center [154, 103] width 34 height 11
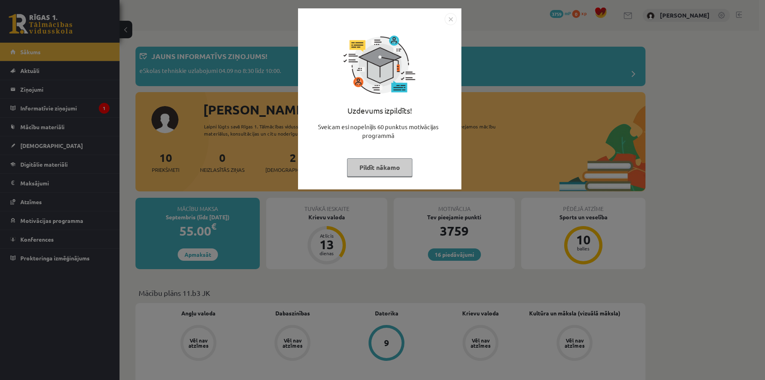
click at [447, 16] on img "Close" at bounding box center [451, 19] width 12 height 12
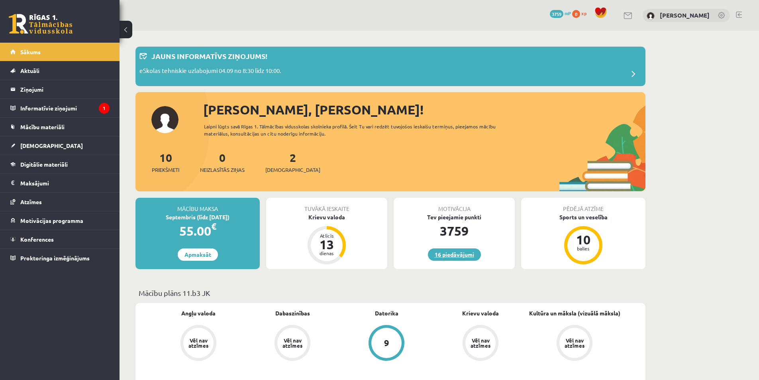
click at [454, 255] on link "16 piedāvājumi" at bounding box center [454, 254] width 53 height 12
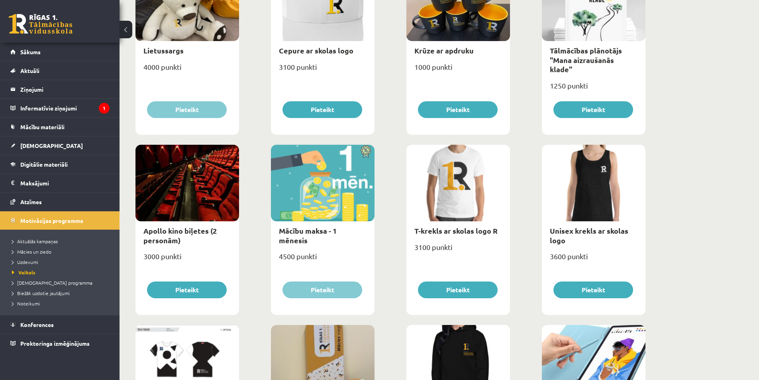
scroll to position [326, 0]
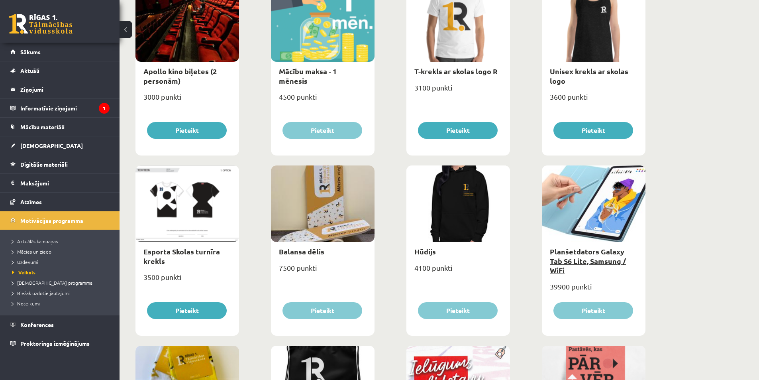
click at [576, 260] on link "Planšetdators Galaxy Tab S6 Lite, Samsung / WiFi" at bounding box center [588, 261] width 76 height 28
type input "*"
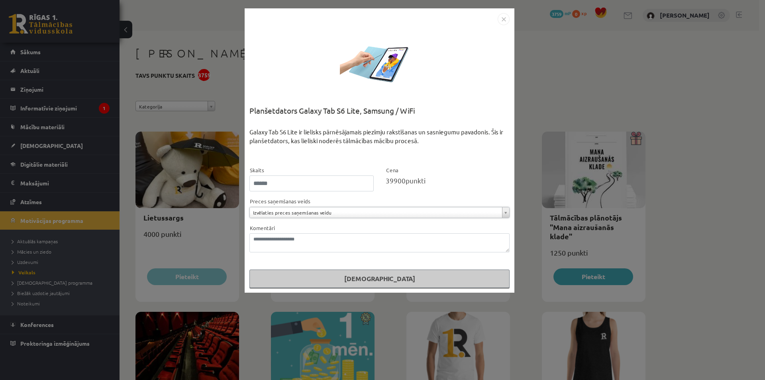
click at [549, 131] on div "**********" at bounding box center [382, 190] width 765 height 380
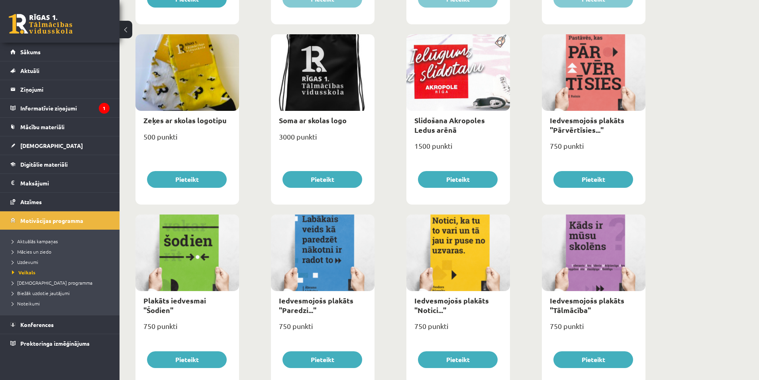
scroll to position [836, 0]
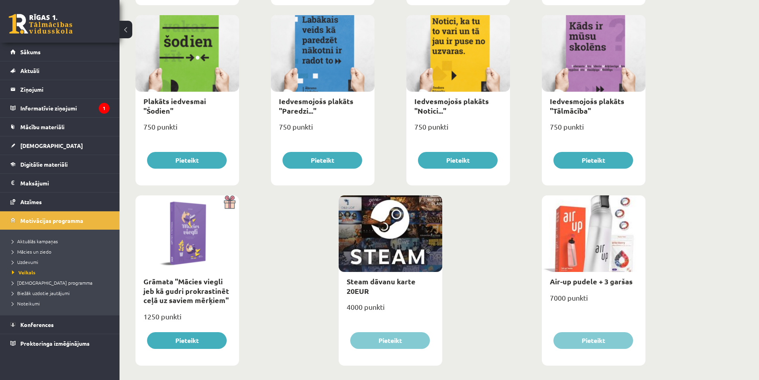
click at [398, 244] on div at bounding box center [391, 233] width 104 height 76
click at [368, 284] on link "Steam dāvanu karte 20EUR" at bounding box center [381, 285] width 69 height 18
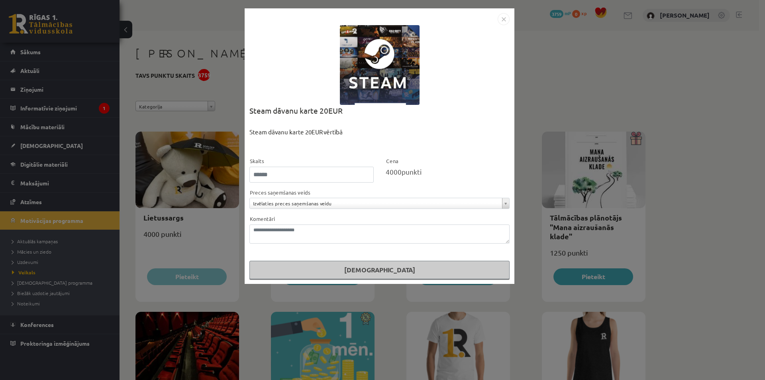
click at [572, 173] on div "**********" at bounding box center [382, 190] width 765 height 380
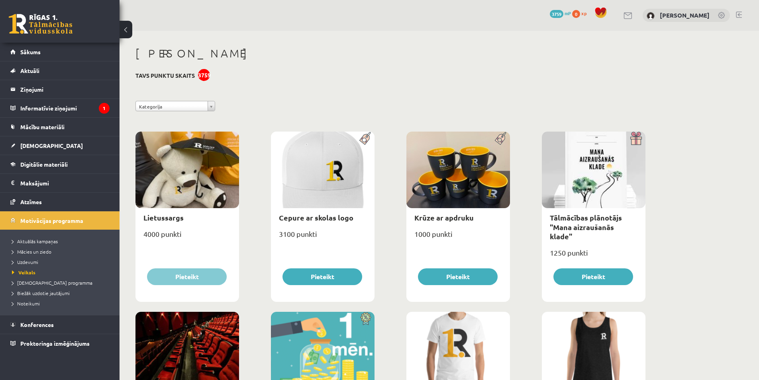
scroll to position [199, 0]
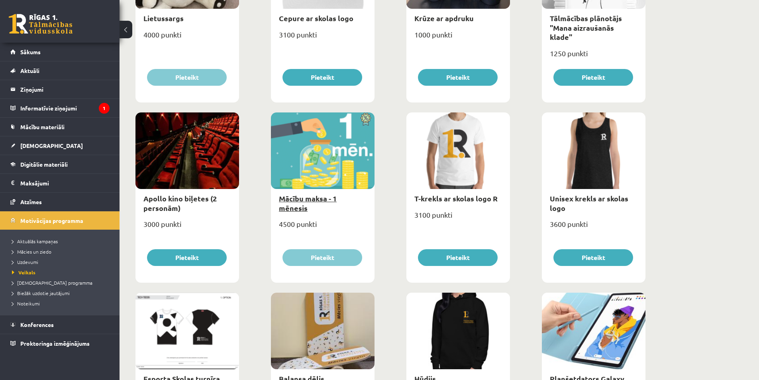
click at [292, 201] on link "Mācību maksa - 1 mēnesis" at bounding box center [308, 203] width 58 height 18
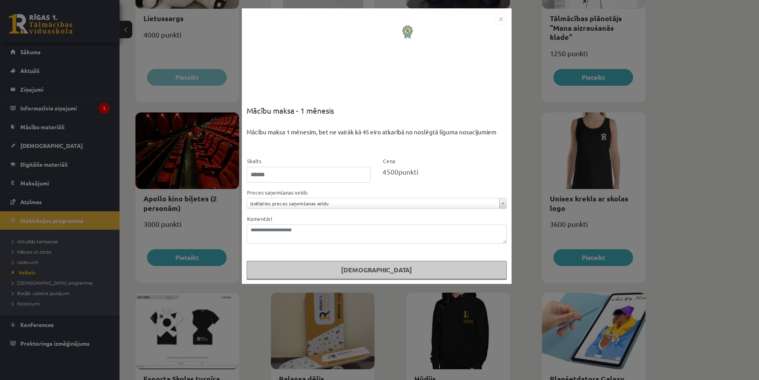
scroll to position [0, 0]
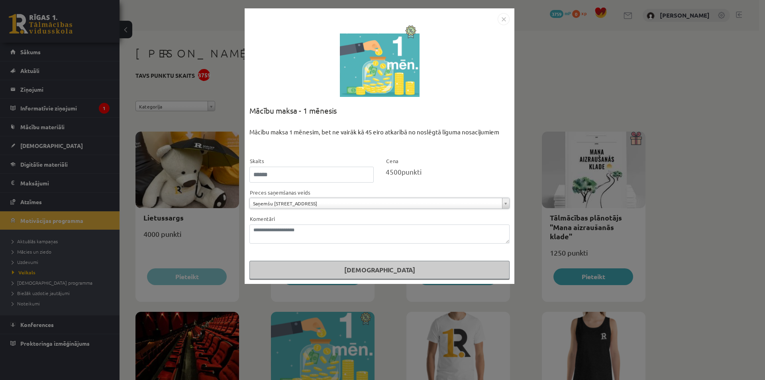
click at [602, 135] on div "**********" at bounding box center [382, 190] width 765 height 380
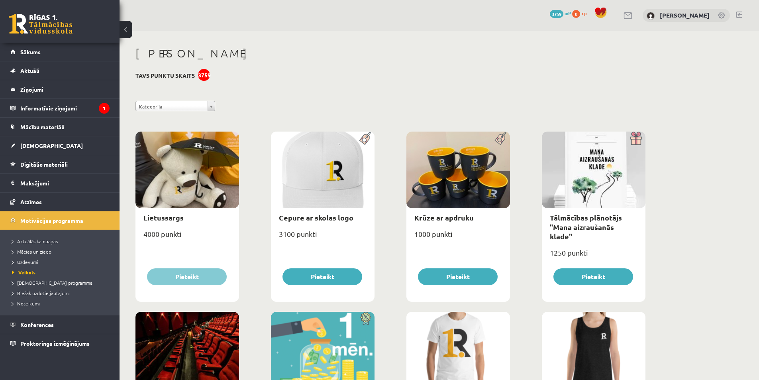
scroll to position [199, 0]
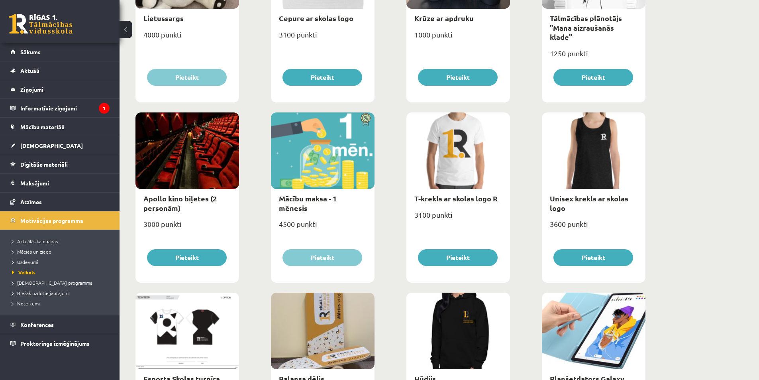
click at [209, 171] on div at bounding box center [187, 150] width 104 height 76
click at [184, 199] on link "Apollo kino biļetes (2 personām)" at bounding box center [179, 203] width 73 height 18
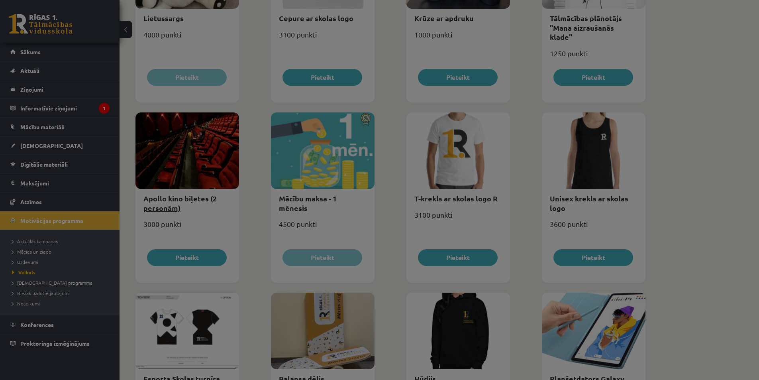
select select "**********"
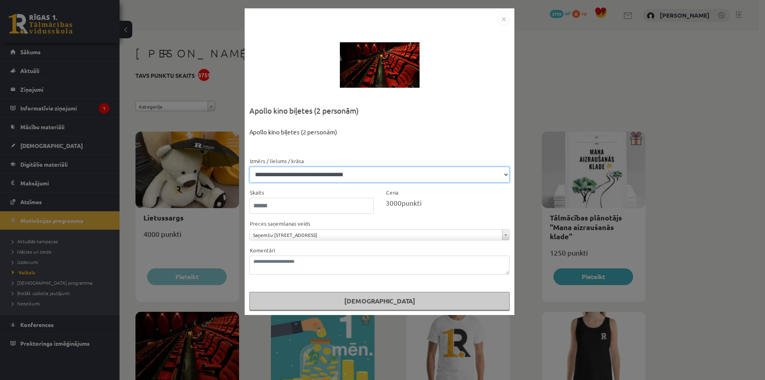
click at [413, 178] on select "**********" at bounding box center [379, 175] width 260 height 16
click at [562, 116] on div "**********" at bounding box center [382, 190] width 765 height 380
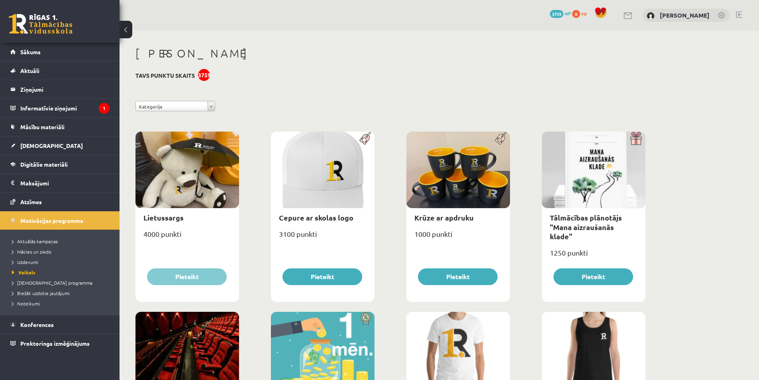
scroll to position [159, 0]
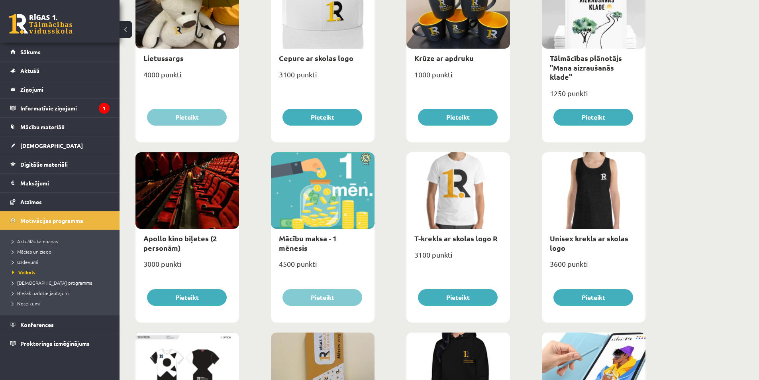
click at [362, 178] on div at bounding box center [323, 190] width 104 height 76
click at [340, 184] on div at bounding box center [323, 190] width 104 height 76
click at [290, 249] on link "Mācību maksa - 1 mēnesis" at bounding box center [308, 242] width 58 height 18
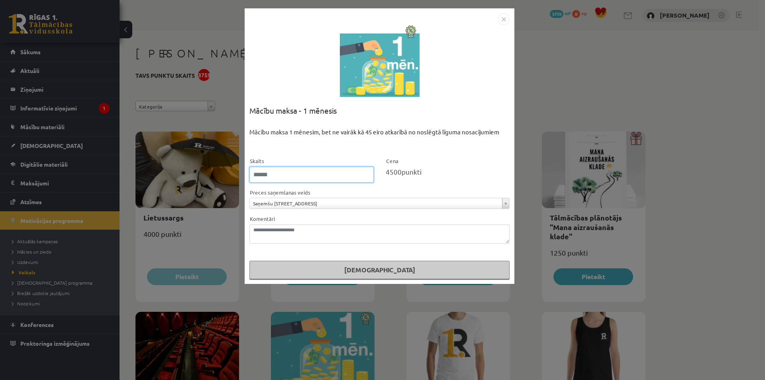
click at [319, 181] on input "*" at bounding box center [311, 175] width 124 height 16
click at [588, 144] on div "**********" at bounding box center [382, 190] width 765 height 380
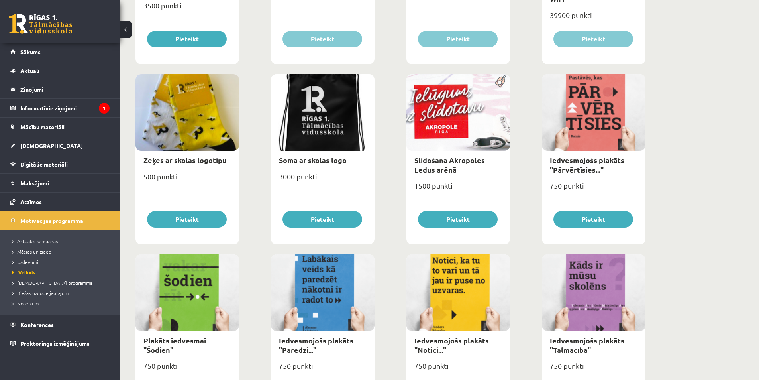
scroll to position [844, 0]
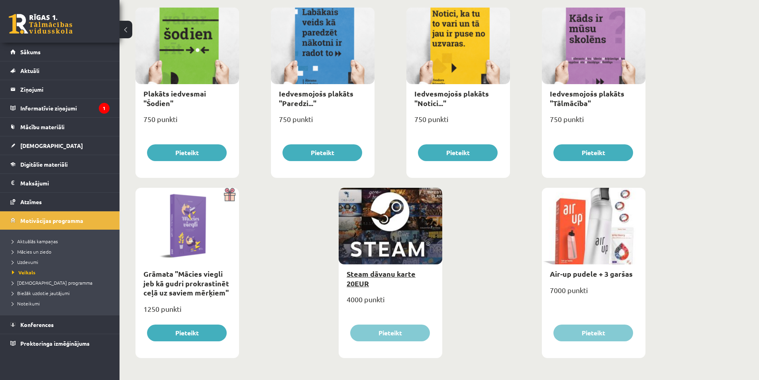
click at [373, 277] on link "Steam dāvanu karte 20EUR" at bounding box center [381, 278] width 69 height 18
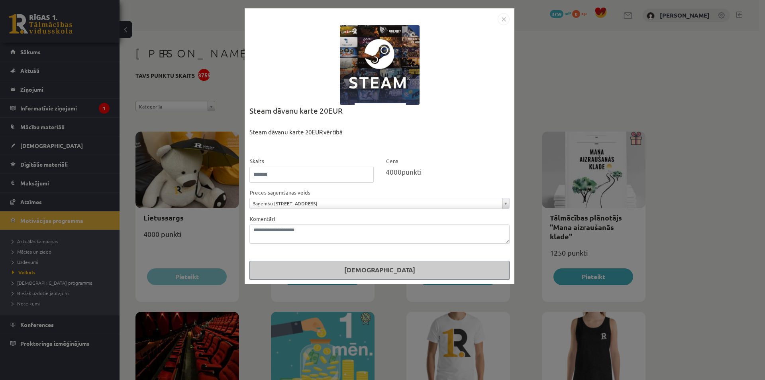
click at [433, 118] on div "Steam dāvanu karte 20EUR" at bounding box center [379, 116] width 260 height 23
click at [337, 177] on input "*" at bounding box center [311, 175] width 124 height 16
click at [418, 171] on div "4000 punkti" at bounding box center [448, 172] width 124 height 10
click at [321, 194] on div "**********" at bounding box center [379, 199] width 260 height 22
click at [583, 174] on div "**********" at bounding box center [382, 190] width 765 height 380
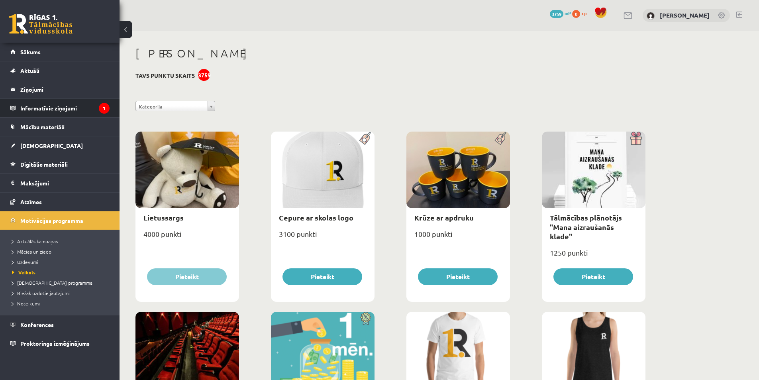
click at [67, 107] on legend "Informatīvie ziņojumi 1" at bounding box center [64, 108] width 89 height 18
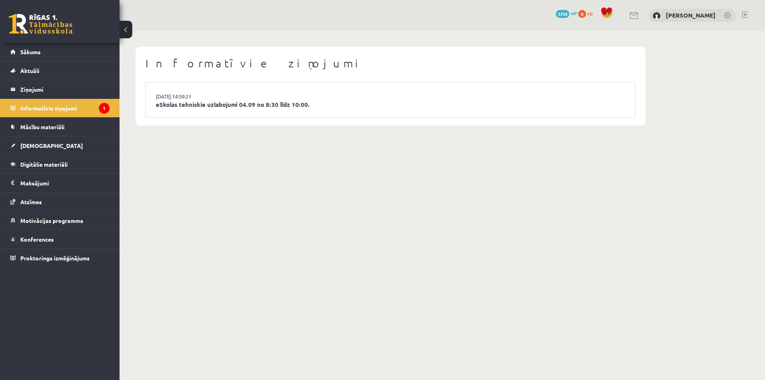
click at [48, 42] on div "0 Dāvanas 3759 mP 0 xp" at bounding box center [59, 21] width 119 height 43
click at [45, 153] on link "[DEMOGRAPHIC_DATA]" at bounding box center [59, 145] width 99 height 18
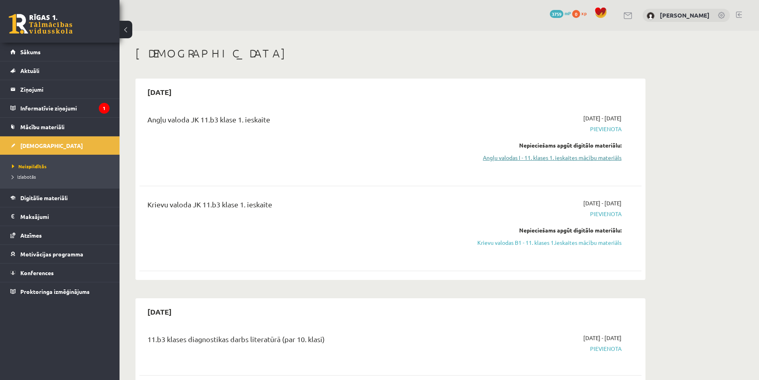
click at [525, 157] on link "Angļu valodas I - 11. klases 1. ieskaites mācību materiāls" at bounding box center [546, 157] width 150 height 8
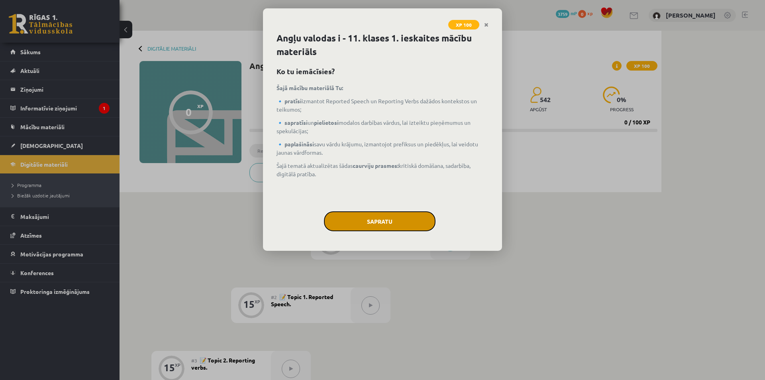
click at [376, 216] on button "Sapratu" at bounding box center [380, 221] width 112 height 20
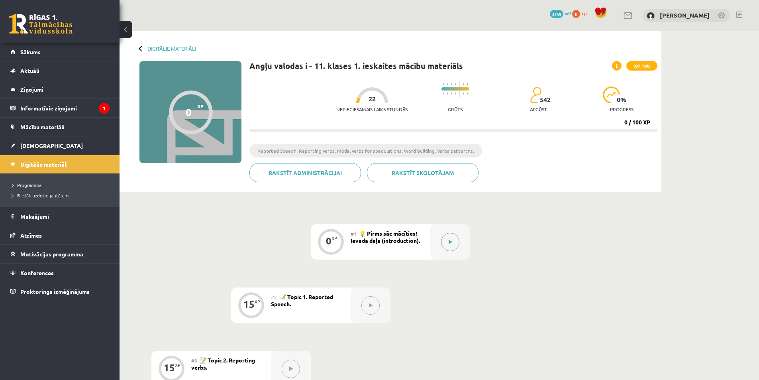
click at [446, 237] on button at bounding box center [450, 242] width 18 height 18
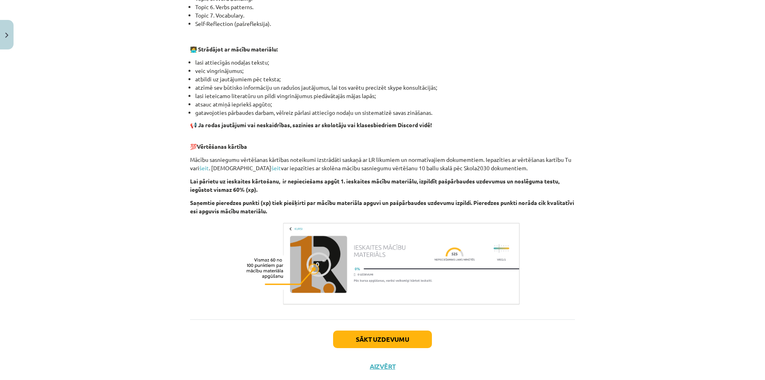
scroll to position [458, 0]
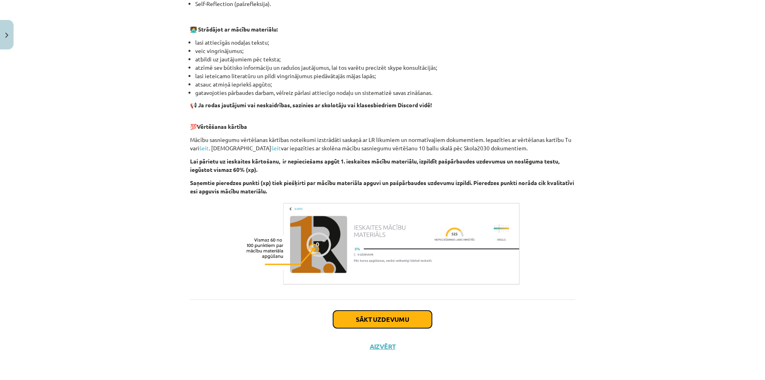
click at [377, 313] on button "Sākt uzdevumu" at bounding box center [382, 319] width 99 height 18
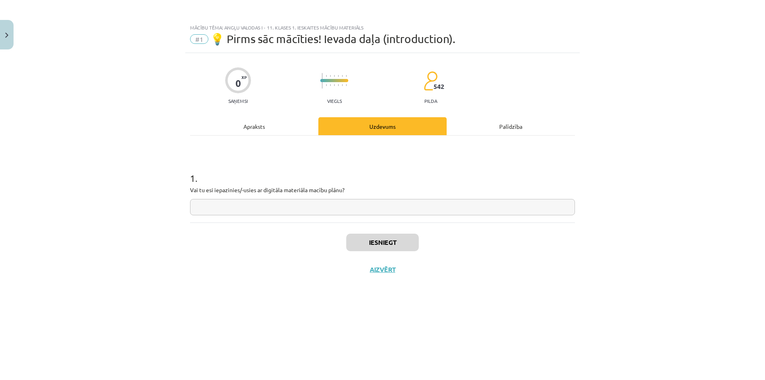
click at [322, 206] on input "text" at bounding box center [382, 207] width 385 height 16
type input "***"
click at [373, 236] on button "Iesniegt" at bounding box center [382, 242] width 72 height 18
click at [384, 273] on button "Nākamā nodarbība" at bounding box center [382, 274] width 78 height 18
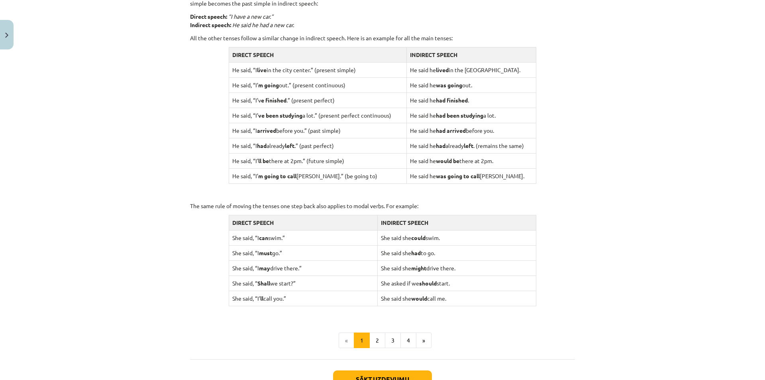
scroll to position [697, 0]
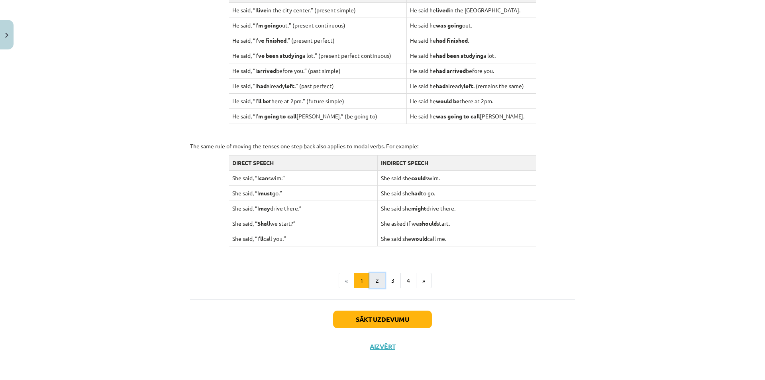
click at [376, 282] on button "2" at bounding box center [377, 280] width 16 height 16
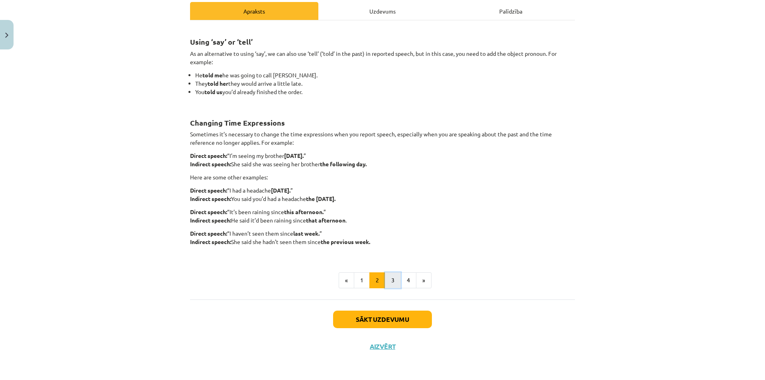
click at [395, 278] on button "3" at bounding box center [393, 280] width 16 height 16
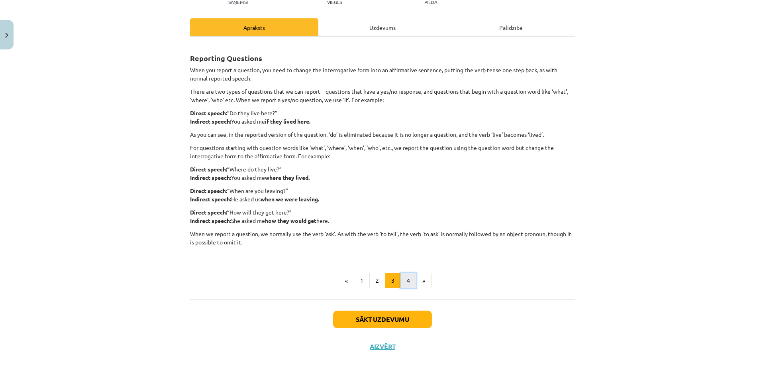
click at [409, 276] on button "4" at bounding box center [408, 280] width 16 height 16
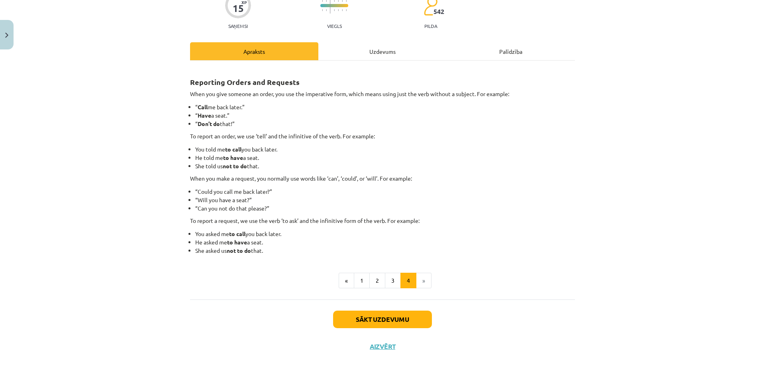
click at [421, 277] on li "»" at bounding box center [423, 280] width 15 height 16
click at [403, 316] on button "Sākt uzdevumu" at bounding box center [382, 319] width 99 height 18
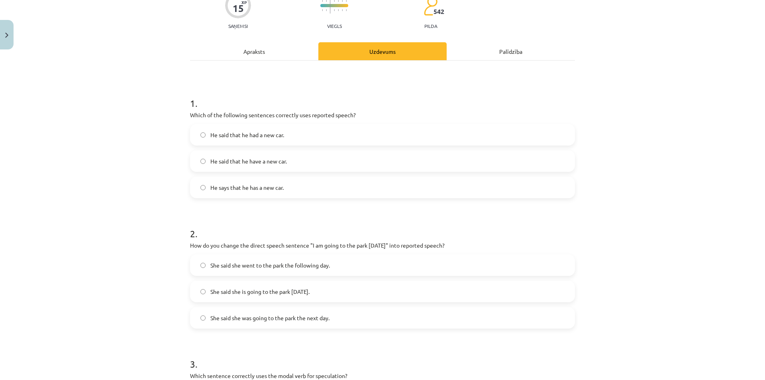
scroll to position [20, 0]
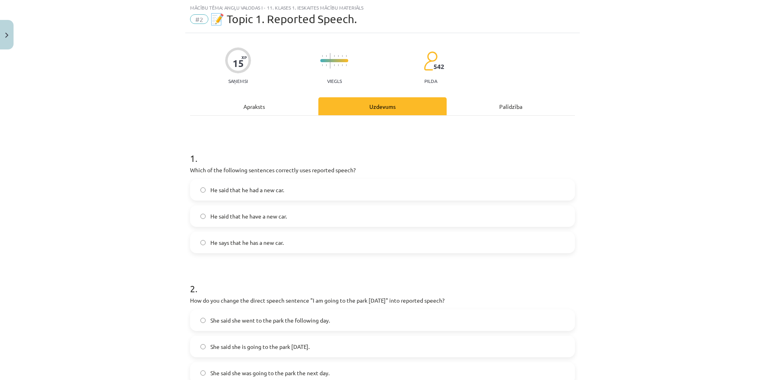
click at [234, 191] on span "He said that he had a new car." at bounding box center [247, 190] width 74 height 8
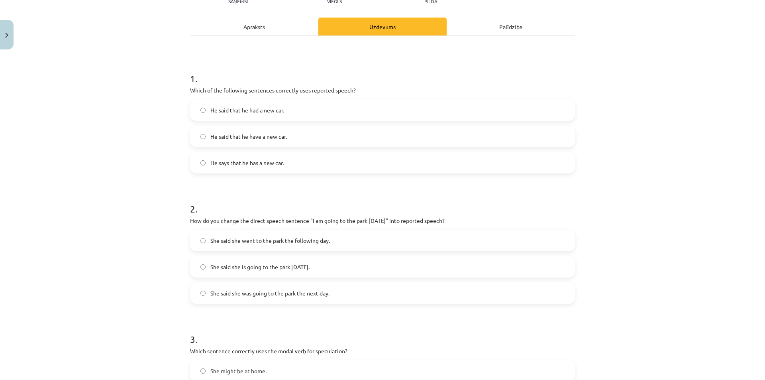
scroll to position [219, 0]
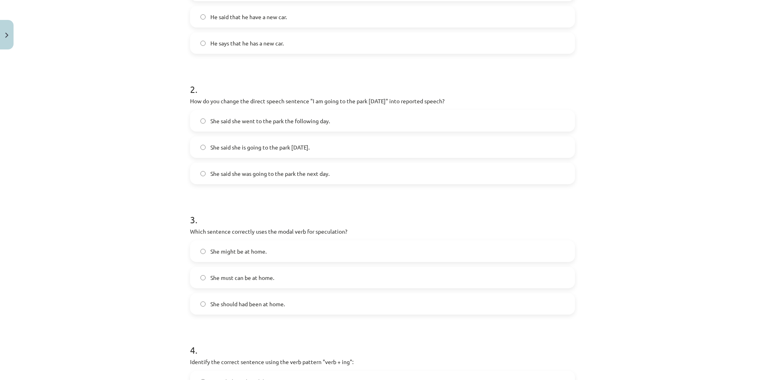
drag, startPoint x: 262, startPoint y: 147, endPoint x: 235, endPoint y: 154, distance: 28.0
click at [262, 147] on span "She said she is going to the park [DATE]." at bounding box center [259, 147] width 99 height 8
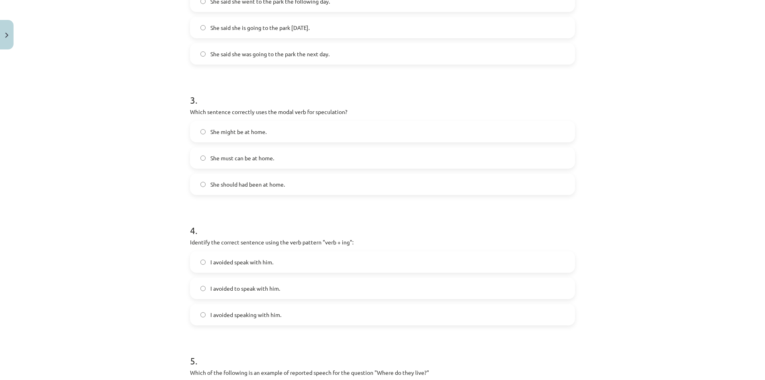
click at [219, 134] on span "She might be at home." at bounding box center [238, 131] width 56 height 8
click at [229, 182] on span "She should had been at home." at bounding box center [247, 184] width 74 height 8
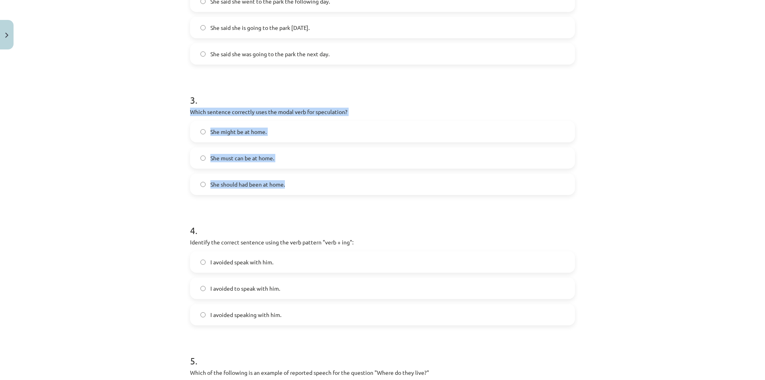
drag, startPoint x: 186, startPoint y: 107, endPoint x: 324, endPoint y: 186, distance: 158.6
click at [324, 186] on div "15 XP Saņemsi Viegls 542 pilda Apraksts Uzdevums Palīdzība 1 . Which of the fol…" at bounding box center [382, 120] width 394 height 813
copy div "Which sentence correctly uses the modal verb for speculation? She might be at h…"
click at [217, 141] on div "She might be at home." at bounding box center [382, 132] width 385 height 22
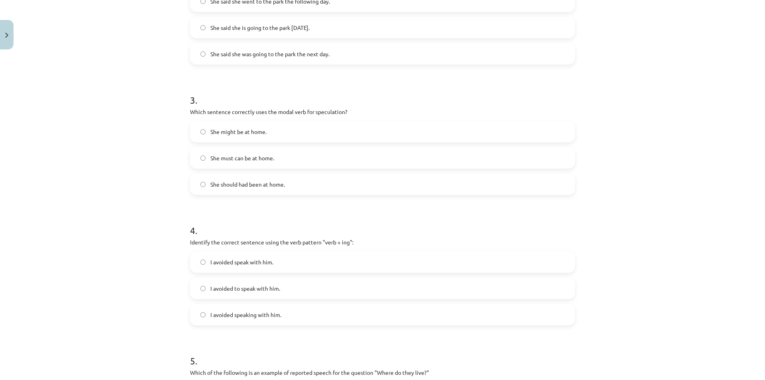
click at [203, 137] on label "She might be at home." at bounding box center [382, 131] width 383 height 20
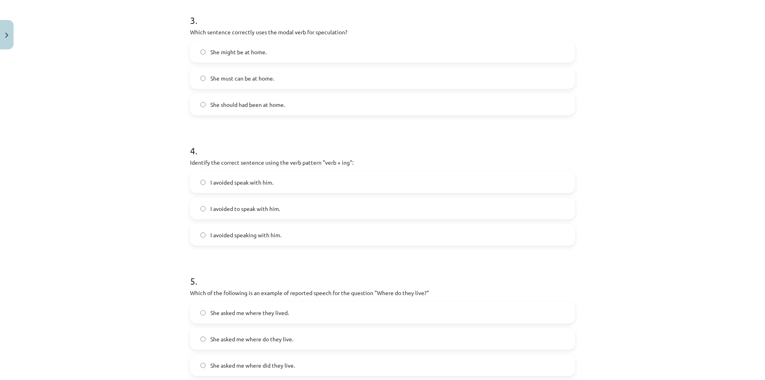
click at [258, 233] on span "I avoided speaking with him." at bounding box center [245, 235] width 71 height 8
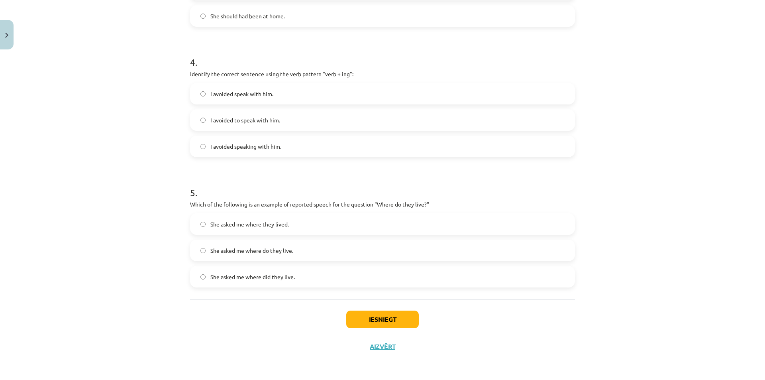
click at [259, 251] on span "She asked me where do they live." at bounding box center [251, 250] width 83 height 8
click at [371, 320] on button "Iesniegt" at bounding box center [382, 319] width 72 height 18
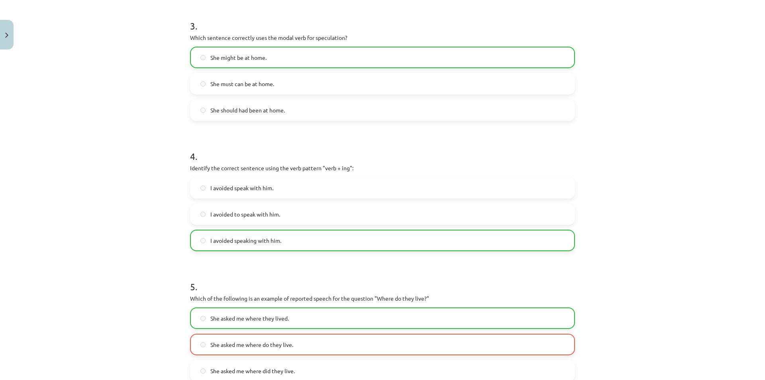
scroll to position [532, 0]
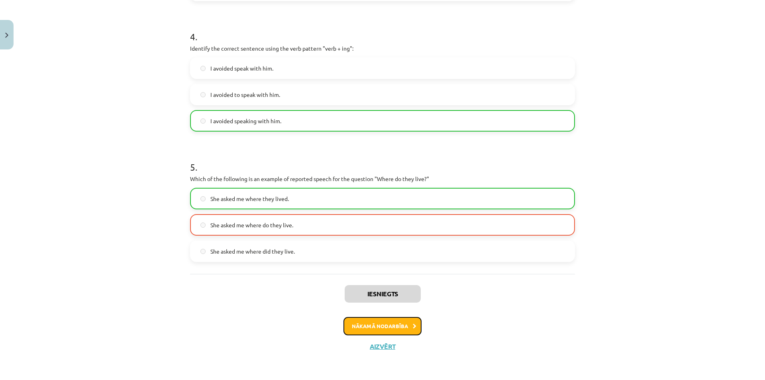
click at [390, 326] on button "Nākamā nodarbība" at bounding box center [382, 326] width 78 height 18
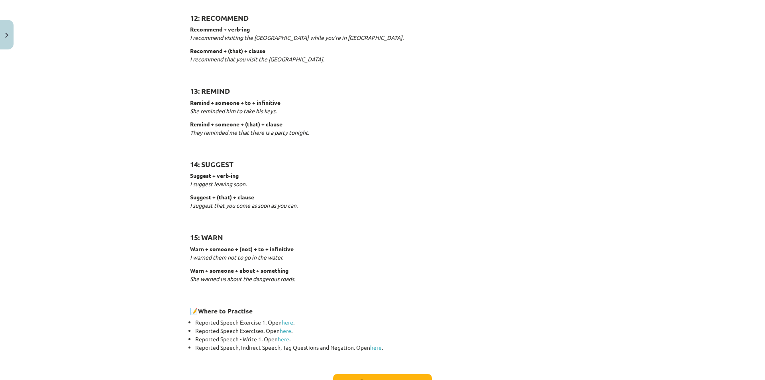
scroll to position [1159, 0]
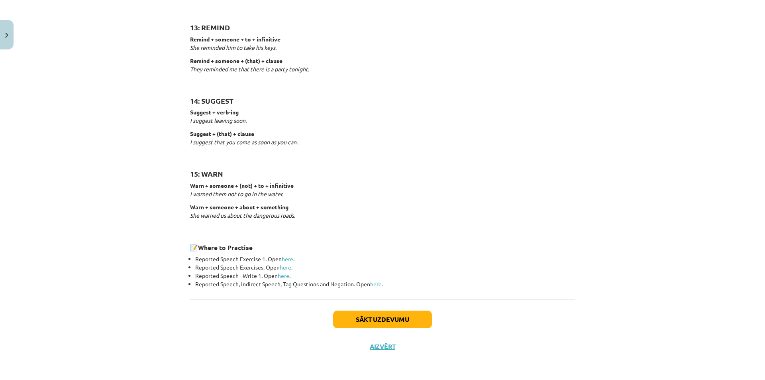
click at [368, 307] on div "Sākt uzdevumu Aizvērt" at bounding box center [382, 327] width 385 height 56
click at [382, 318] on button "Sākt uzdevumu" at bounding box center [382, 319] width 99 height 18
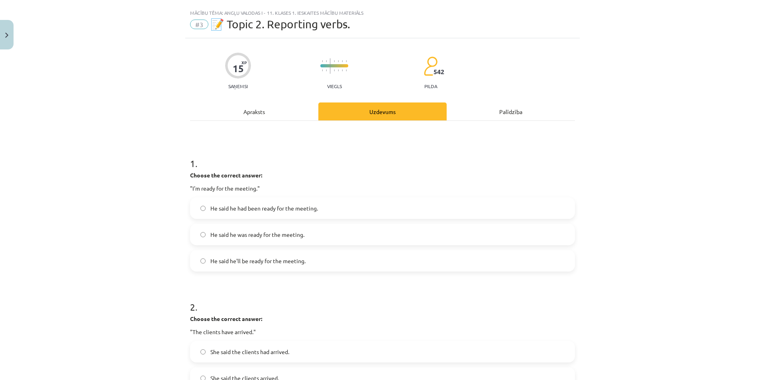
scroll to position [0, 0]
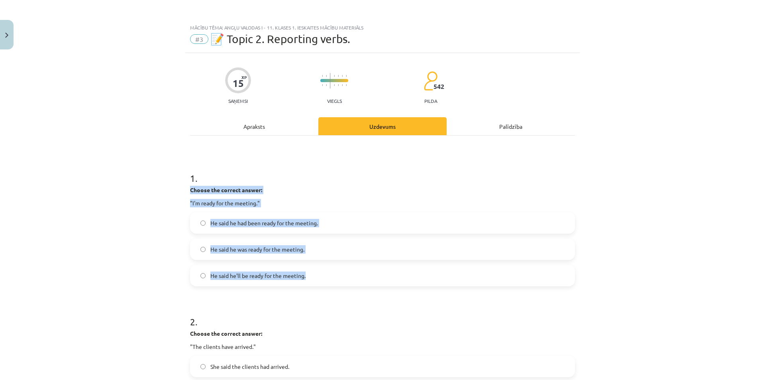
drag, startPoint x: 187, startPoint y: 188, endPoint x: 316, endPoint y: 274, distance: 155.4
click at [316, 274] on div "1 . Choose the correct answer: "I'm ready for the meeting." He said he had been…" at bounding box center [382, 222] width 385 height 127
copy div "Choose the correct answer: "I'm ready for the meeting." He said he had been rea…"
click at [217, 253] on span "He said he was ready for the meeting." at bounding box center [257, 249] width 94 height 8
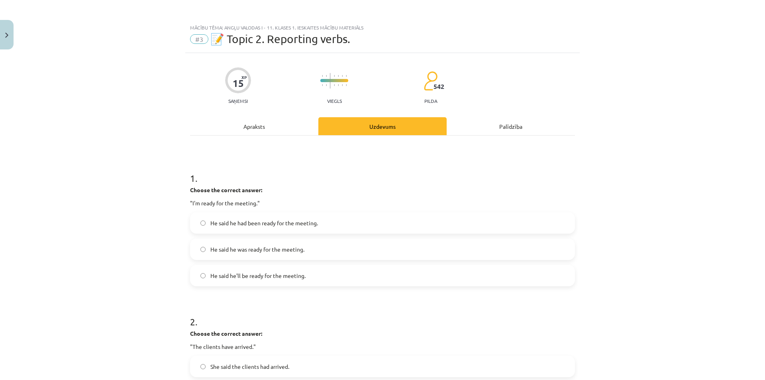
scroll to position [119, 0]
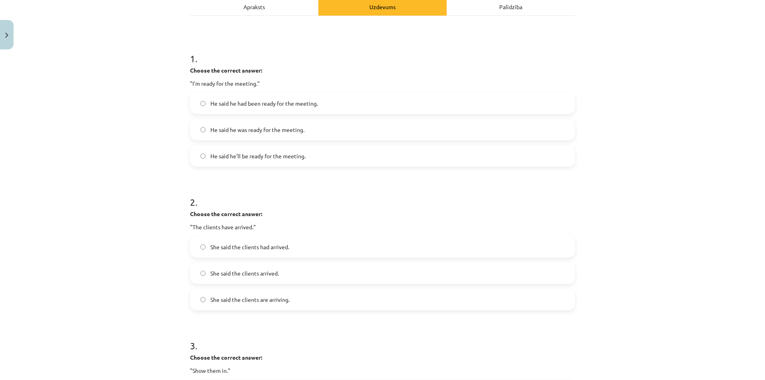
click at [208, 252] on label "She said the clients had arrived." at bounding box center [382, 247] width 383 height 20
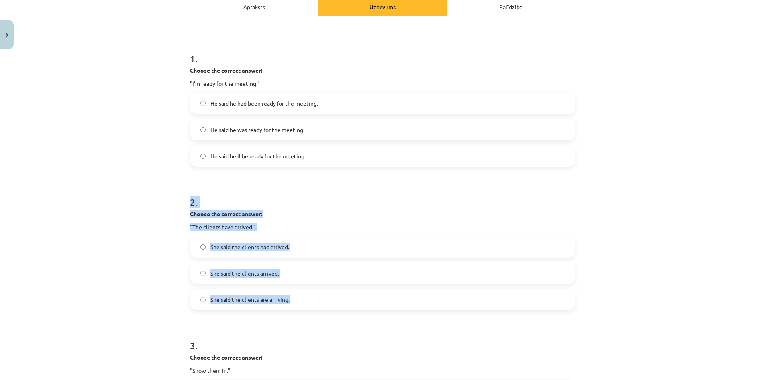
drag, startPoint x: 182, startPoint y: 206, endPoint x: 312, endPoint y: 291, distance: 154.8
click at [312, 291] on div "15 XP Saņemsi Viegls 542 pilda Apraksts Uzdevums Palīdzība 1 . Choose the corre…" at bounding box center [382, 372] width 394 height 879
copy div "2 . Choose the correct answer: "The clients have arrived." She said the clients…"
click at [145, 251] on div "Mācību tēma: Angļu valodas i - 11. klases 1. ieskaites mācību materiāls #3 📝 To…" at bounding box center [382, 190] width 765 height 380
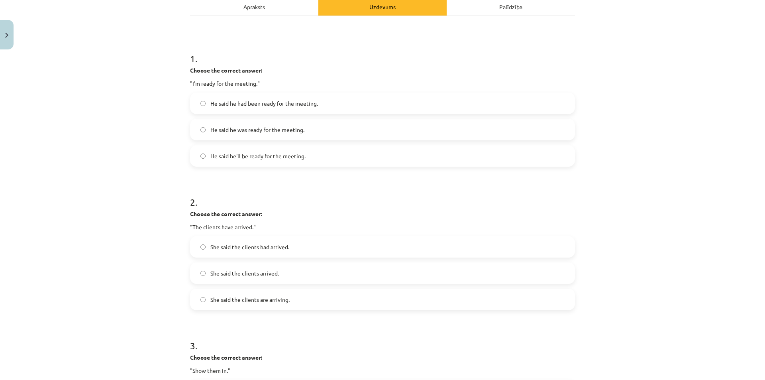
scroll to position [239, 0]
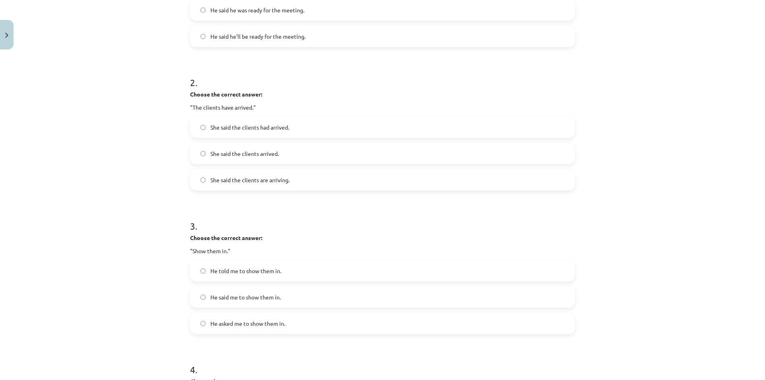
click at [233, 327] on label "He asked me to show them in." at bounding box center [382, 323] width 383 height 20
click at [259, 282] on div "He told me to show them in. He said me to show them in. He asked me to show the…" at bounding box center [382, 297] width 385 height 74
click at [235, 266] on span "He told me to show them in." at bounding box center [245, 270] width 71 height 8
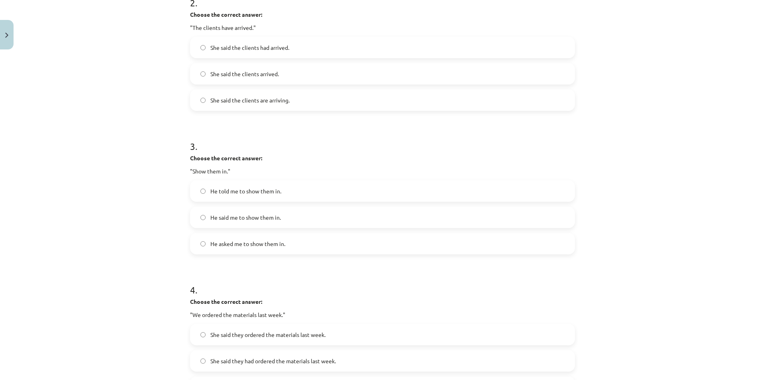
scroll to position [398, 0]
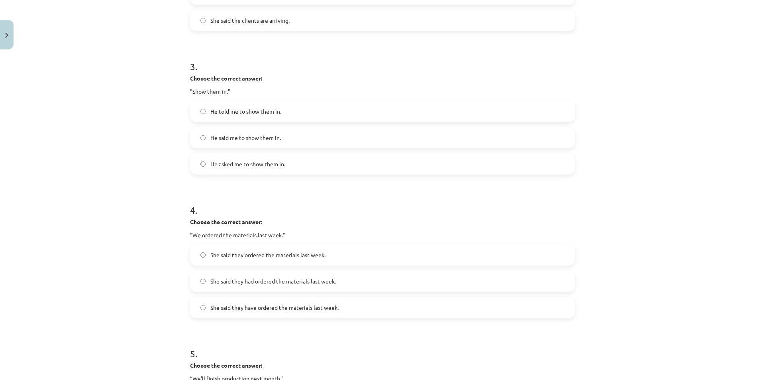
click at [308, 284] on span "She said they had ordered the materials last week." at bounding box center [272, 281] width 125 height 8
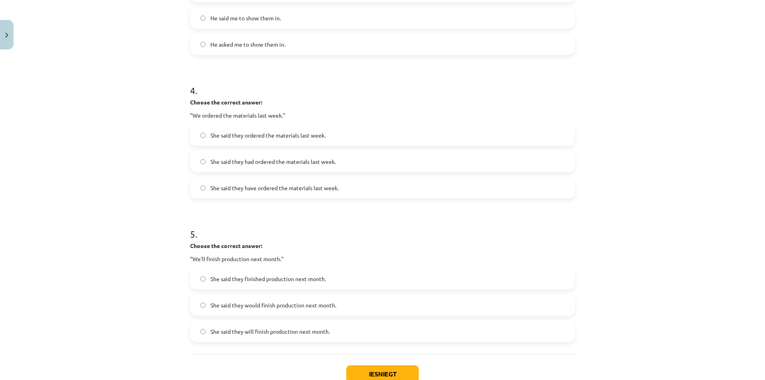
click at [231, 302] on span "She said they would finish production next month." at bounding box center [273, 305] width 126 height 8
click at [375, 371] on button "Iesniegt" at bounding box center [382, 374] width 72 height 18
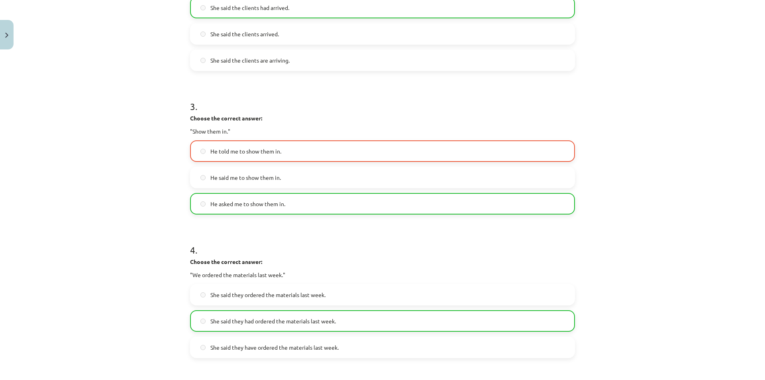
scroll to position [598, 0]
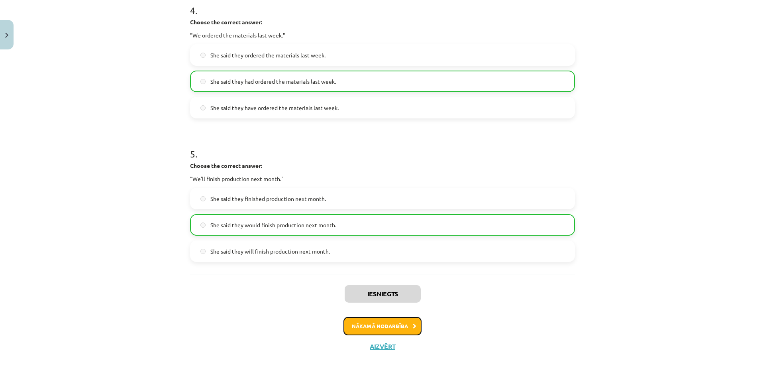
click at [362, 330] on button "Nākamā nodarbība" at bounding box center [382, 326] width 78 height 18
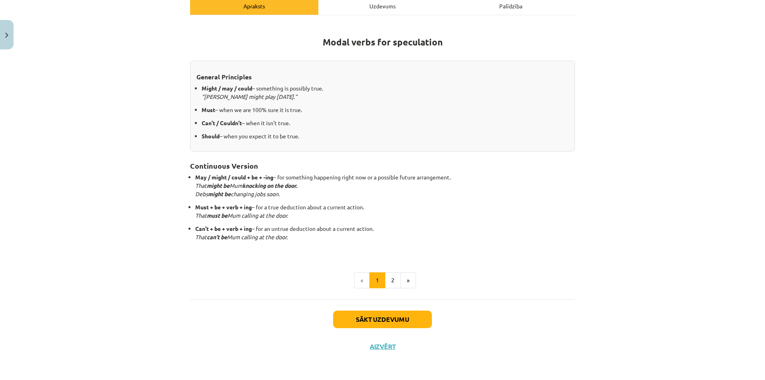
scroll to position [20, 0]
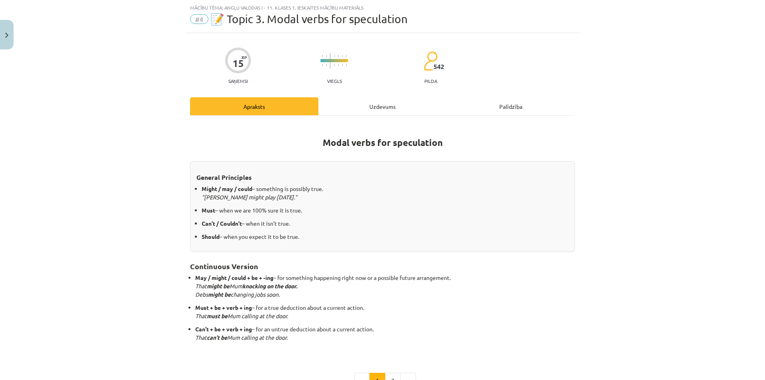
click at [378, 109] on div "Uzdevums" at bounding box center [382, 106] width 128 height 18
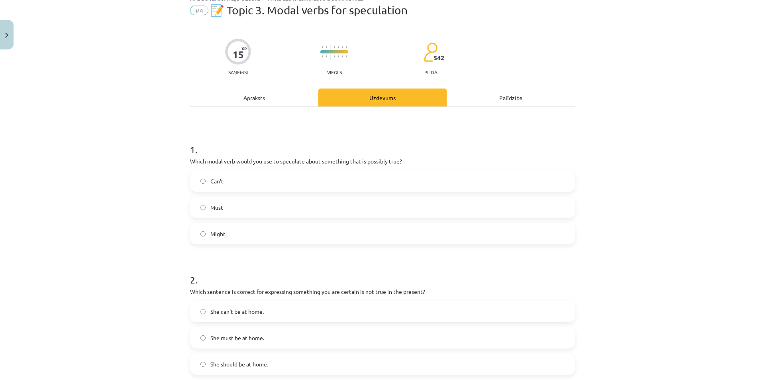
scroll to position [0, 0]
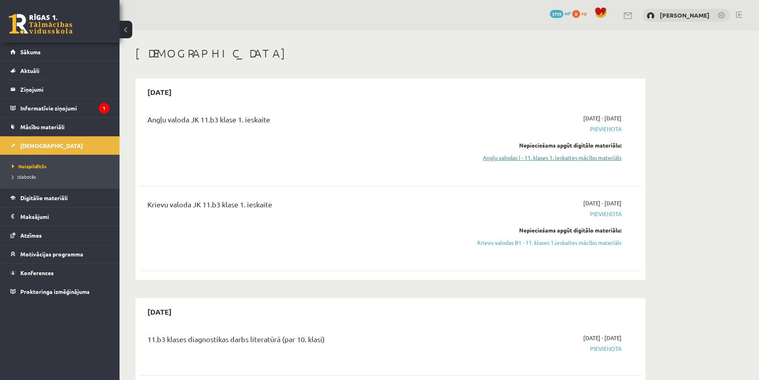
click at [562, 156] on link "Angļu valodas I - 11. klases 1. ieskaites mācību materiāls" at bounding box center [546, 157] width 150 height 8
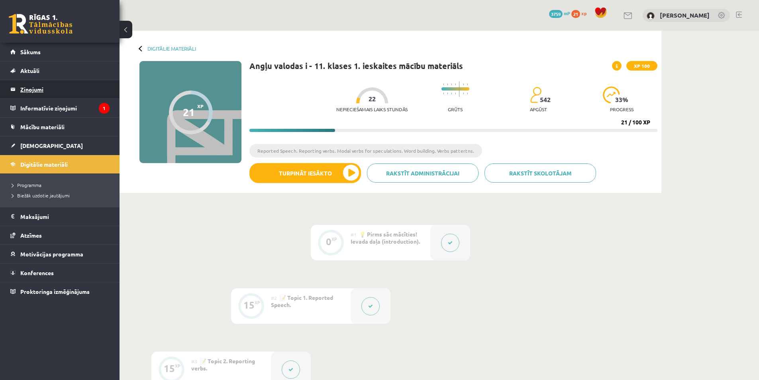
click at [64, 96] on legend "Ziņojumi 0" at bounding box center [64, 89] width 89 height 18
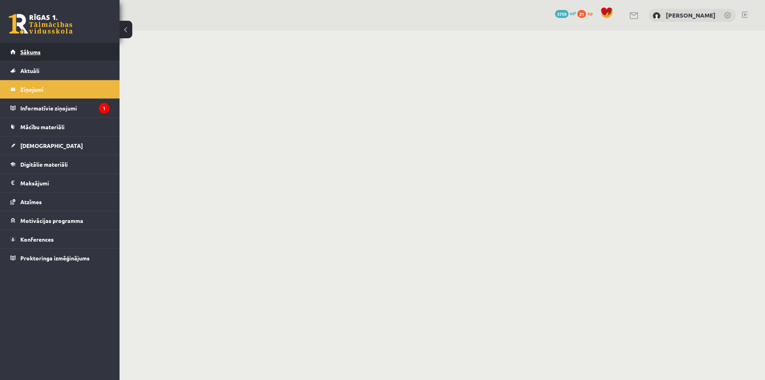
click at [51, 55] on link "Sākums" at bounding box center [59, 52] width 99 height 18
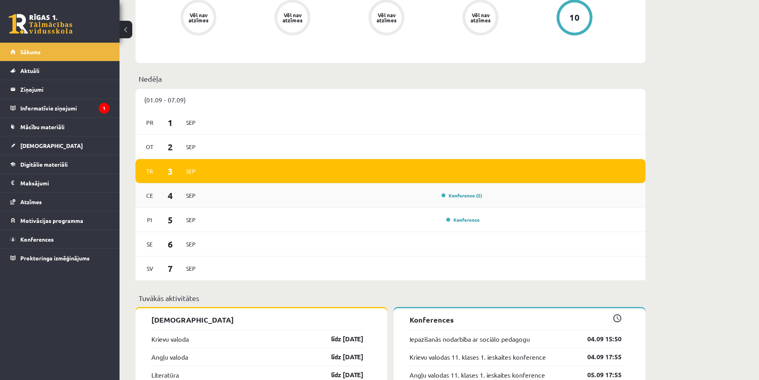
scroll to position [199, 0]
